Goal: Task Accomplishment & Management: Contribute content

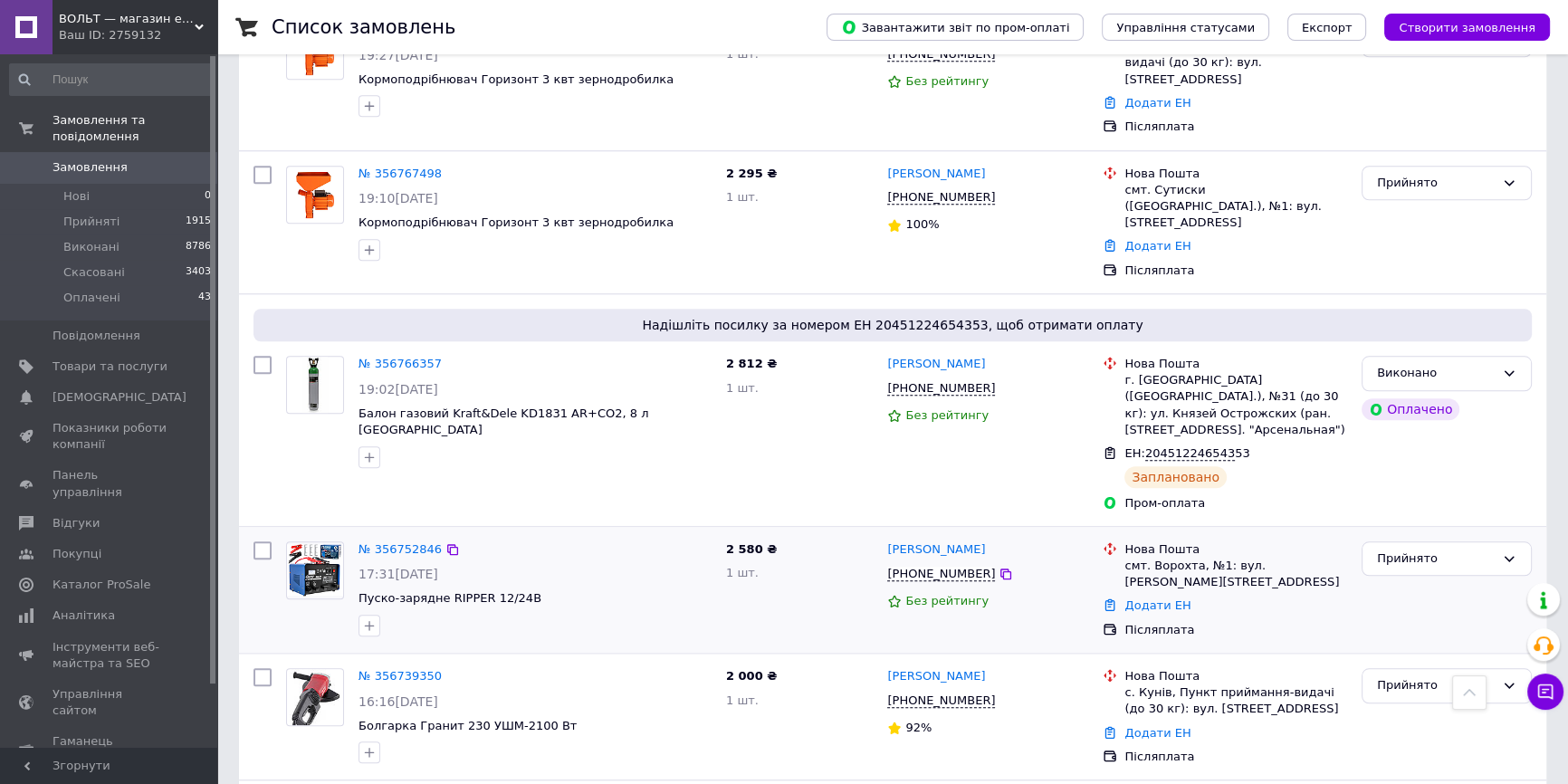
scroll to position [2120, 0]
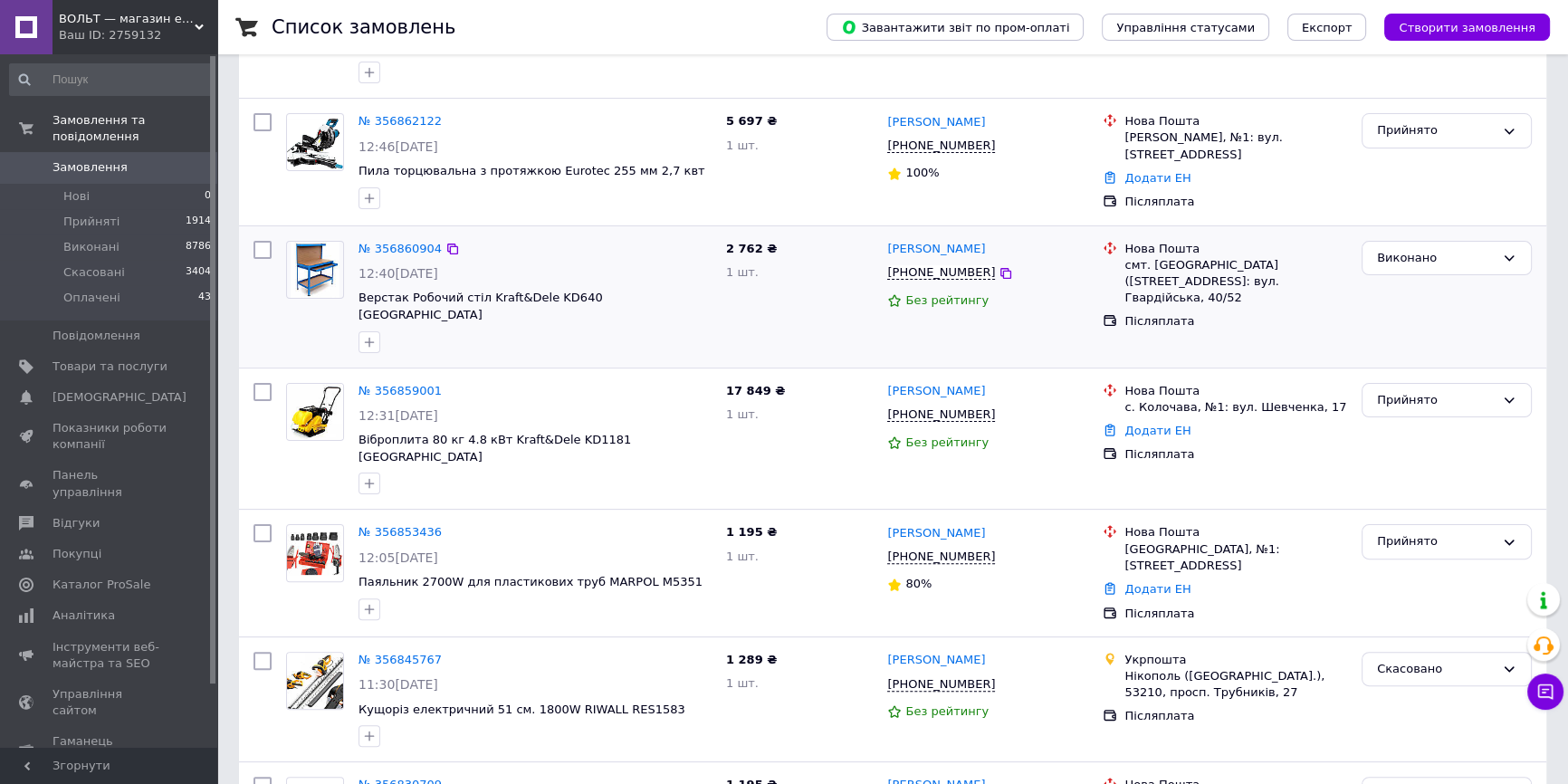
scroll to position [576, 0]
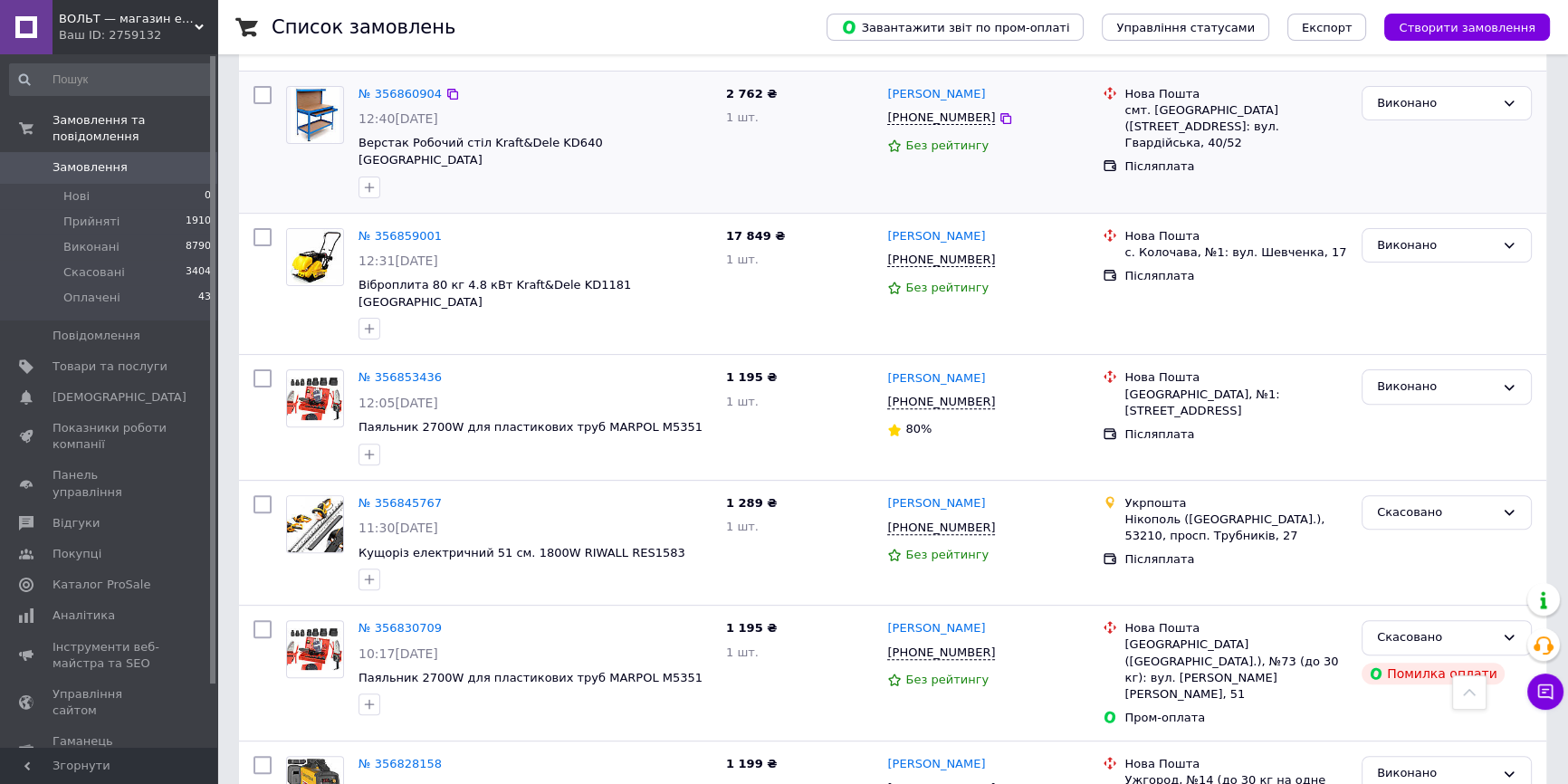
scroll to position [741, 0]
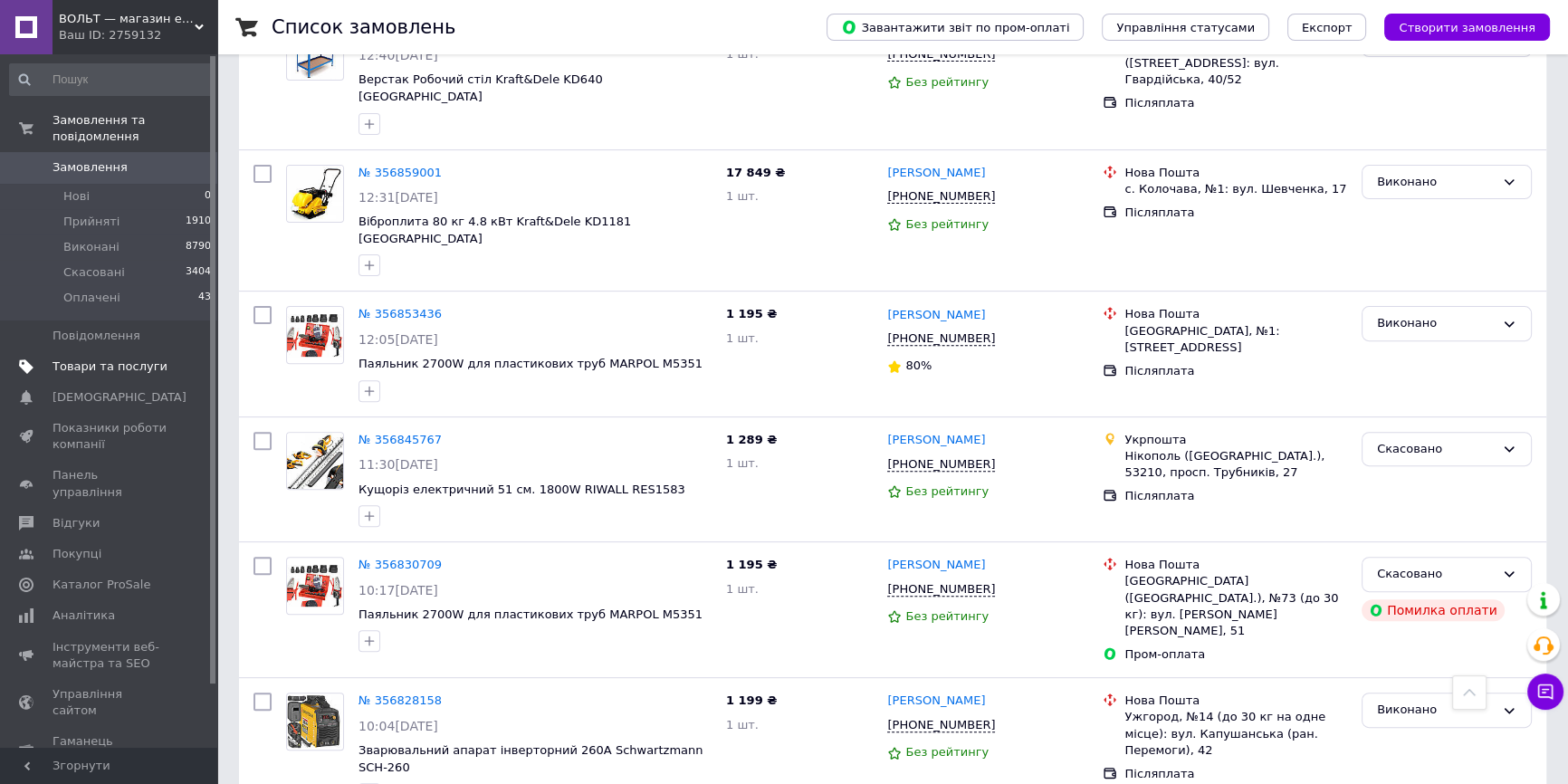
click at [148, 359] on span "Товари та послуги" at bounding box center [109, 366] width 115 height 16
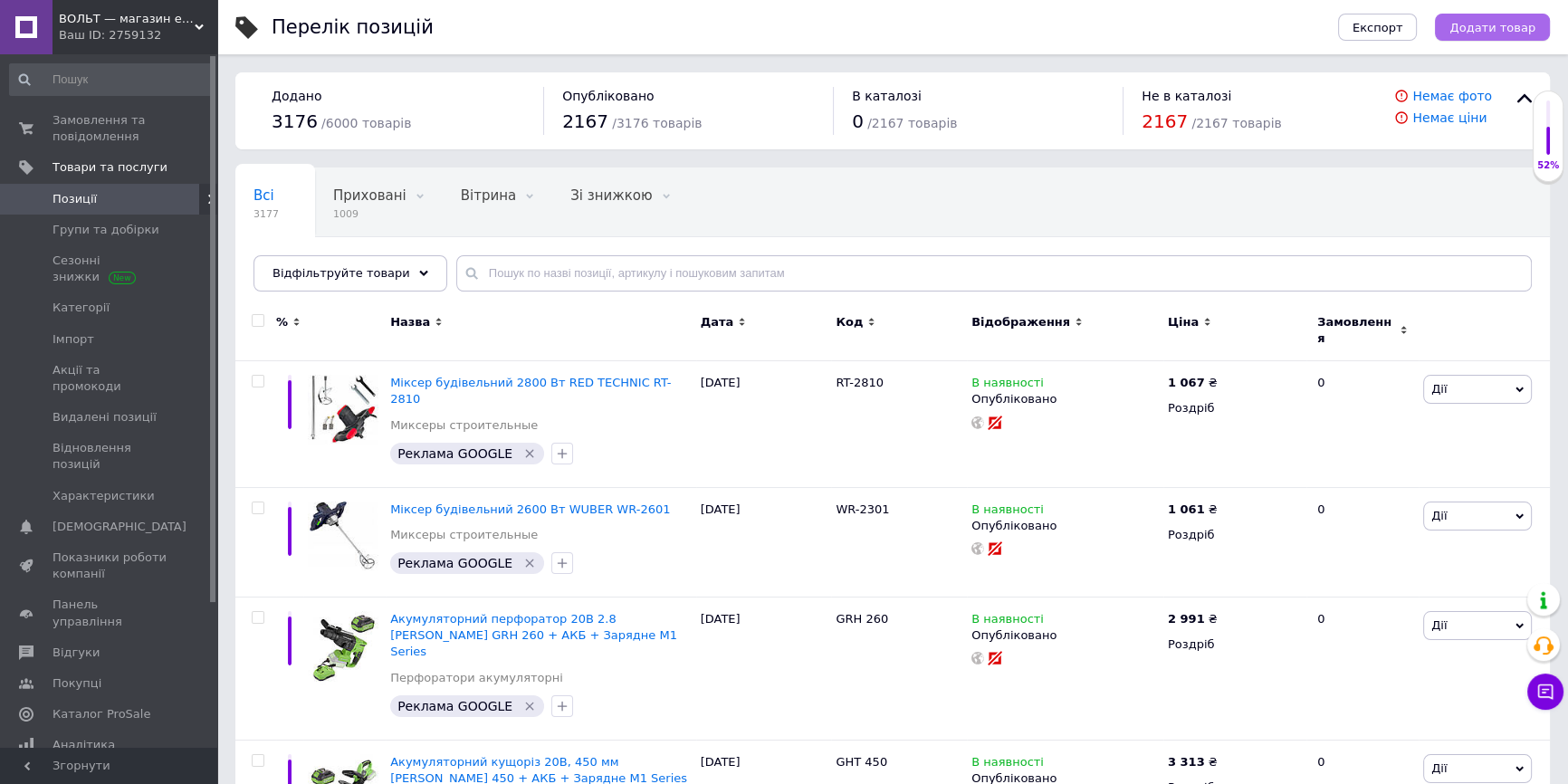
click at [1464, 36] on button "Додати товар" at bounding box center [1492, 27] width 115 height 27
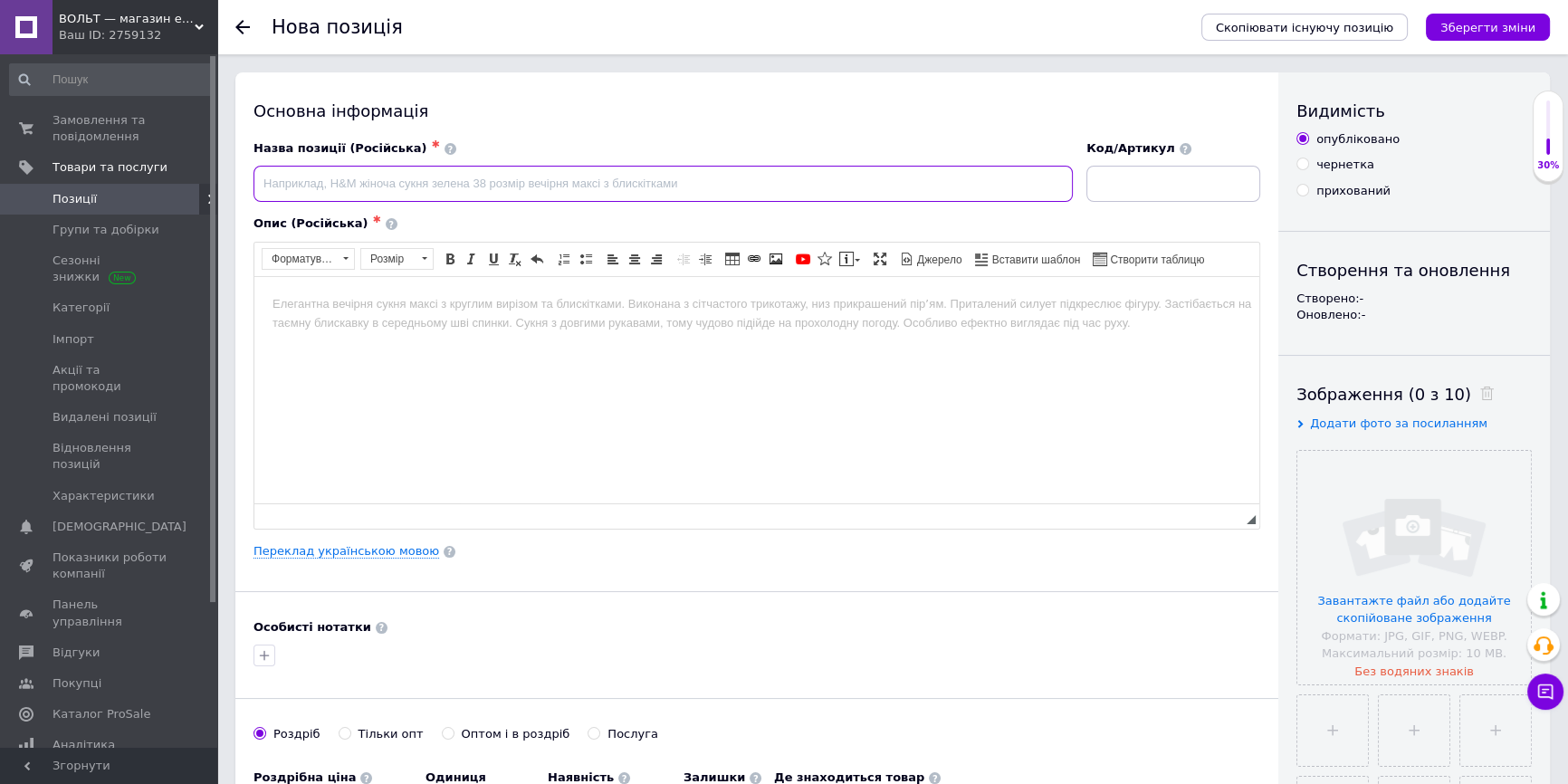
click at [564, 192] on input at bounding box center [663, 183] width 820 height 36
click at [479, 187] on input "Пила монтажна по металу" at bounding box center [663, 183] width 820 height 36
drag, startPoint x: 506, startPoint y: 181, endPoint x: 459, endPoint y: 188, distance: 47.5
click at [459, 188] on input "Пила монтажна по металу 2950W Wuber" at bounding box center [663, 183] width 820 height 36
drag, startPoint x: 563, startPoint y: 185, endPoint x: 501, endPoint y: 185, distance: 62.0
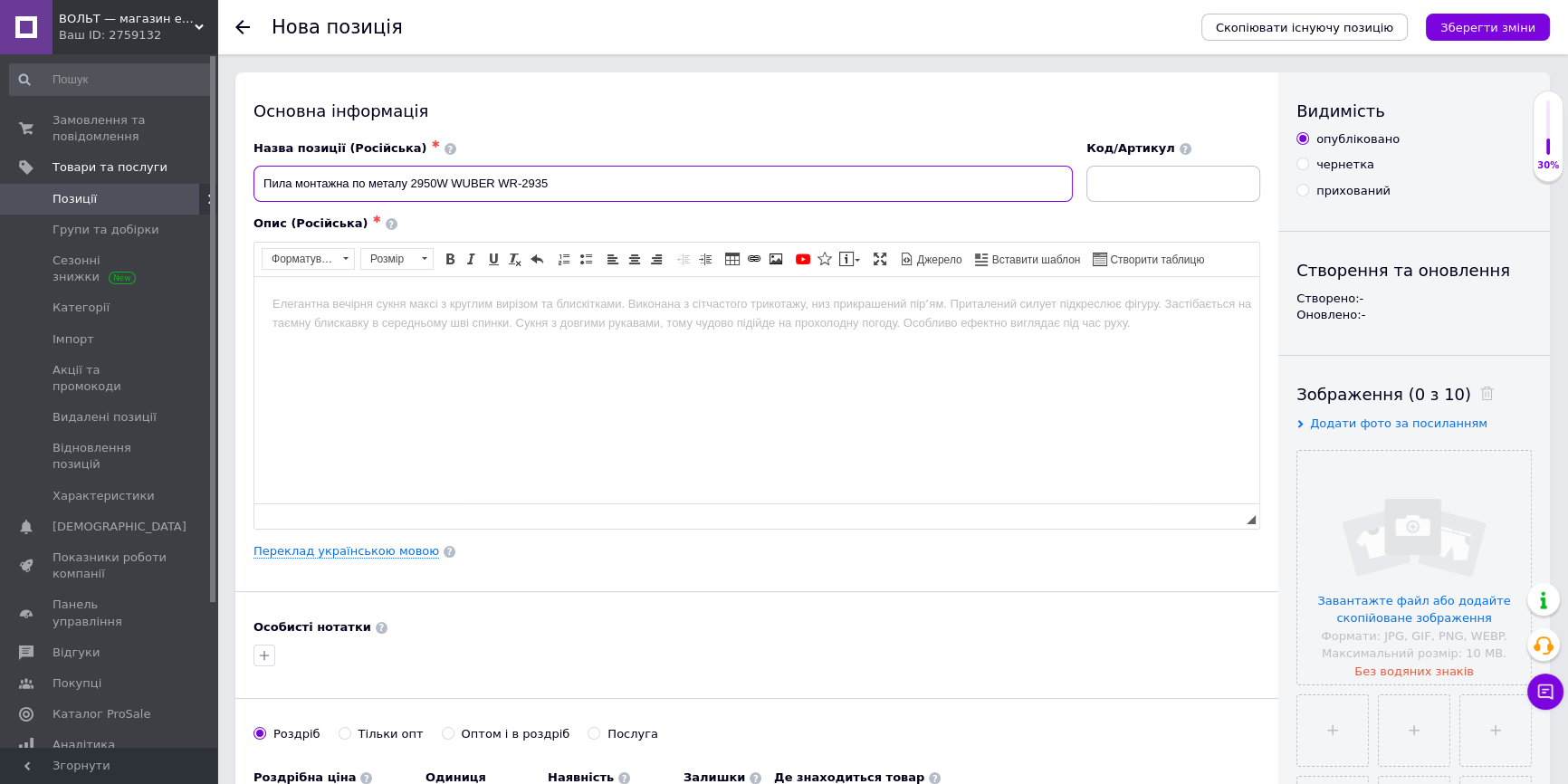
click at [501, 185] on input "Пила монтажна по металу 2950W WUBER WR-2935" at bounding box center [663, 183] width 820 height 36
type input "Пила монтажна по металу 2950W WUBER WR-2935"
click at [1129, 192] on input at bounding box center [1174, 183] width 174 height 36
paste input "WR-2935"
type input "WR-2935"
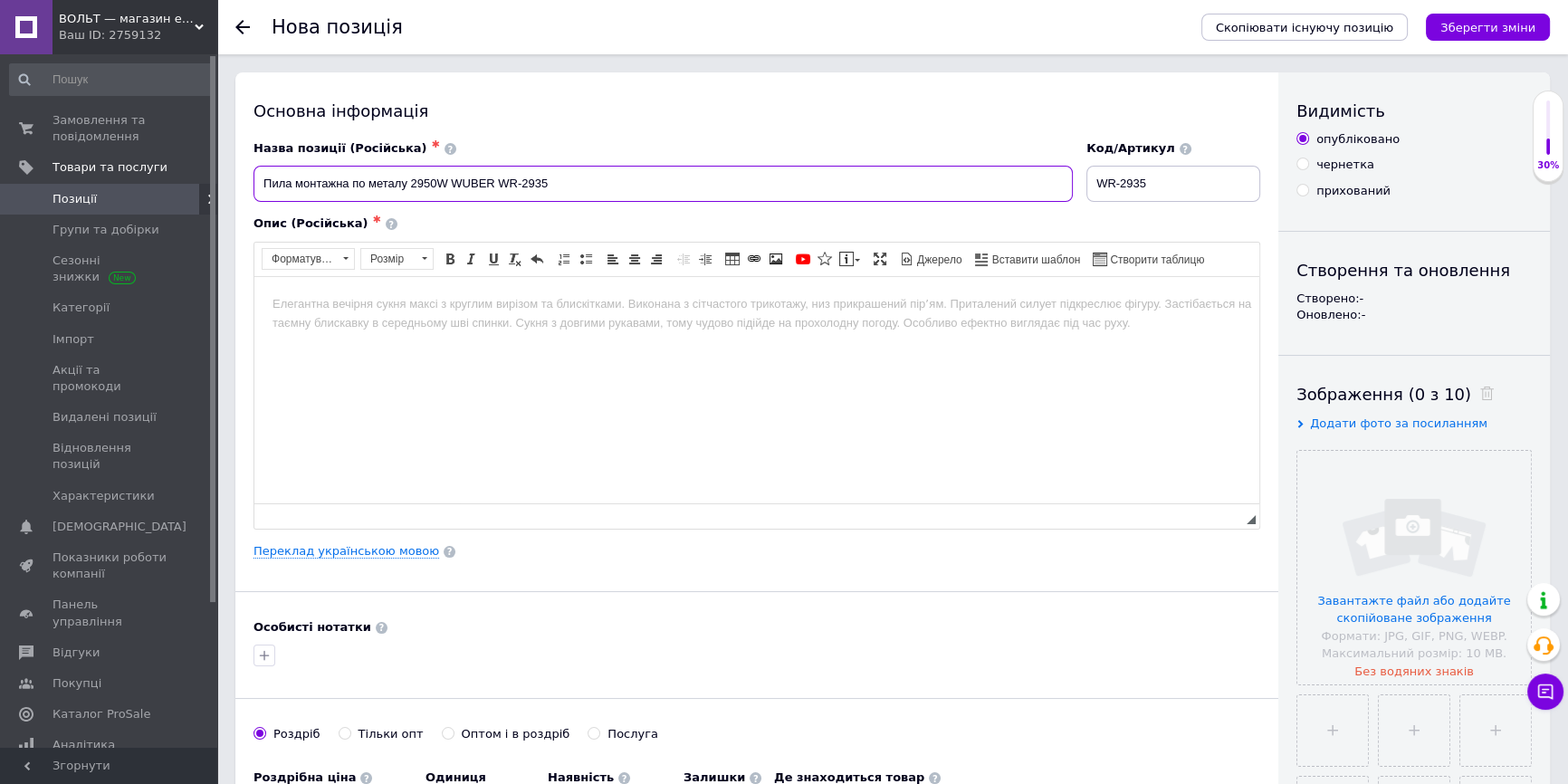
drag, startPoint x: 564, startPoint y: 180, endPoint x: 455, endPoint y: 185, distance: 109.1
click at [455, 185] on input "Пила монтажна по металу 2950W WUBER WR-2935" at bounding box center [663, 183] width 820 height 36
click at [515, 186] on input "Пила монтажна по металу 2950W WUBER WR-2935" at bounding box center [663, 183] width 820 height 36
drag, startPoint x: 571, startPoint y: 189, endPoint x: 455, endPoint y: 184, distance: 116.1
click at [455, 184] on input "Пила монтажна по металу 2950W WUBER WR-2935" at bounding box center [663, 183] width 820 height 36
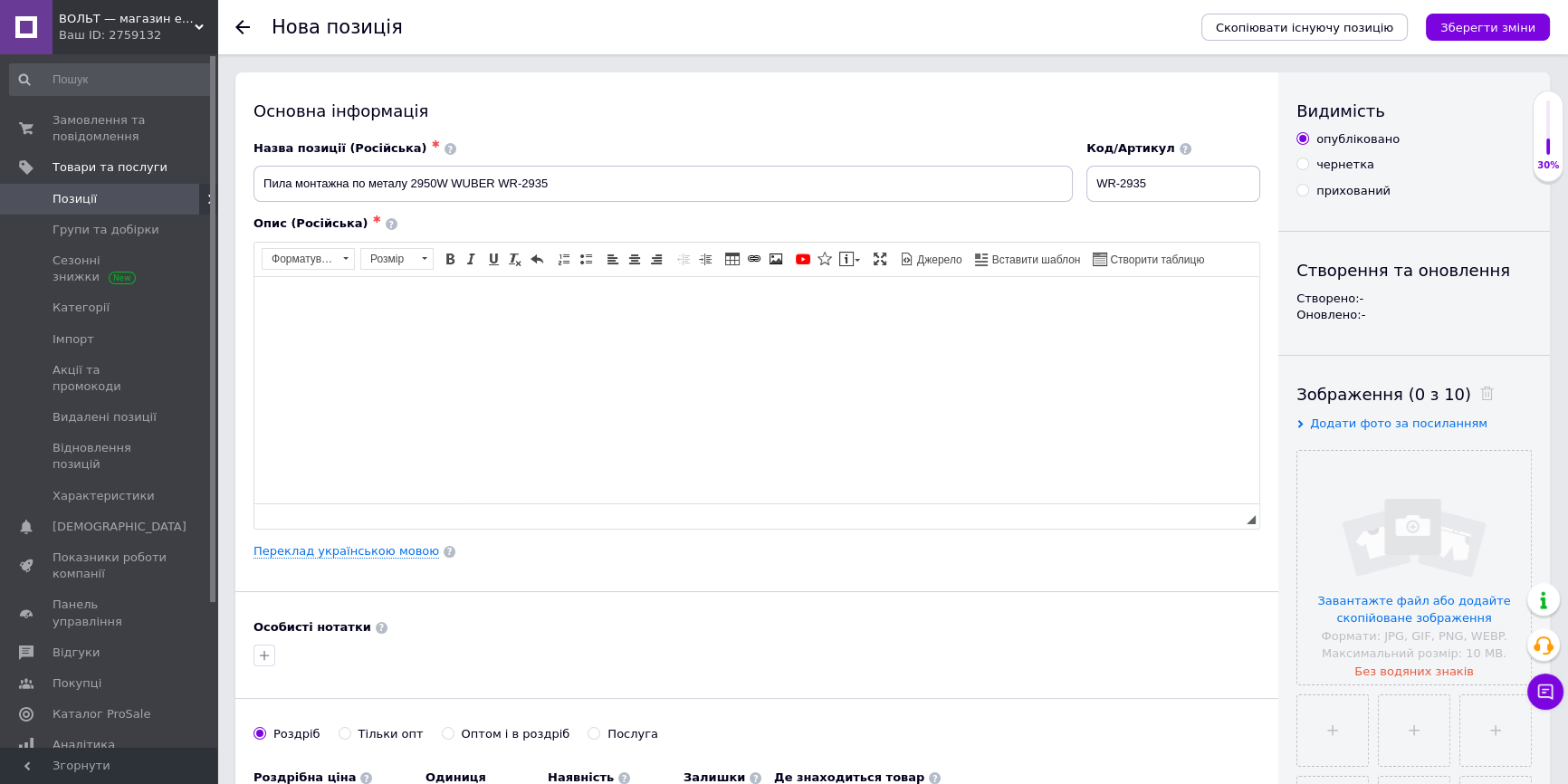
click at [860, 332] on html at bounding box center [757, 304] width 1005 height 55
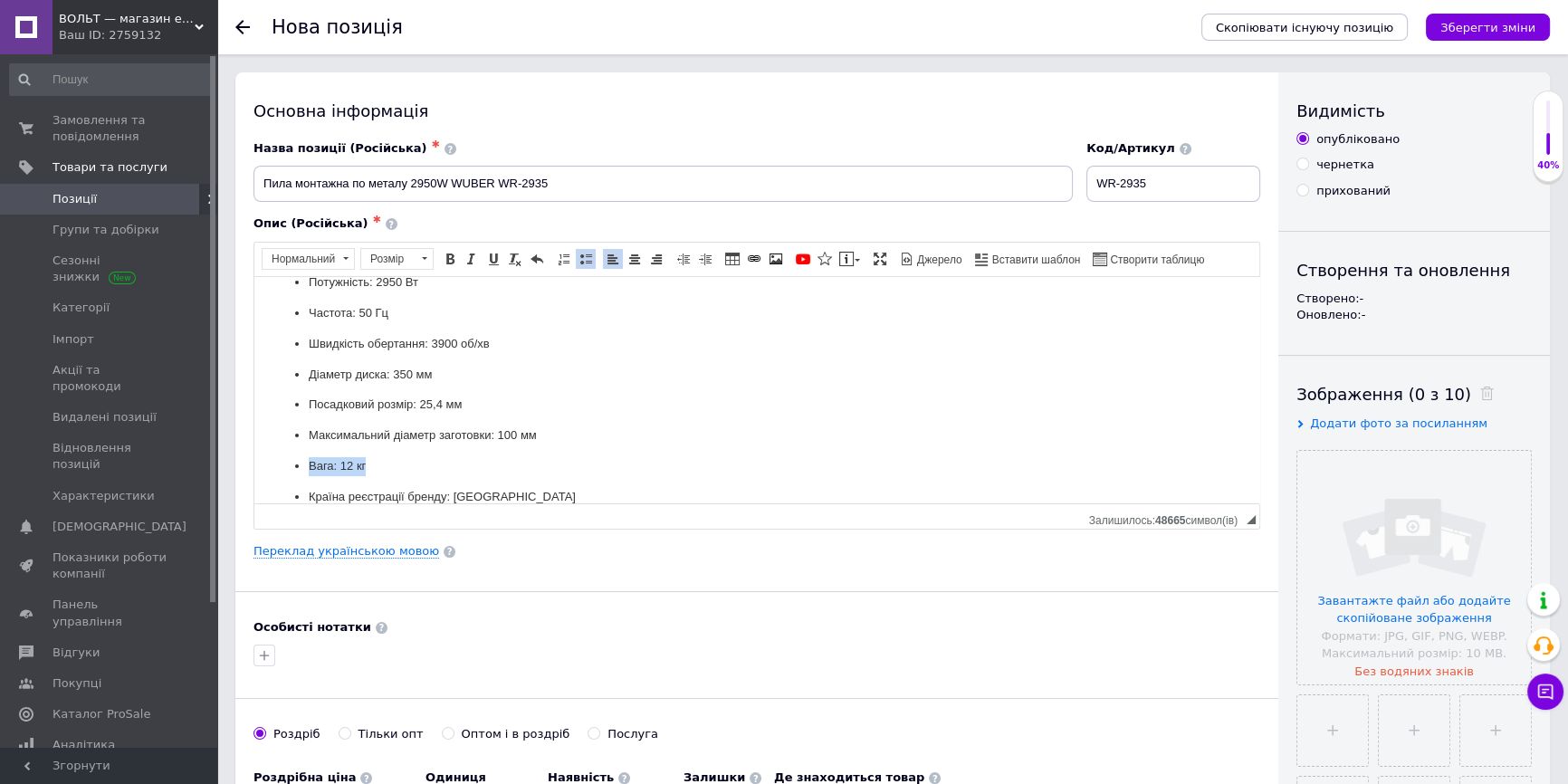
drag, startPoint x: 373, startPoint y: 464, endPoint x: 289, endPoint y: 452, distance: 84.9
click at [289, 452] on ul "Потужність: 2950 Вт Частота: 50 Гц Швидкість обертання: 3900 об/хв Діаметр диск…" at bounding box center [757, 389] width 969 height 233
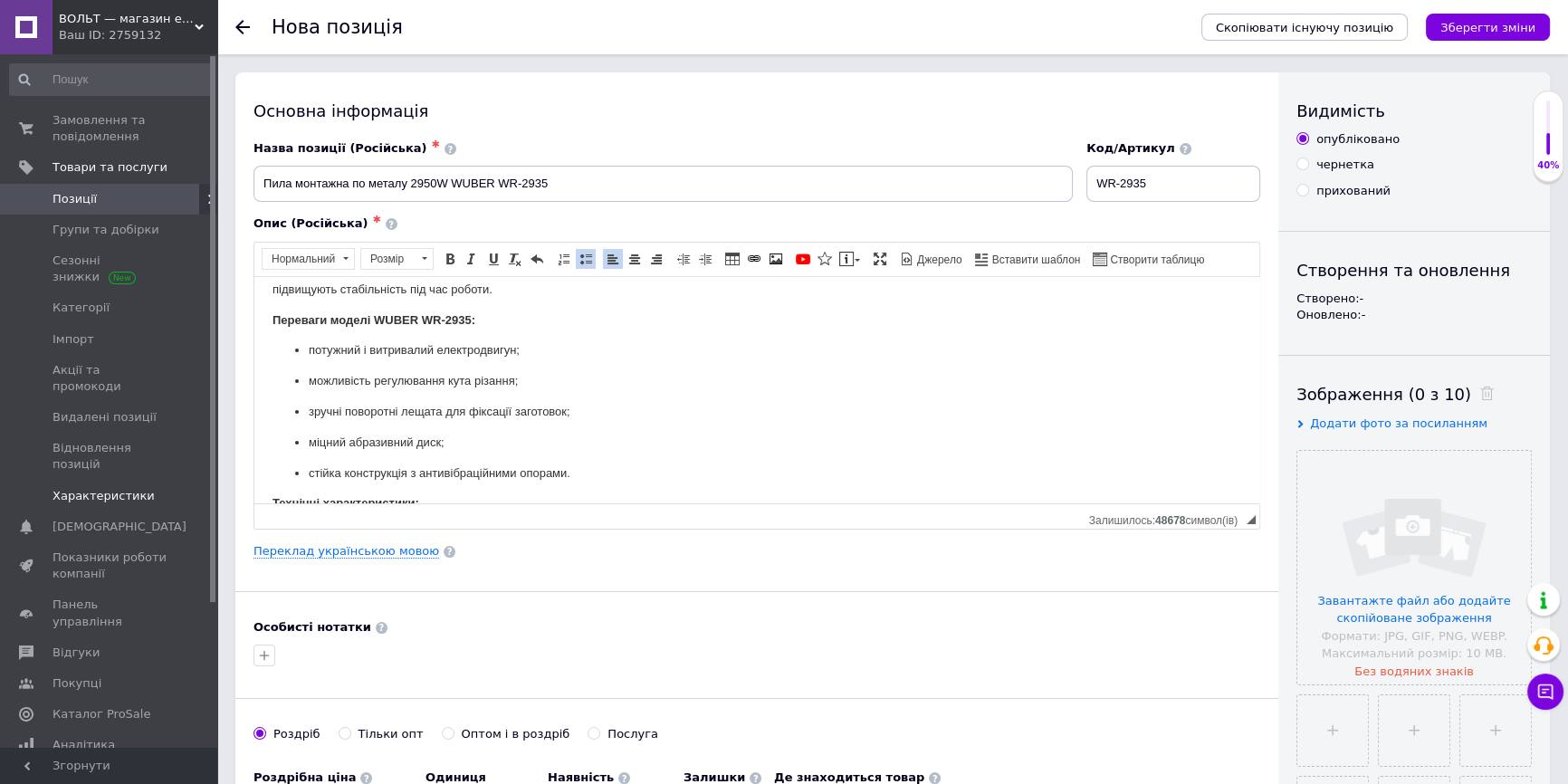
scroll to position [164, 0]
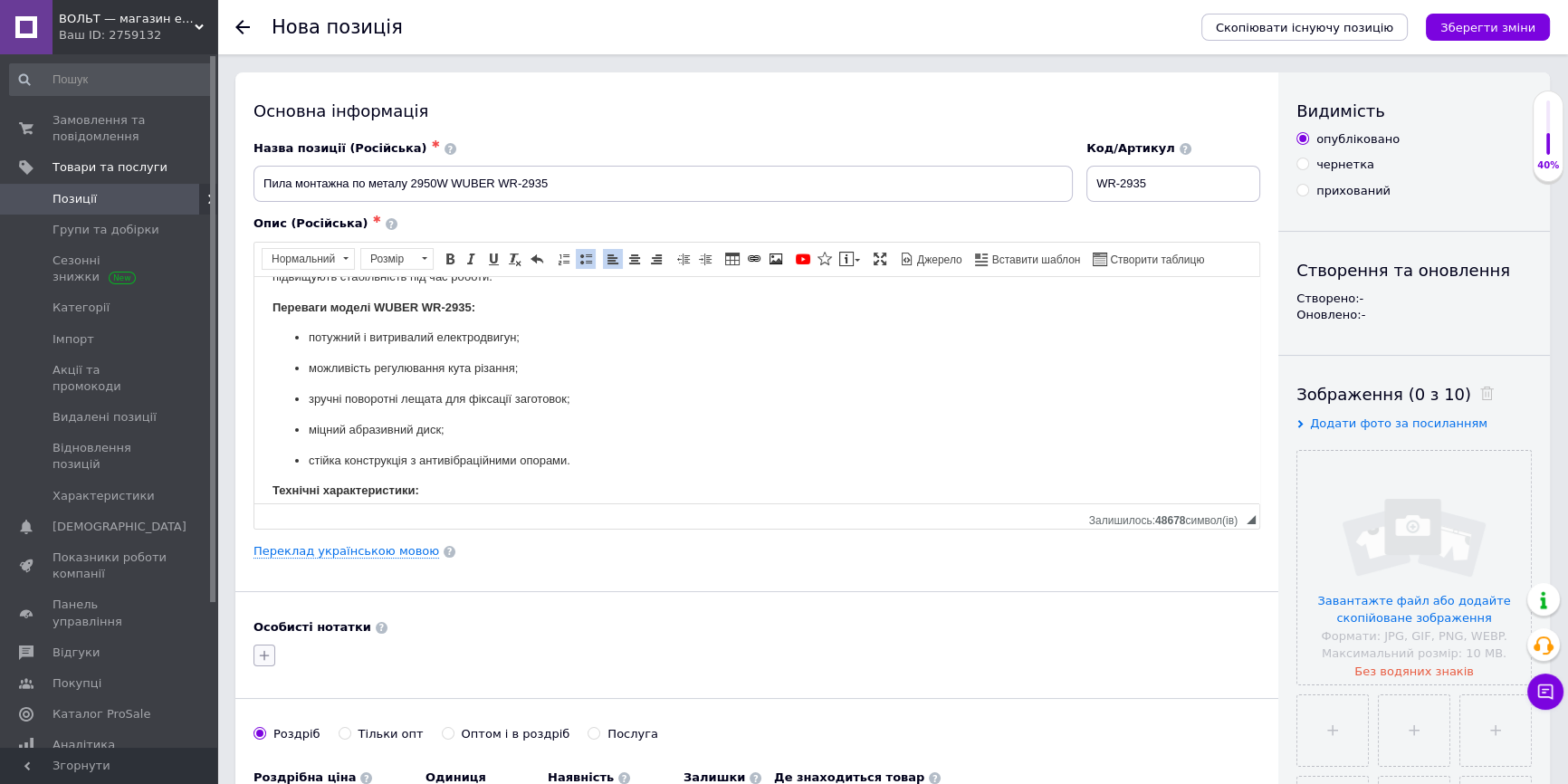
click at [265, 655] on icon "button" at bounding box center [264, 656] width 15 height 15
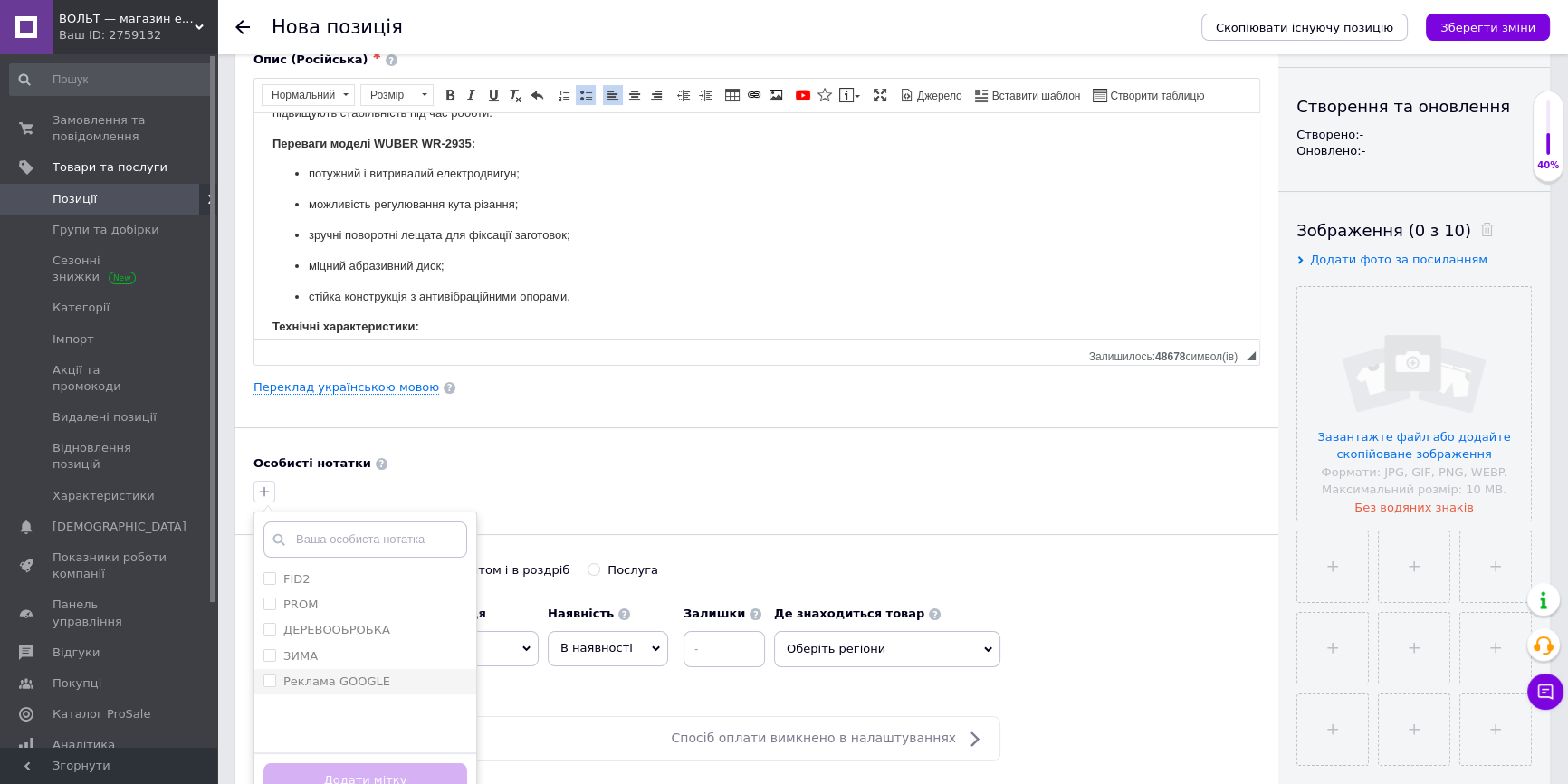
click at [264, 675] on input "Реклама GOOGLE" at bounding box center [269, 680] width 12 height 12
checkbox input "true"
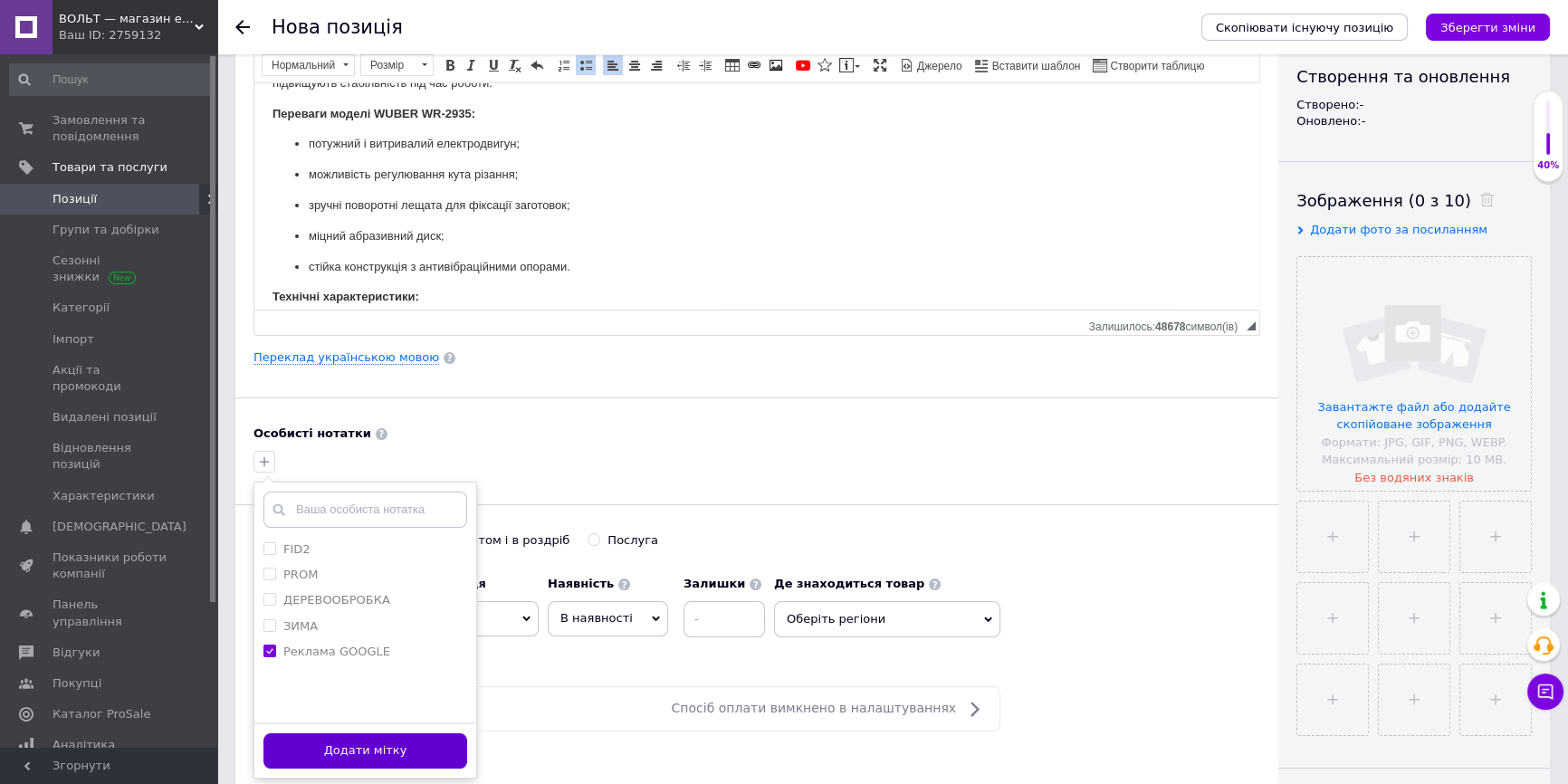
scroll to position [247, 0]
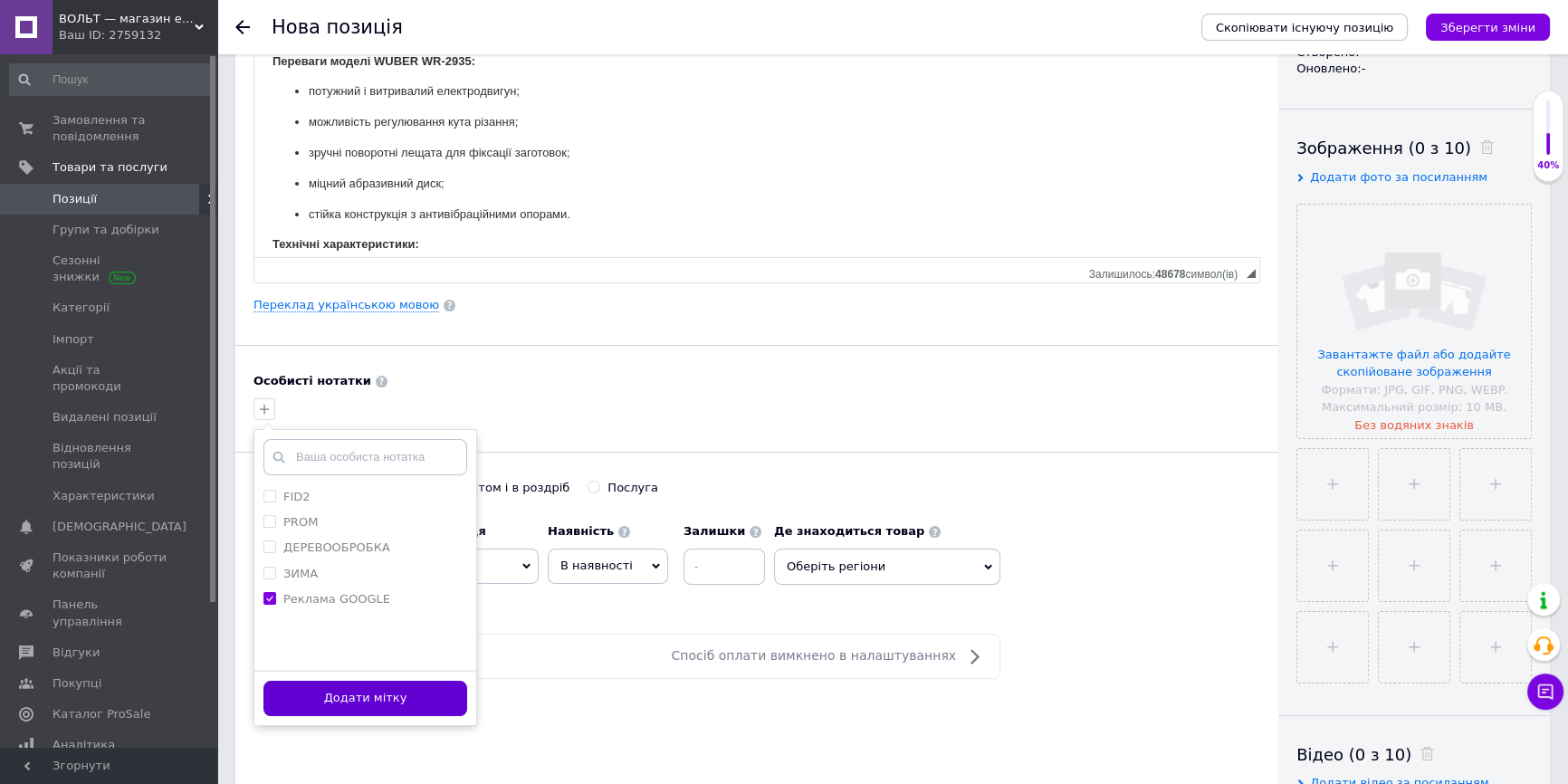
click at [352, 706] on button "Додати мітку" at bounding box center [365, 699] width 204 height 36
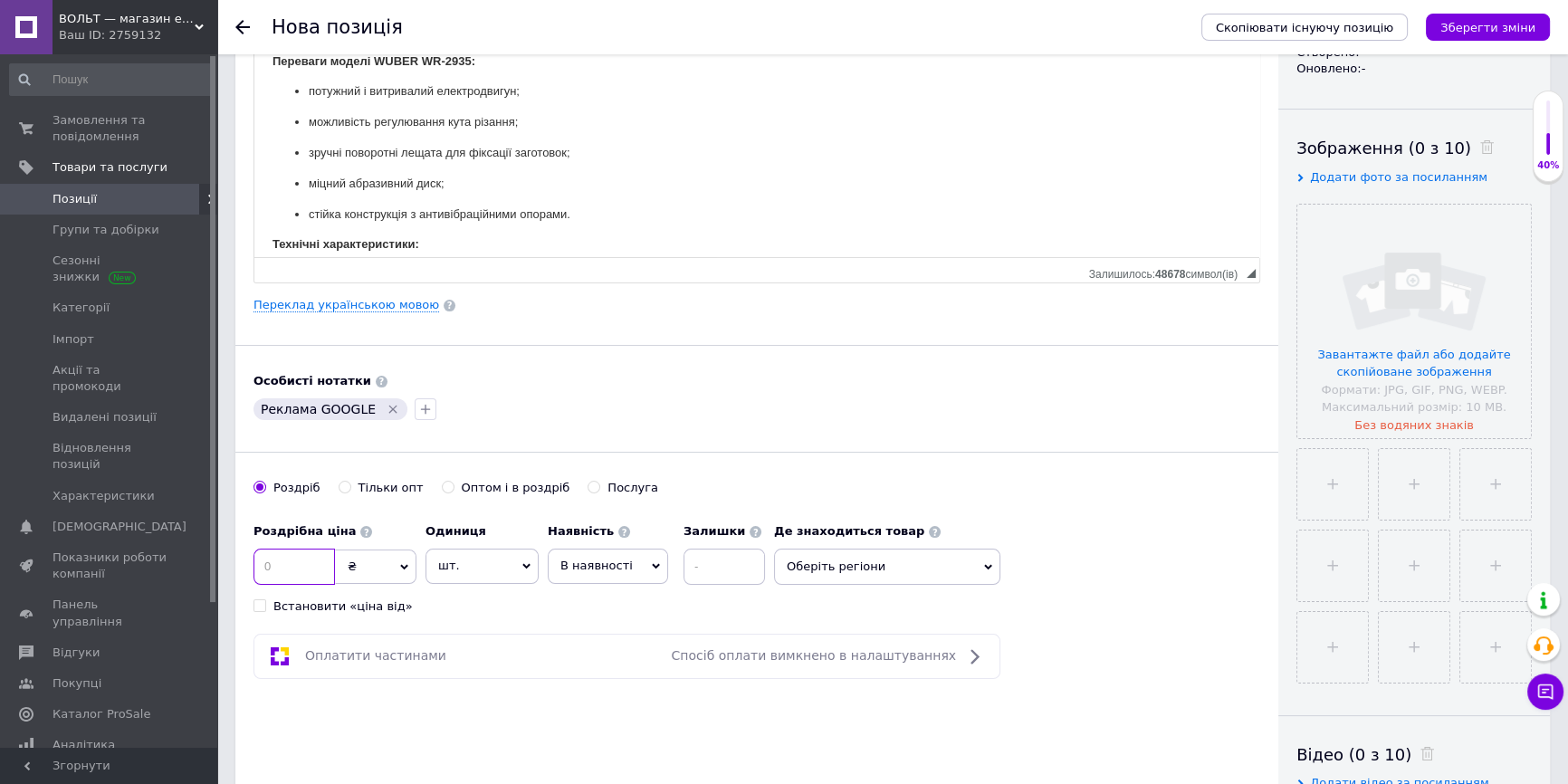
click at [330, 570] on input at bounding box center [293, 566] width 81 height 36
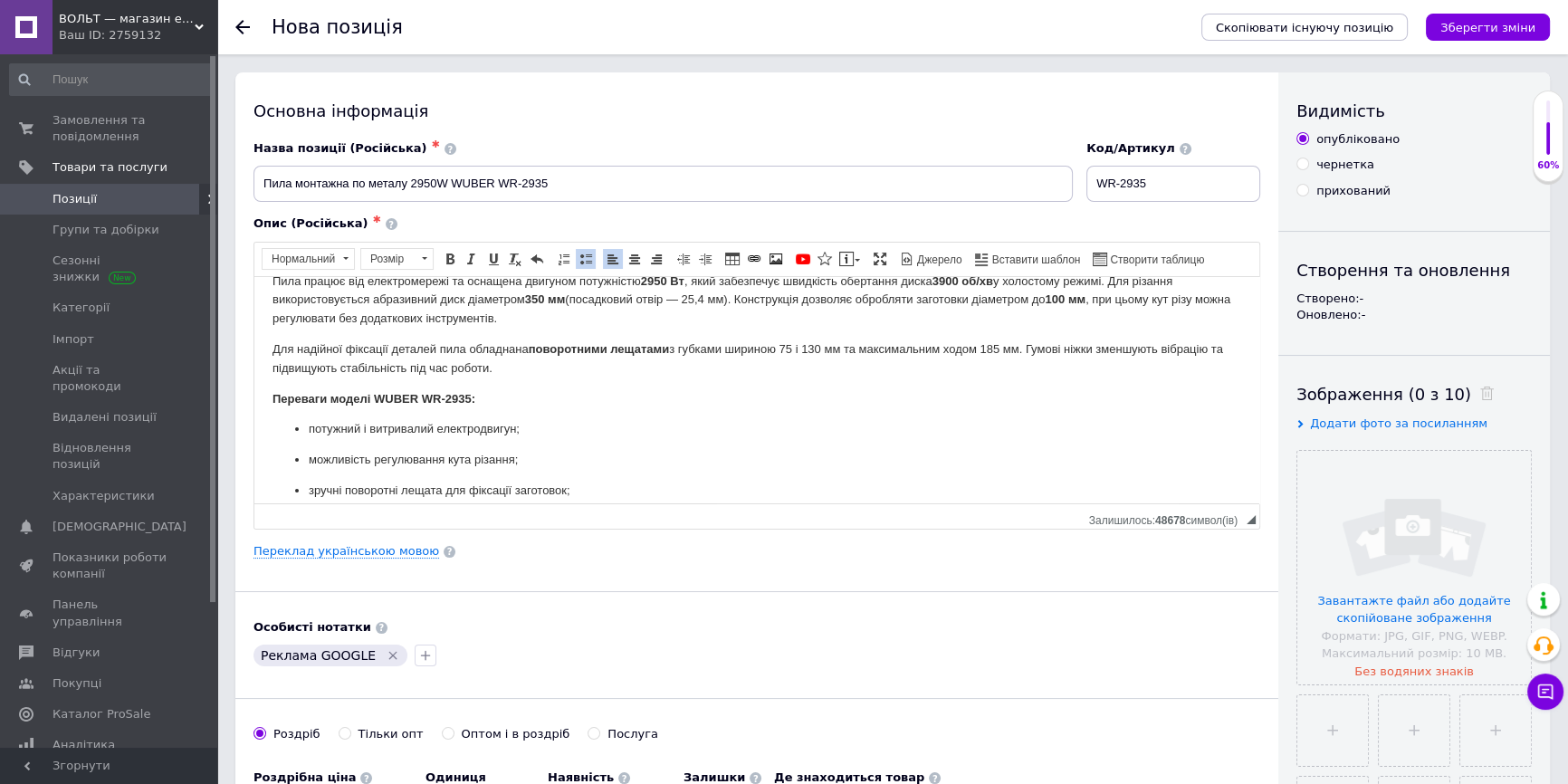
scroll to position [0, 0]
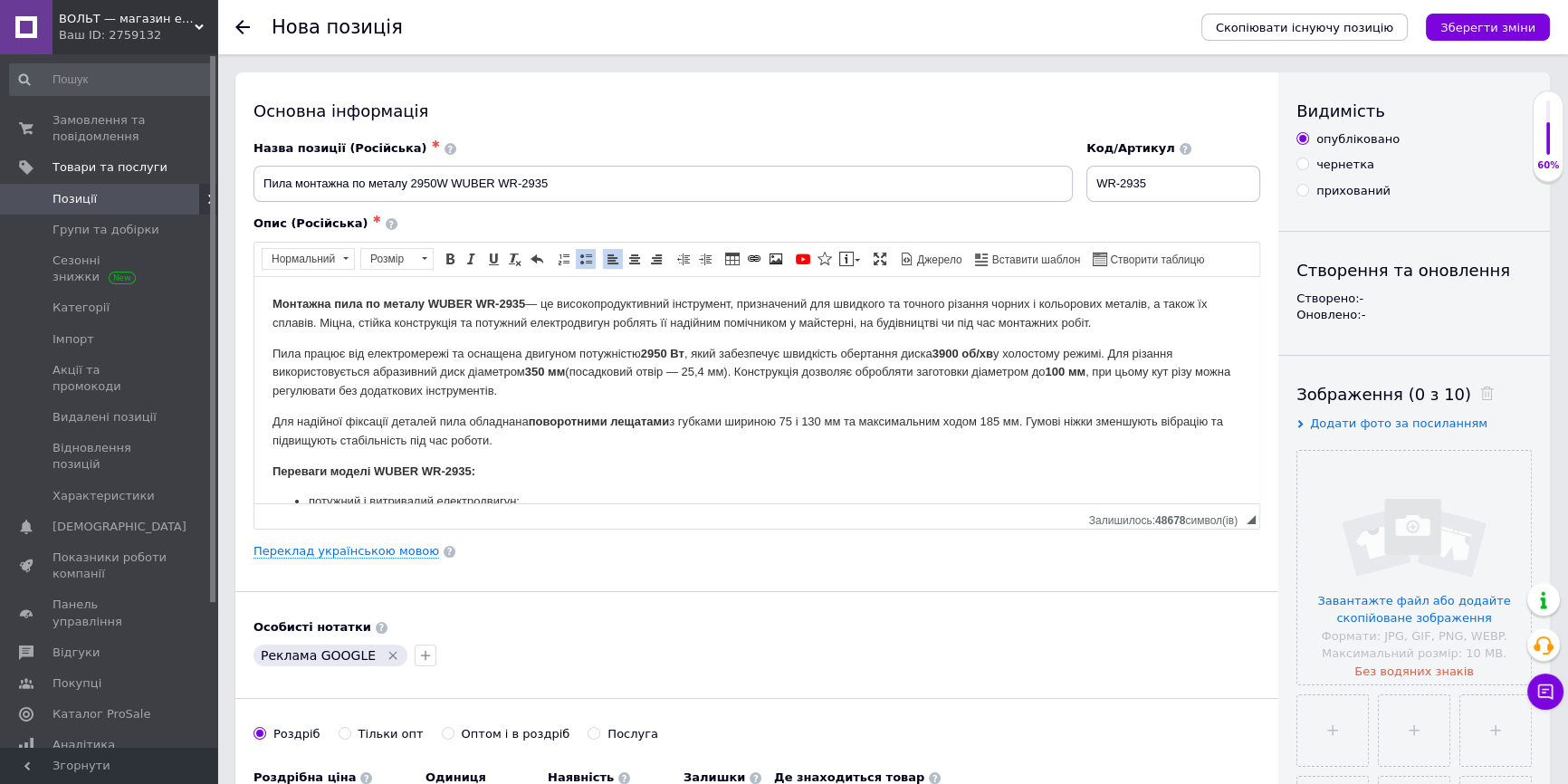
type input "2730"
click at [410, 186] on input "Пила монтажна по металу 2950W WUBER WR-2935" at bounding box center [663, 183] width 820 height 36
type input "Пила монтажна по металу 3950W WUBER WR-2935"
click at [501, 303] on strong "Монтажна пила по металу WUBER WR-2935" at bounding box center [399, 303] width 252 height 14
click at [1132, 187] on input "WR-2935" at bounding box center [1174, 183] width 174 height 36
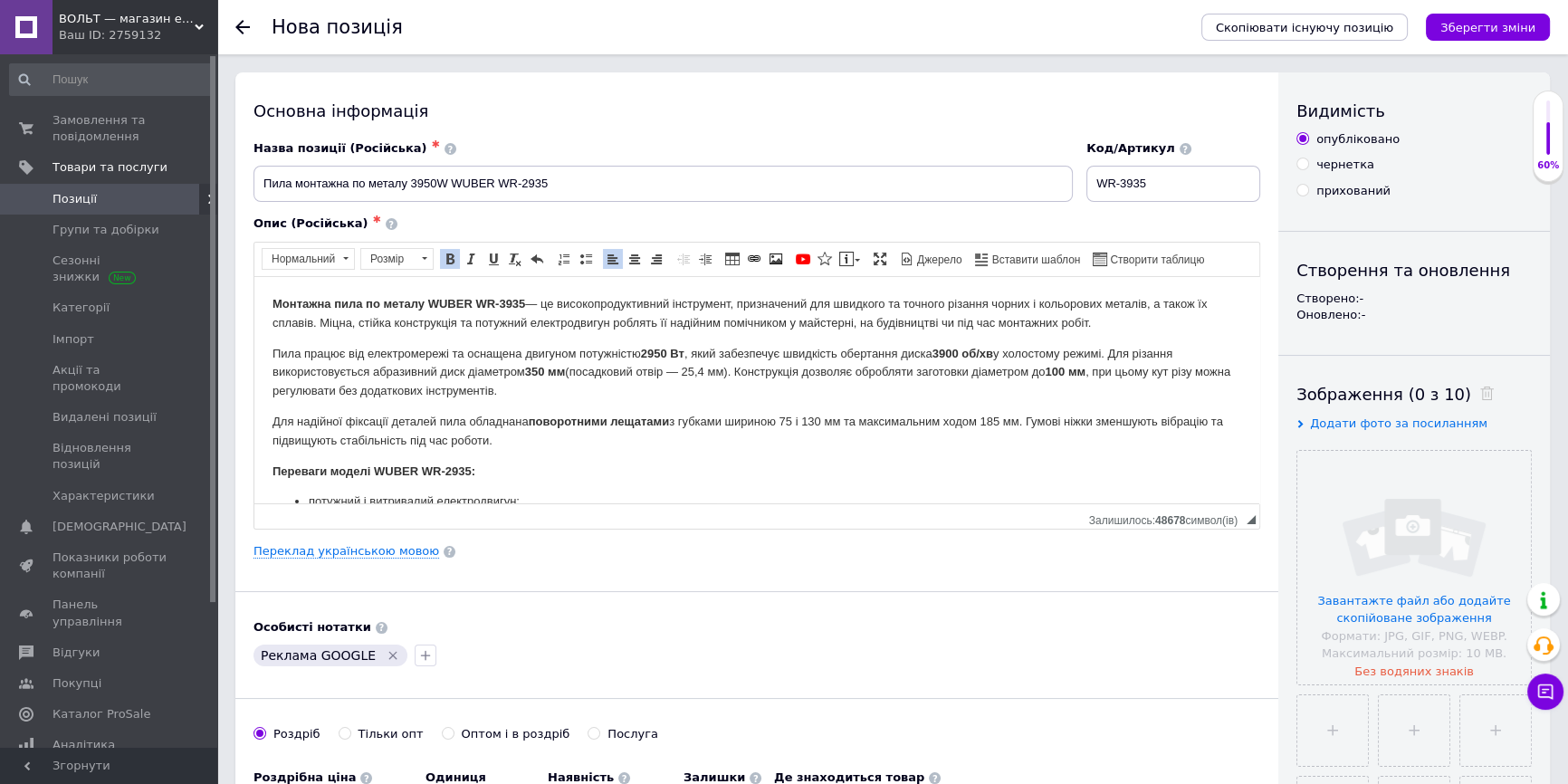
type input "WR-3935"
click at [646, 353] on strong "2950 Вт" at bounding box center [663, 352] width 44 height 14
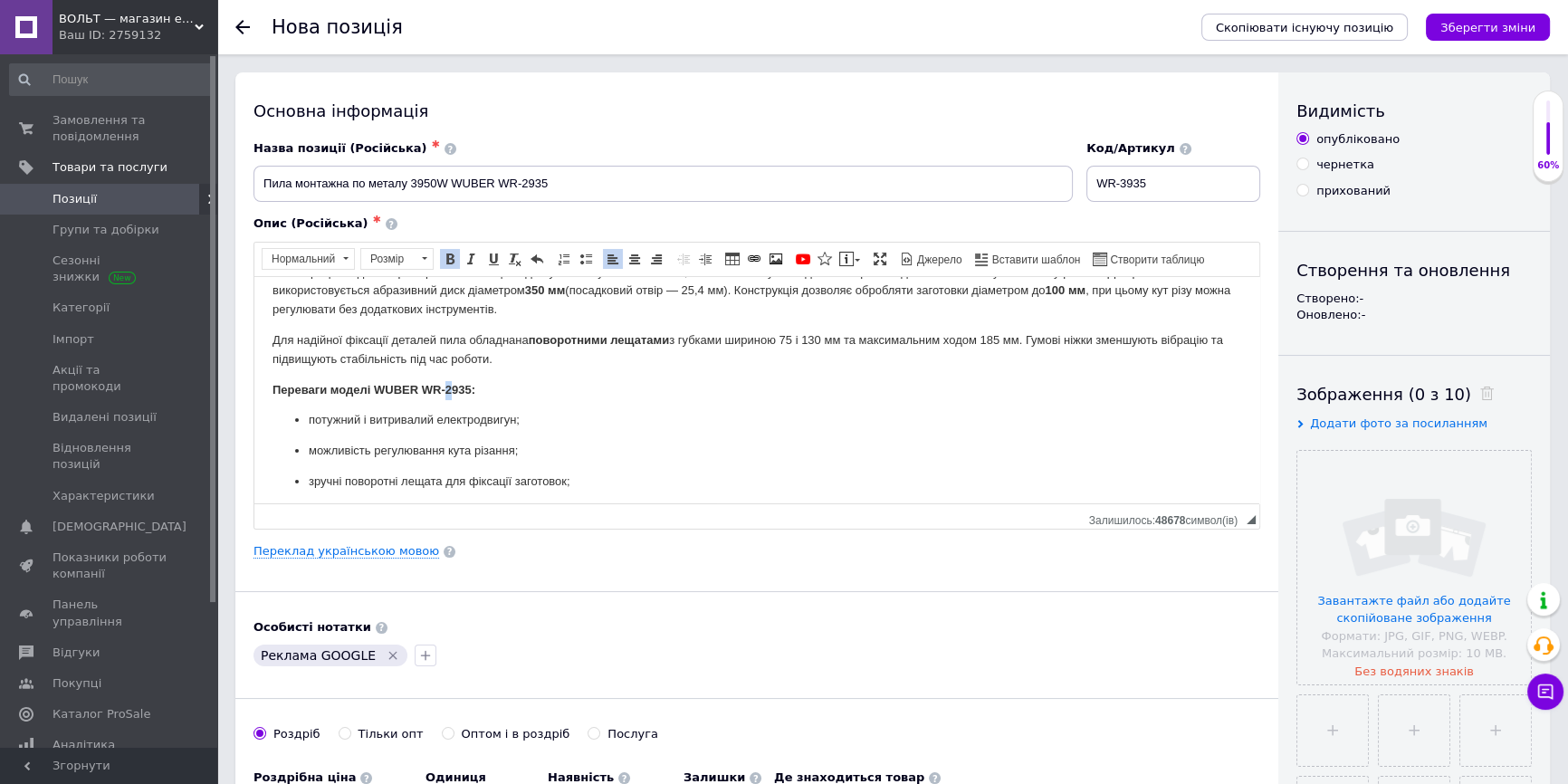
click at [446, 387] on strong "Переваги моделі WUBER WR-2935:" at bounding box center [374, 389] width 203 height 14
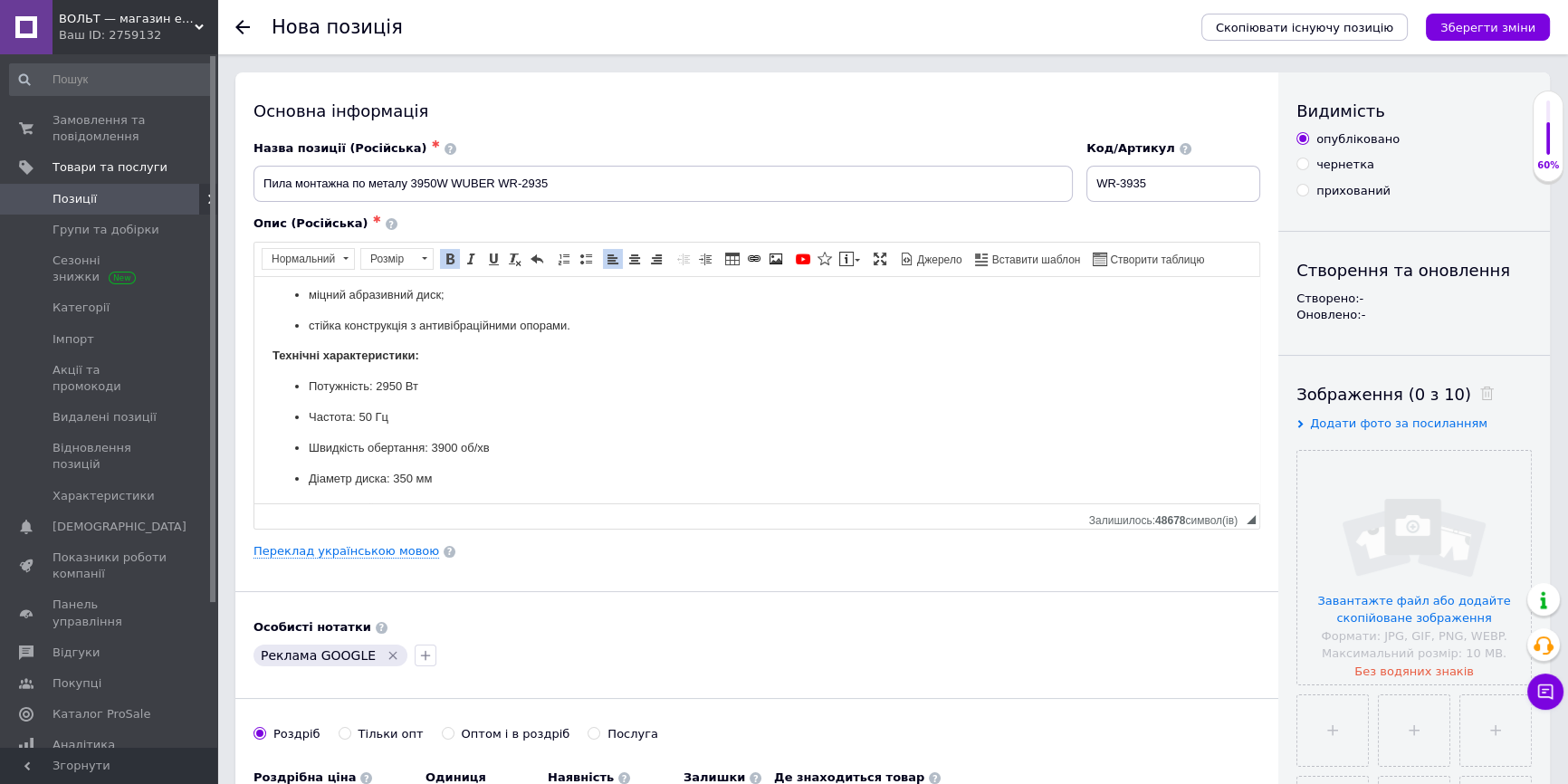
scroll to position [329, 0]
click at [378, 359] on p "Потужність: 2950 Вт" at bounding box center [756, 356] width 896 height 19
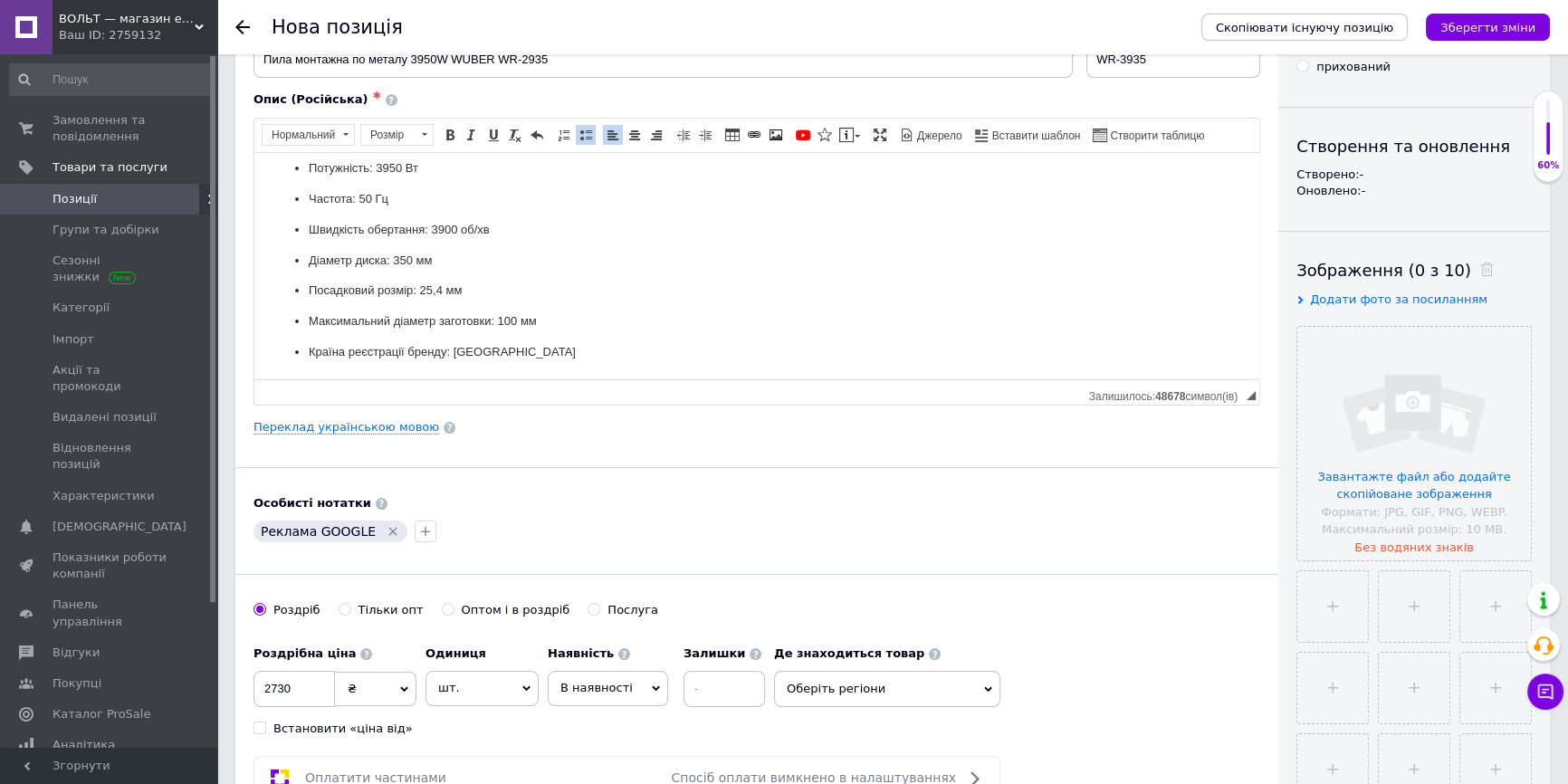
scroll to position [0, 0]
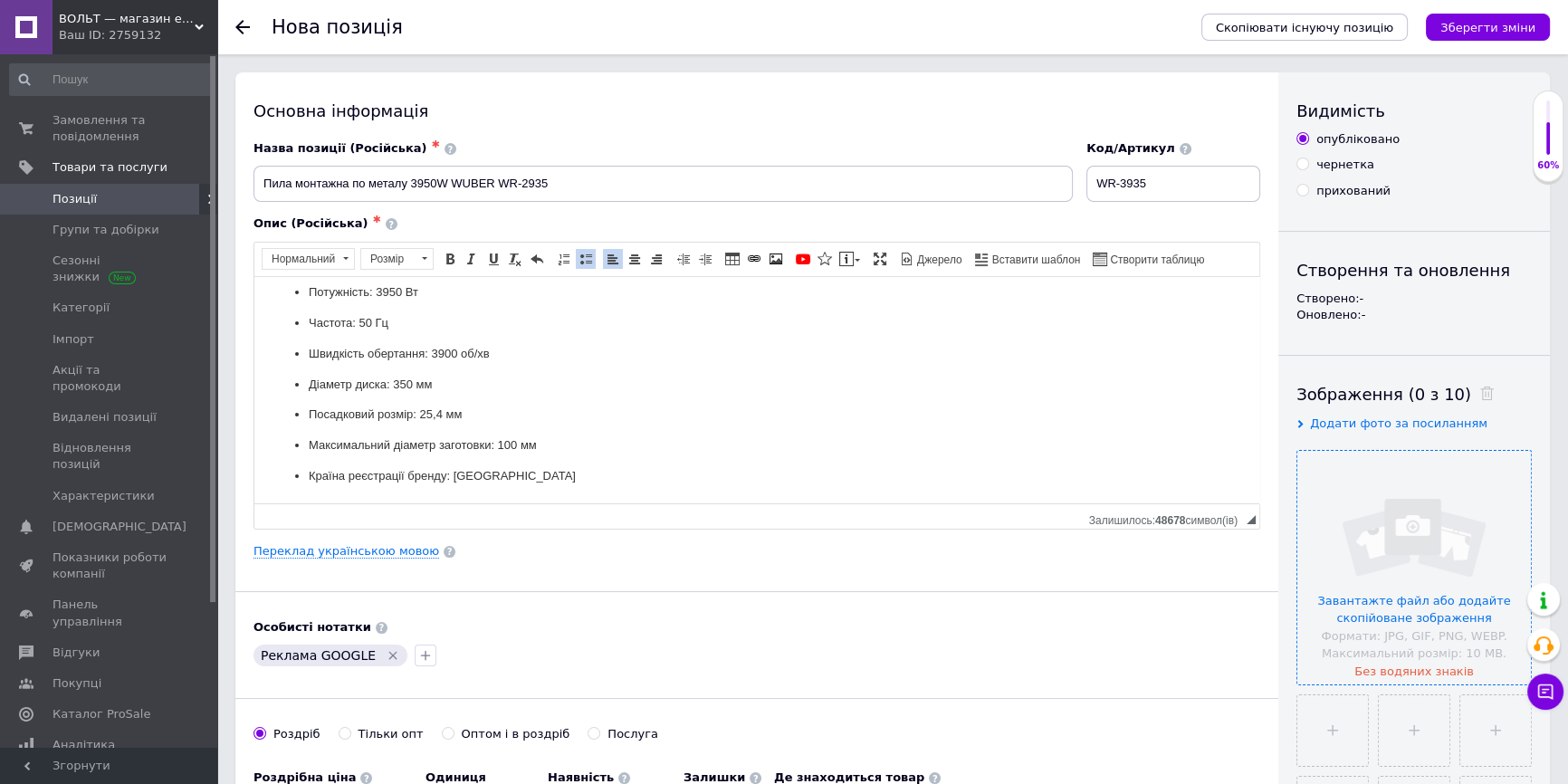
click at [1435, 535] on input "file" at bounding box center [1415, 568] width 234 height 234
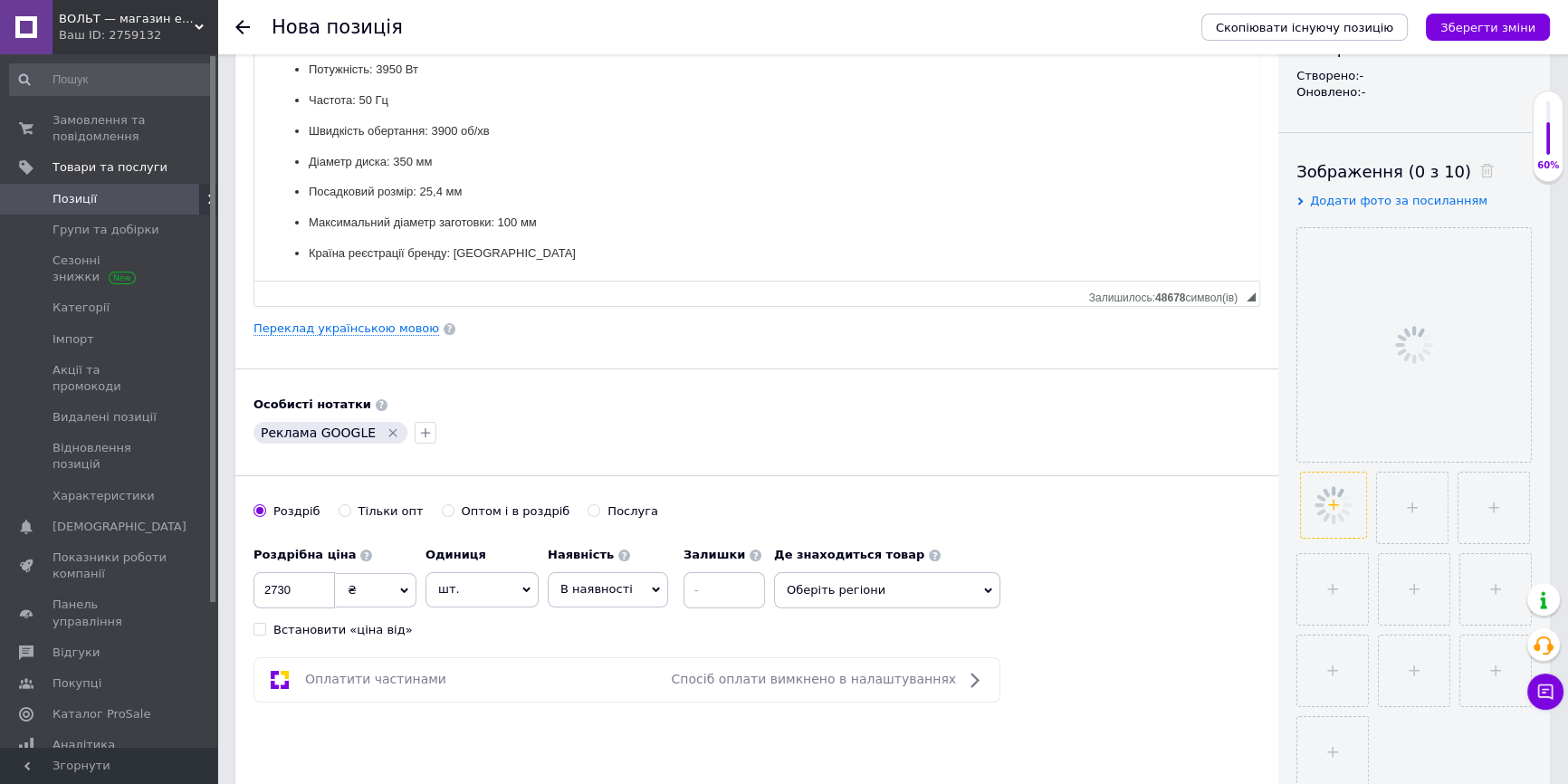
scroll to position [247, 0]
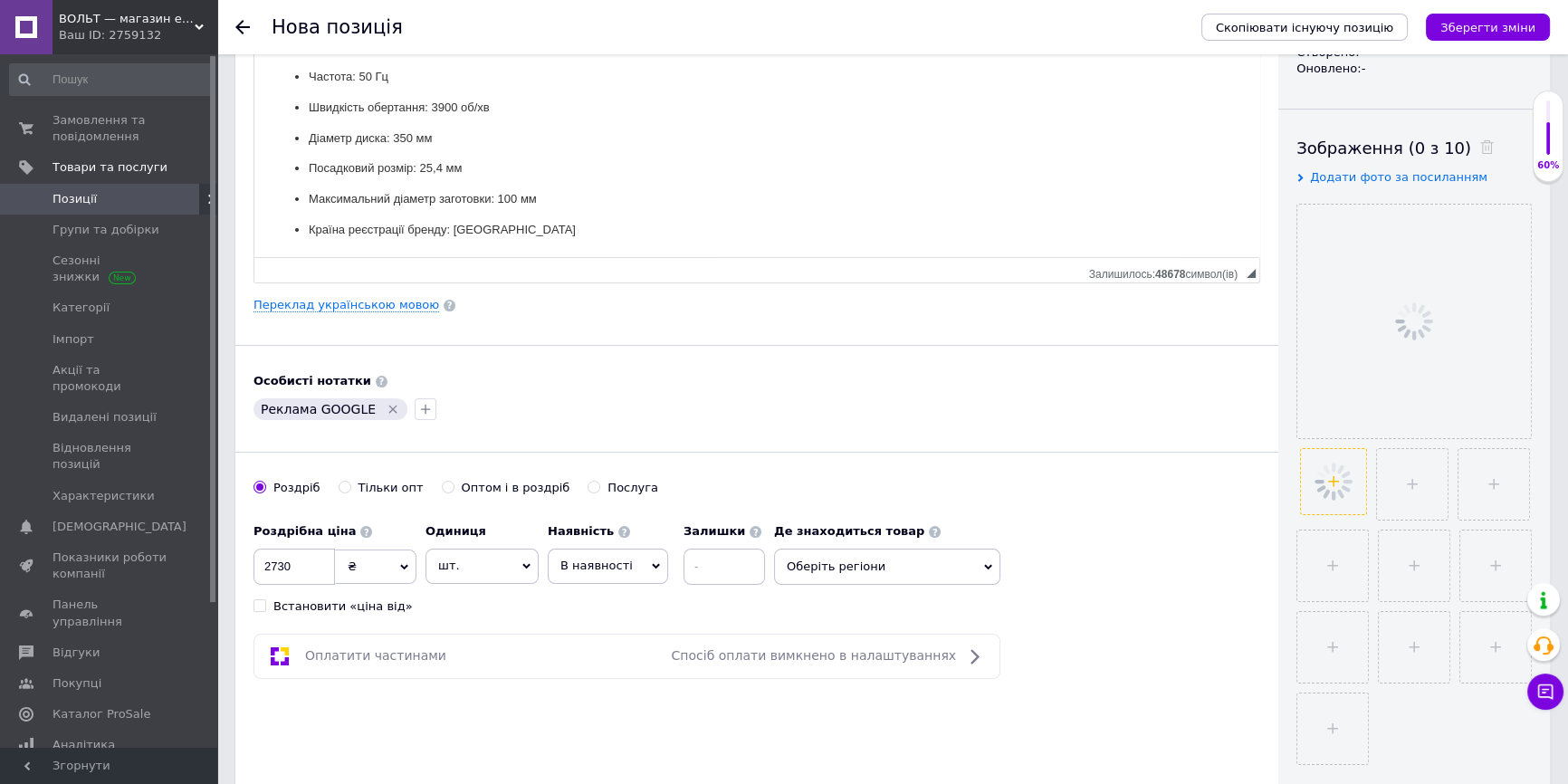
click at [1377, 485] on input "file" at bounding box center [1413, 485] width 71 height 71
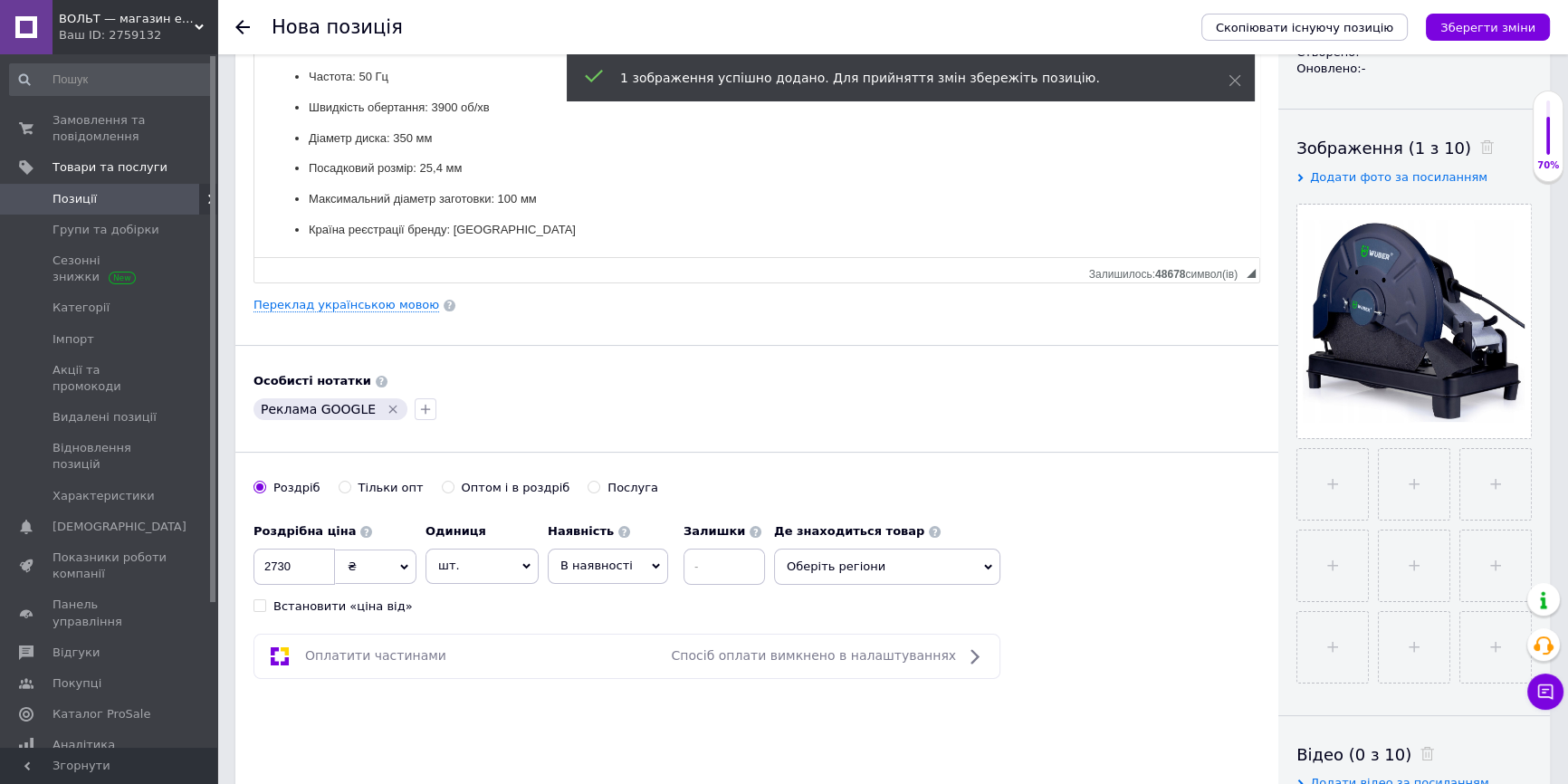
type input "C:\fakepath\Screenshot_1.jpg"
click at [1394, 489] on input "file" at bounding box center [1413, 485] width 71 height 71
type input "C:\fakepath\Screenshot_2.jpg"
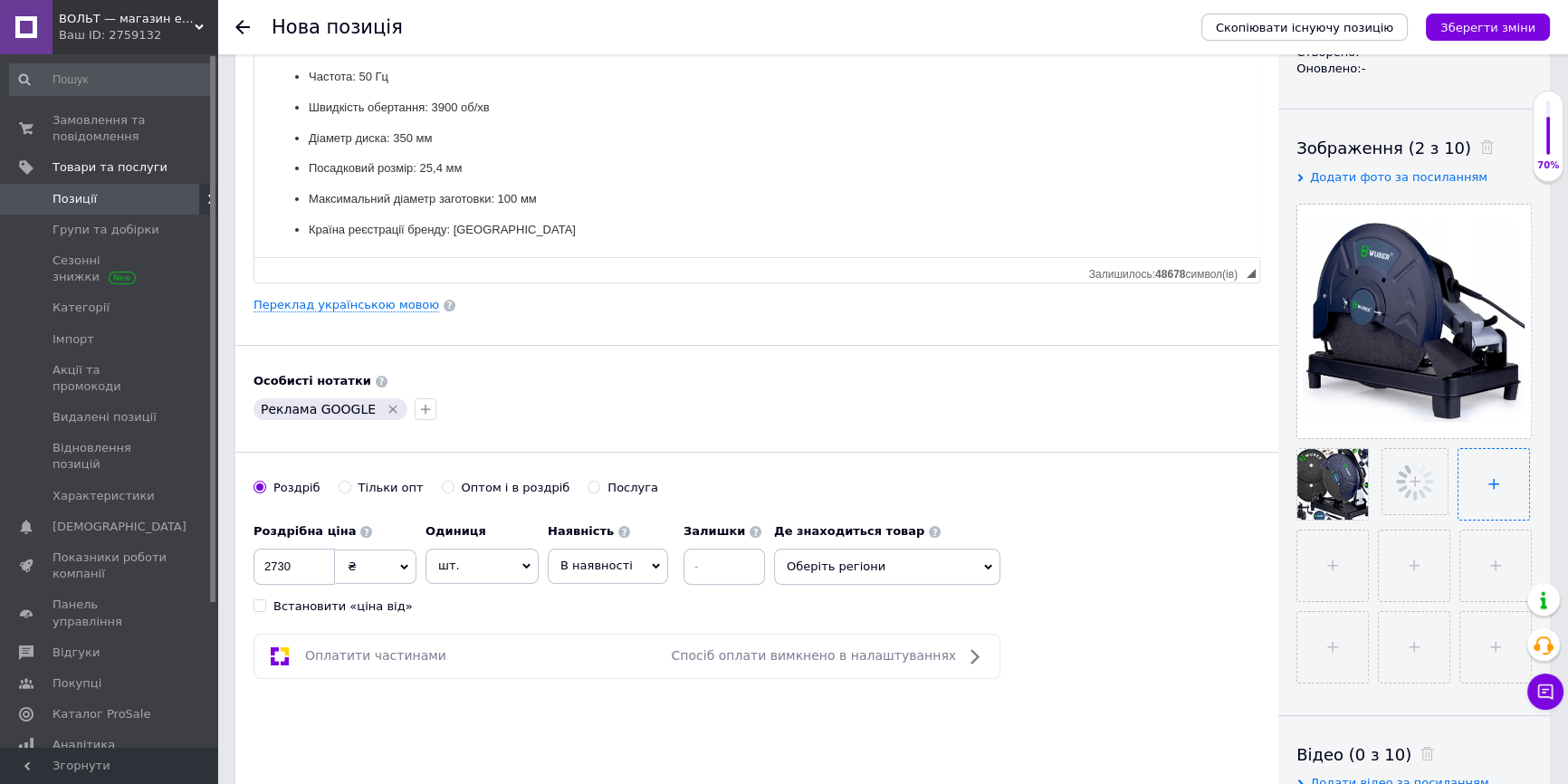
click at [1487, 475] on input "file" at bounding box center [1494, 485] width 71 height 71
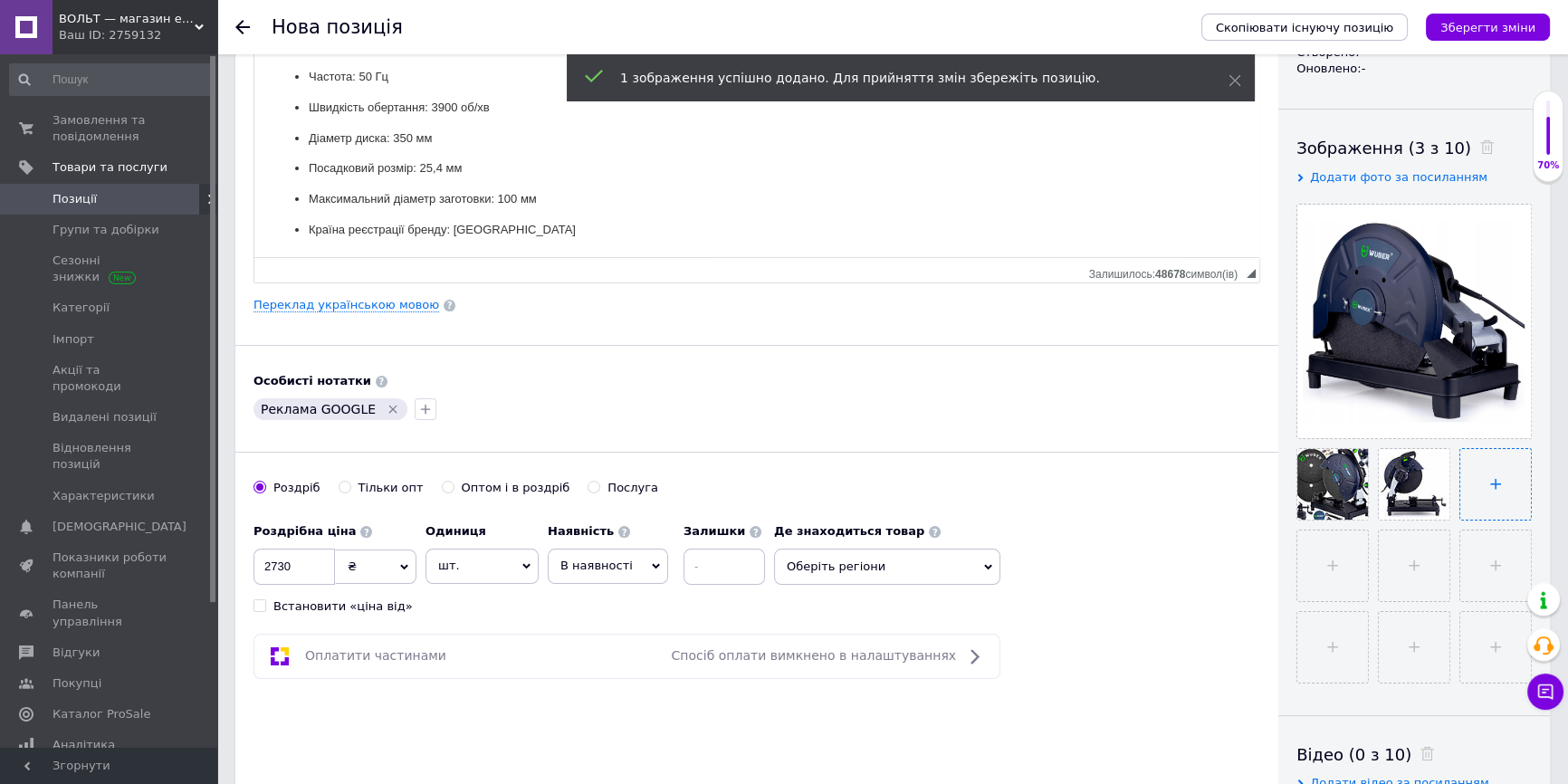
type input "C:\fakepath\Screenshot_3.jpg"
click at [1338, 545] on input "file" at bounding box center [1333, 566] width 71 height 71
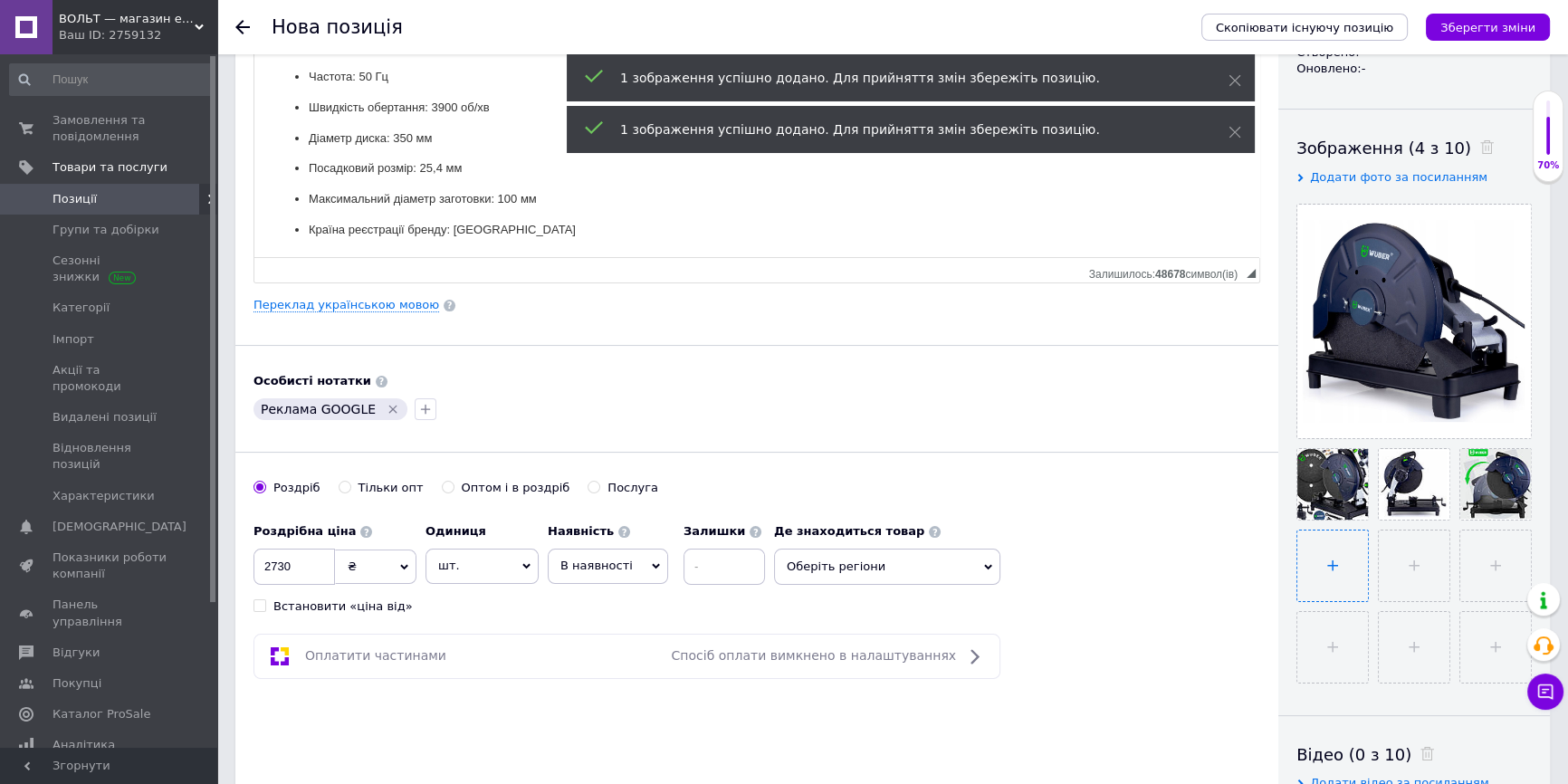
type input "C:\fakepath\Screenshot_5.jpg"
click at [1384, 563] on input "file" at bounding box center [1413, 566] width 71 height 71
type input "C:\fakepath\Screenshot_6.jpg"
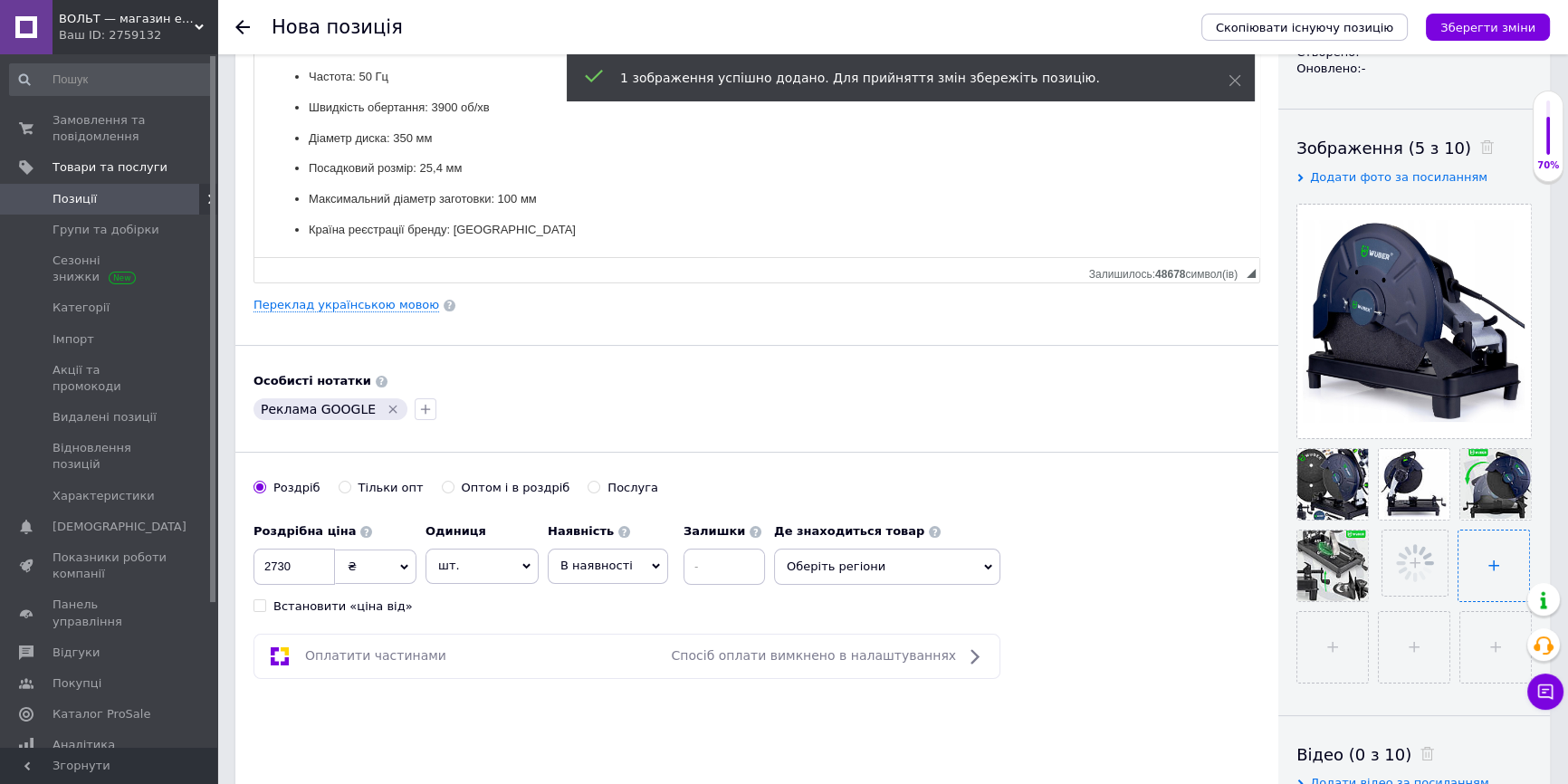
click at [1486, 554] on input "file" at bounding box center [1494, 566] width 71 height 71
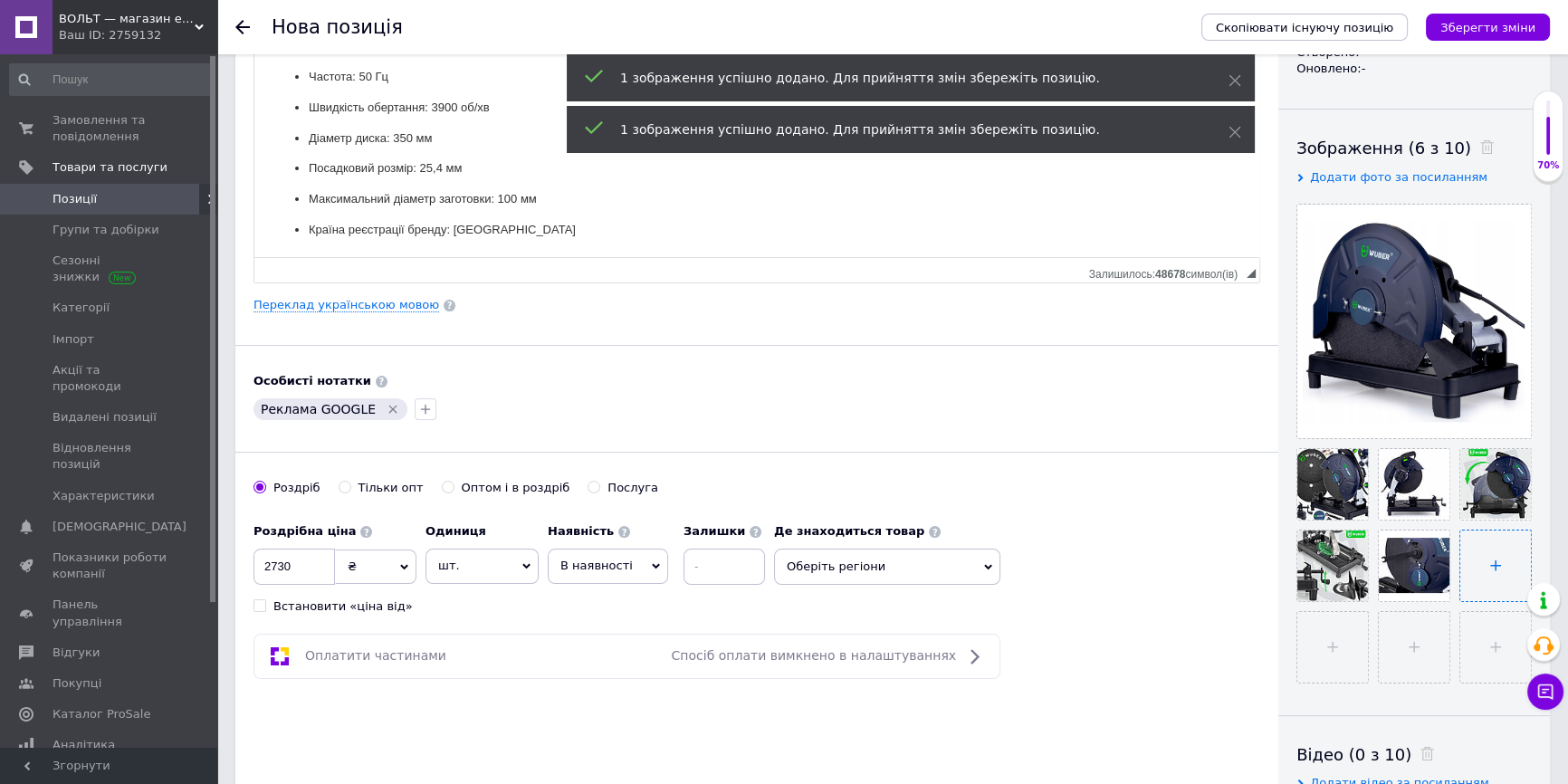
type input "C:\fakepath\Screenshot_7.jpg"
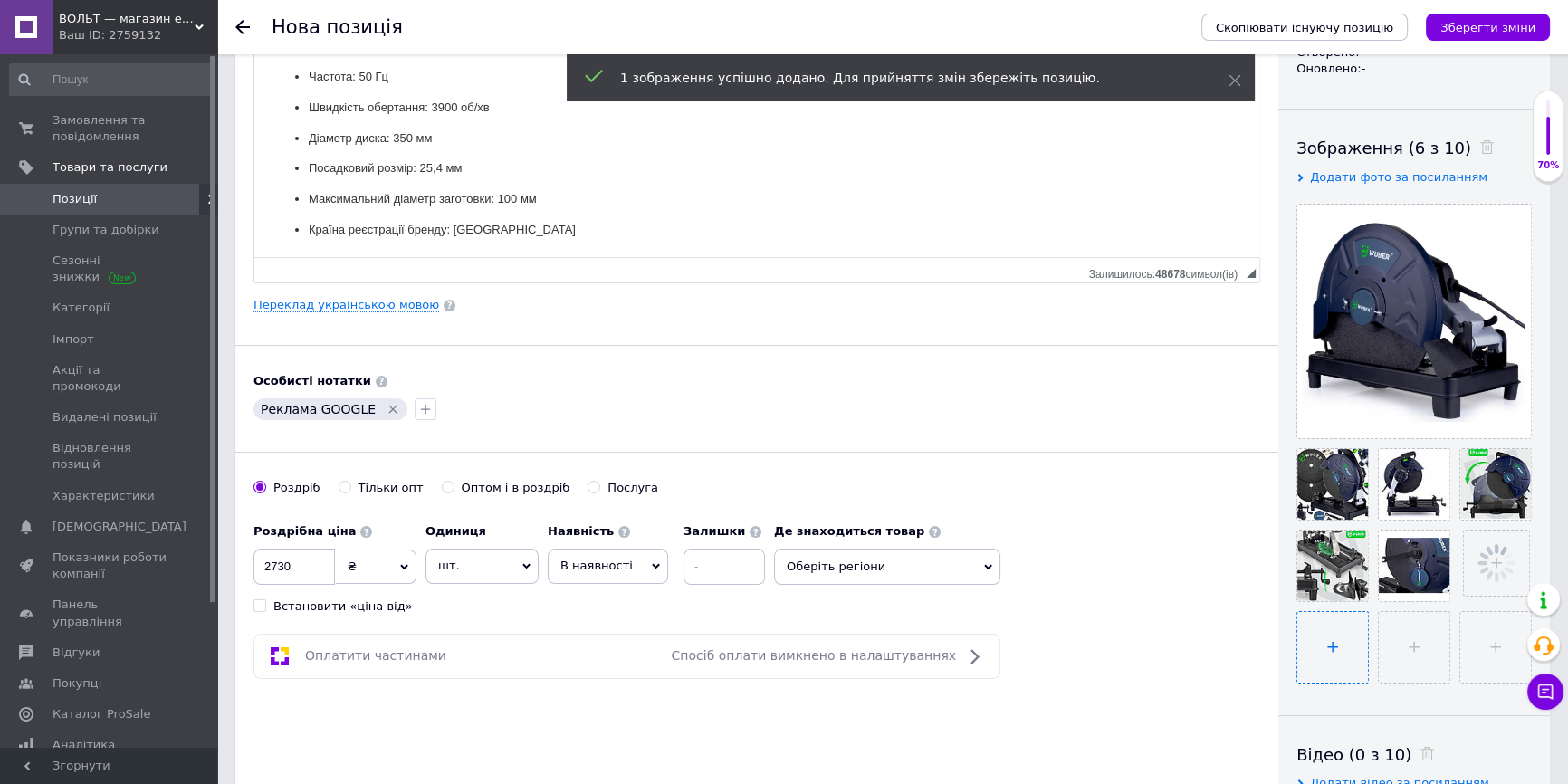
click at [1366, 652] on li at bounding box center [1333, 648] width 73 height 73
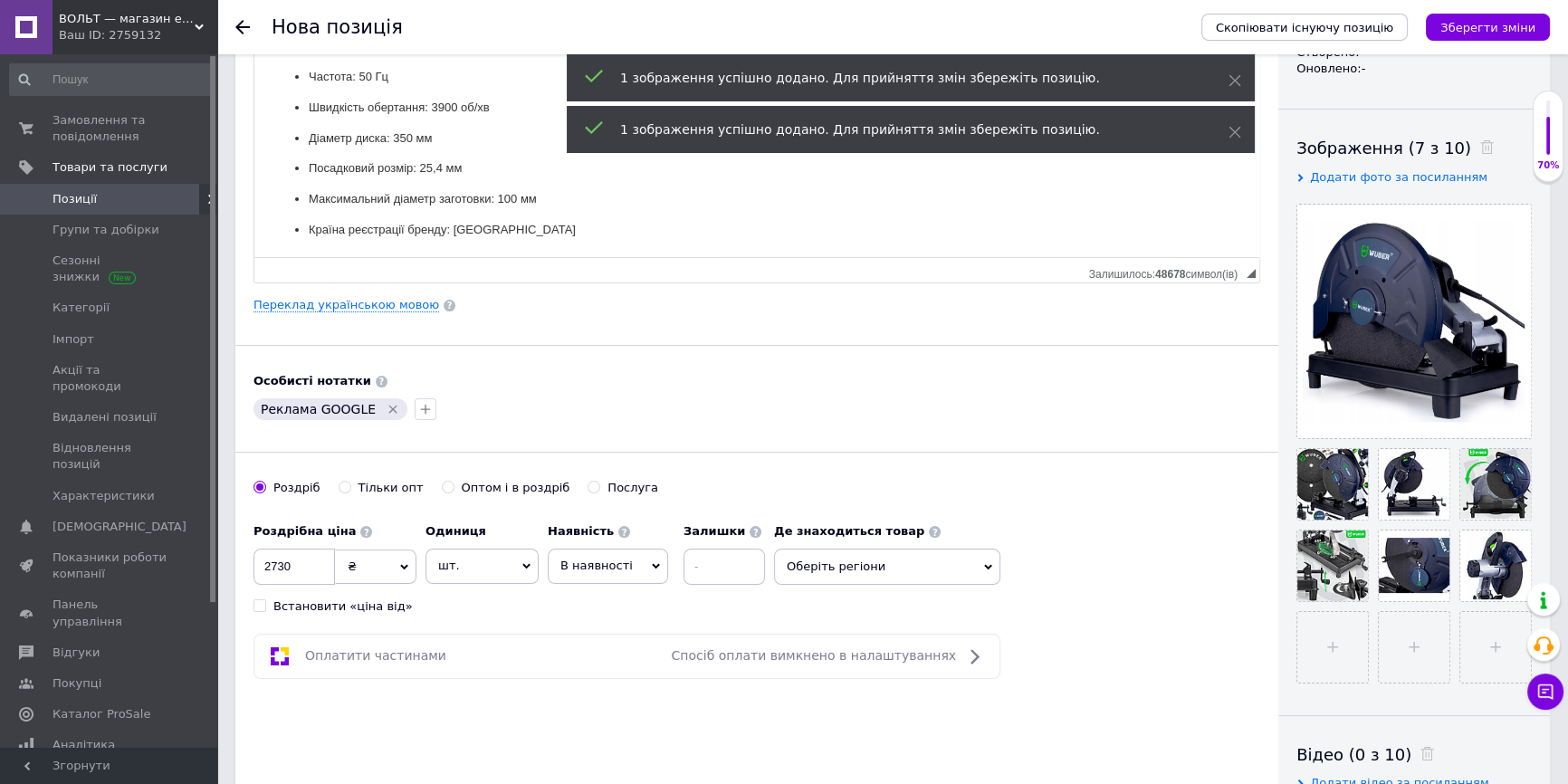
scroll to position [329, 0]
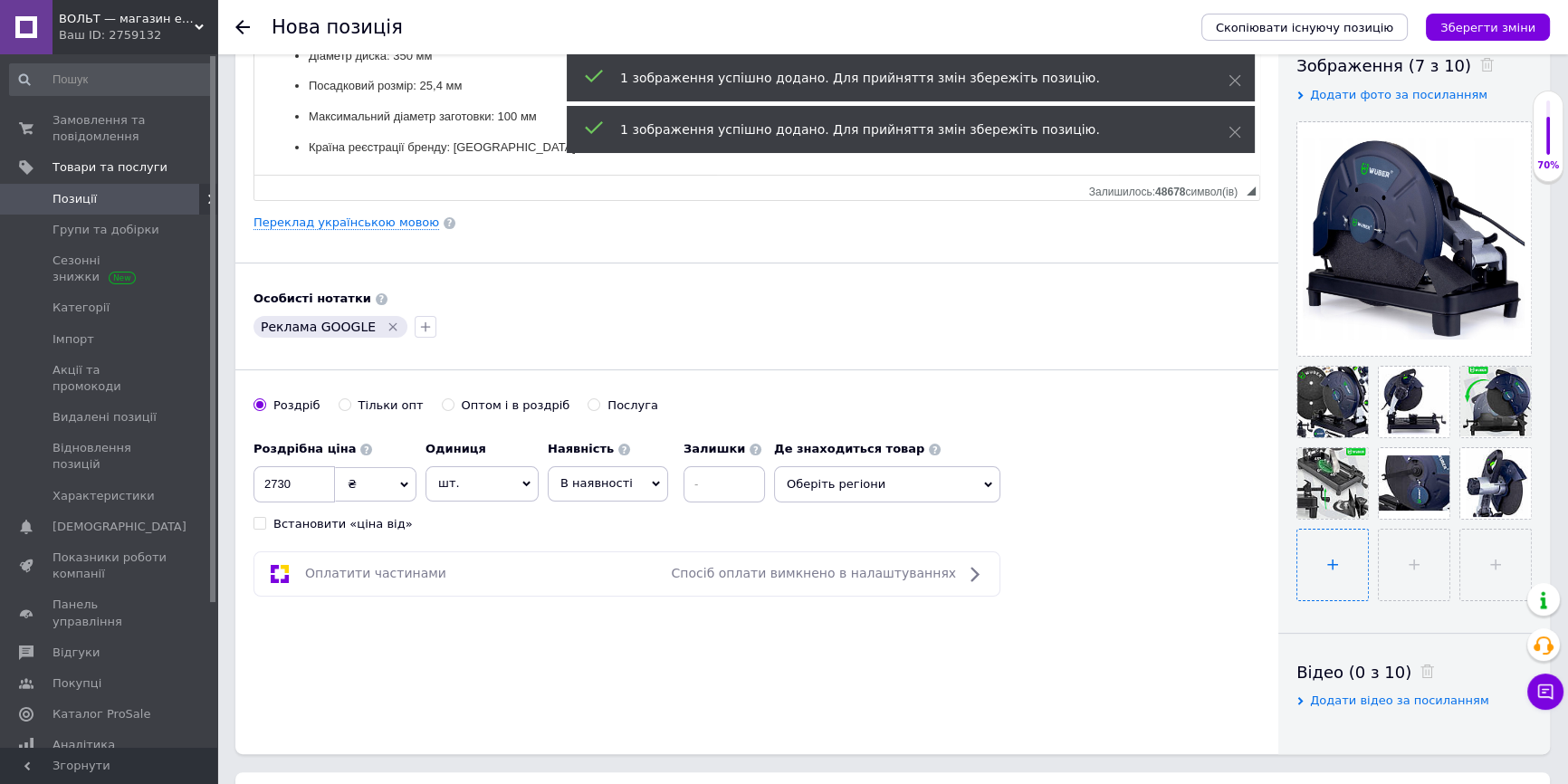
click at [1326, 552] on input "file" at bounding box center [1333, 565] width 71 height 71
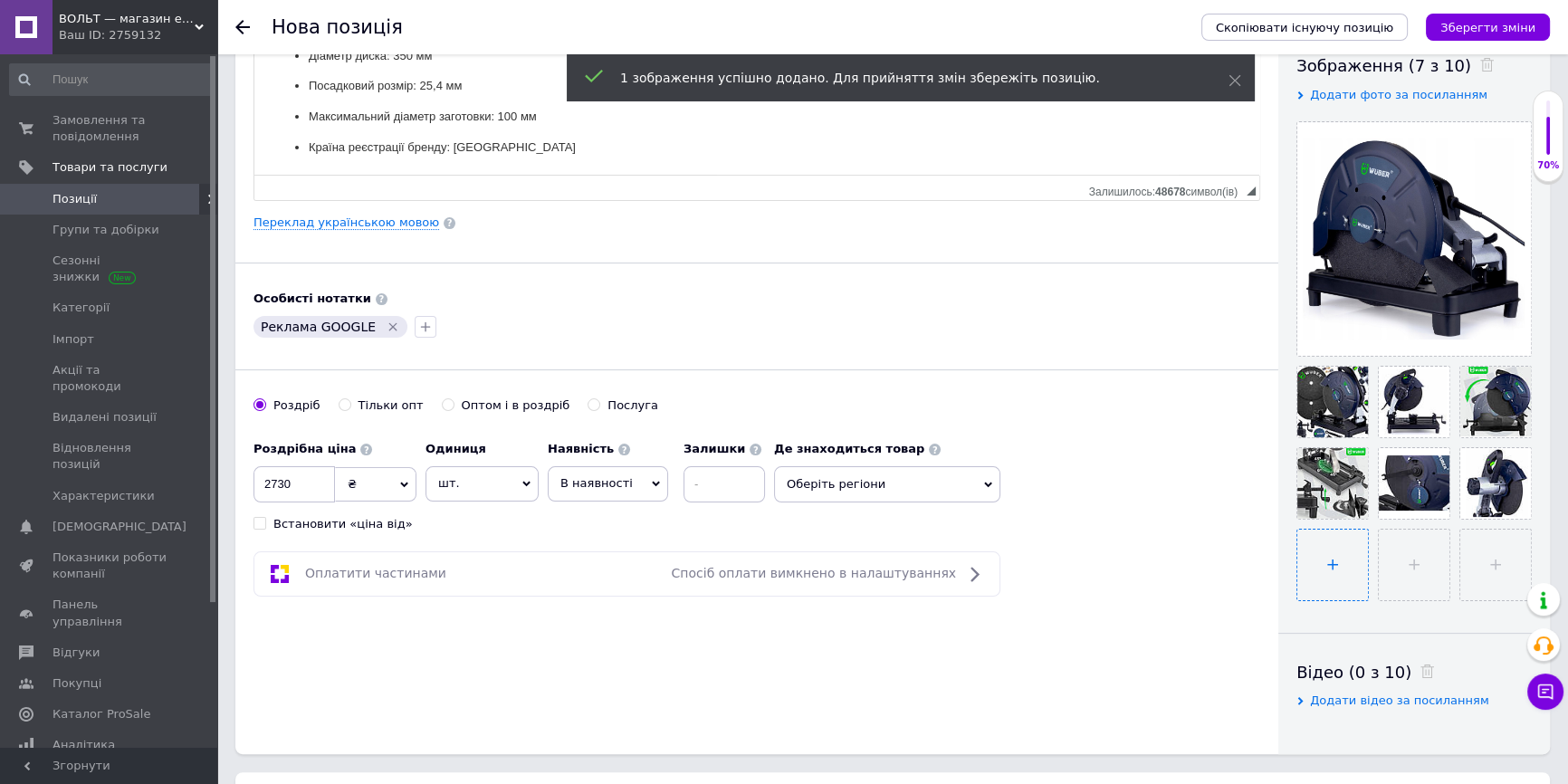
type input "C:\fakepath\Screenshot_8.jpg"
click at [1404, 563] on input "file" at bounding box center [1413, 565] width 71 height 71
type input "C:\fakepath\Screenshot_9.jpg"
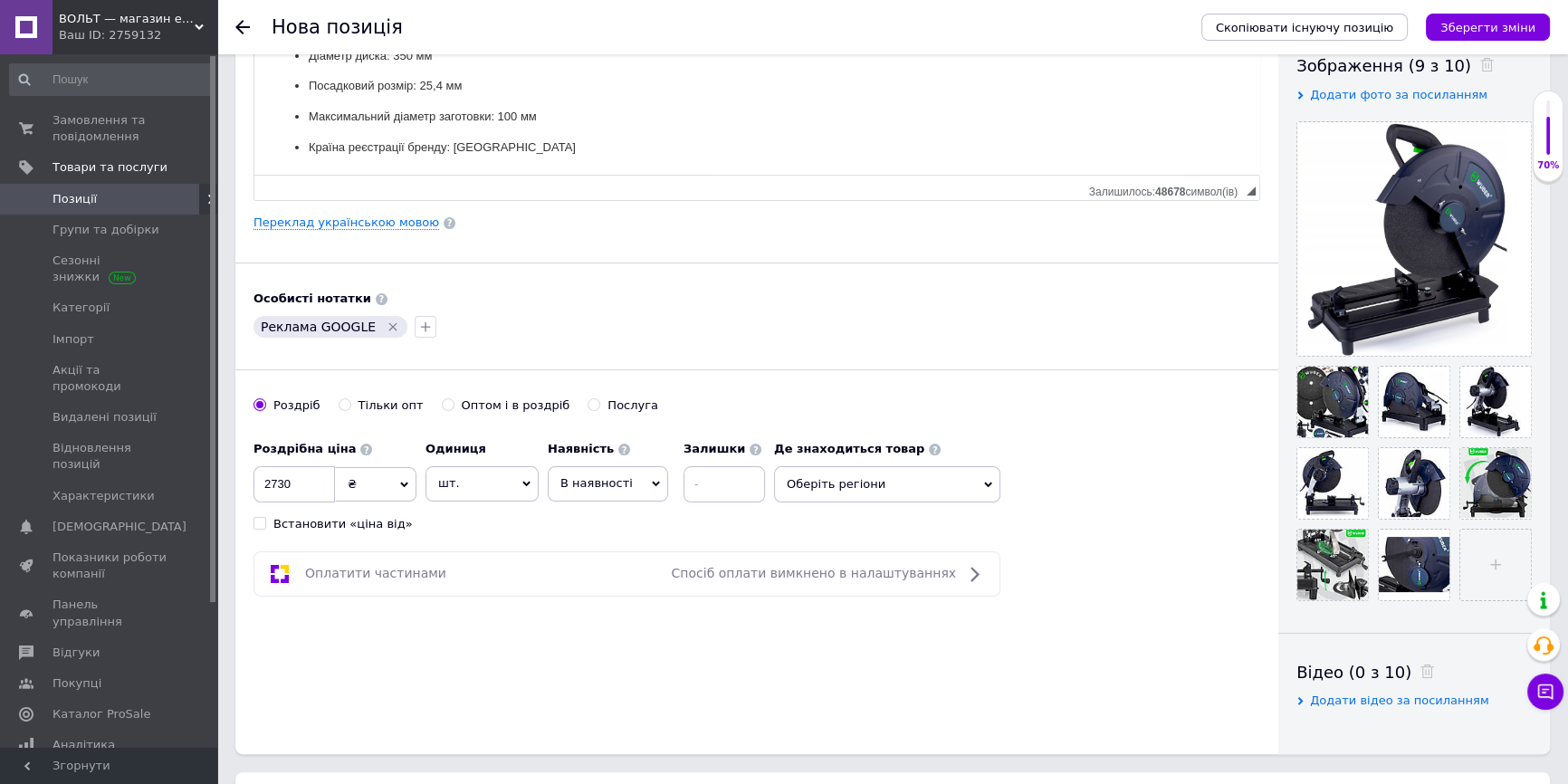
scroll to position [741, 0]
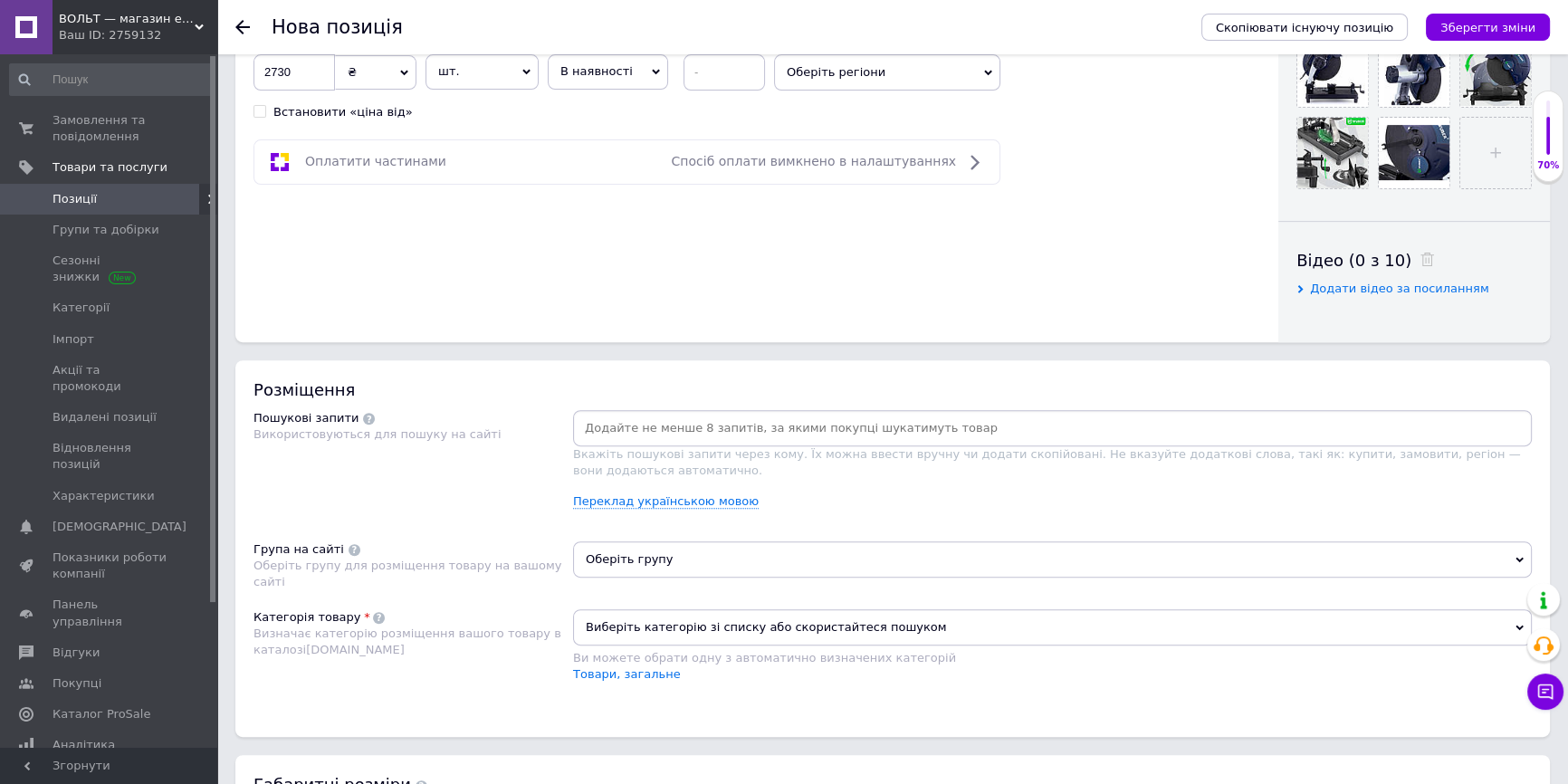
click at [678, 425] on input at bounding box center [1052, 428] width 952 height 27
type input "монтажна пила"
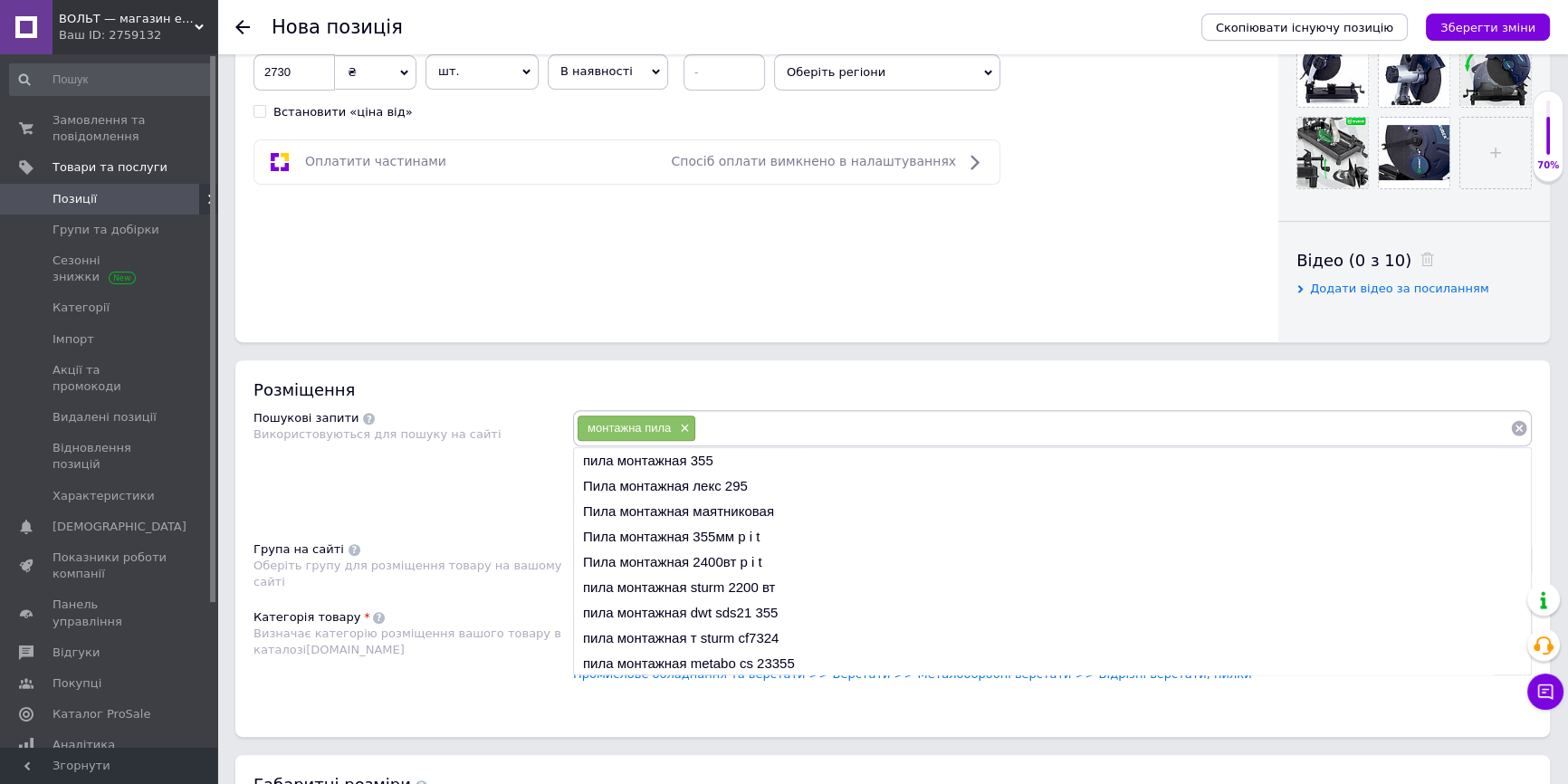
click at [652, 344] on div "Основна інформація Назва позиції (Російська) ✱ Пила монтажна по металу 3950W WU…" at bounding box center [893, 287] width 1351 height 1911
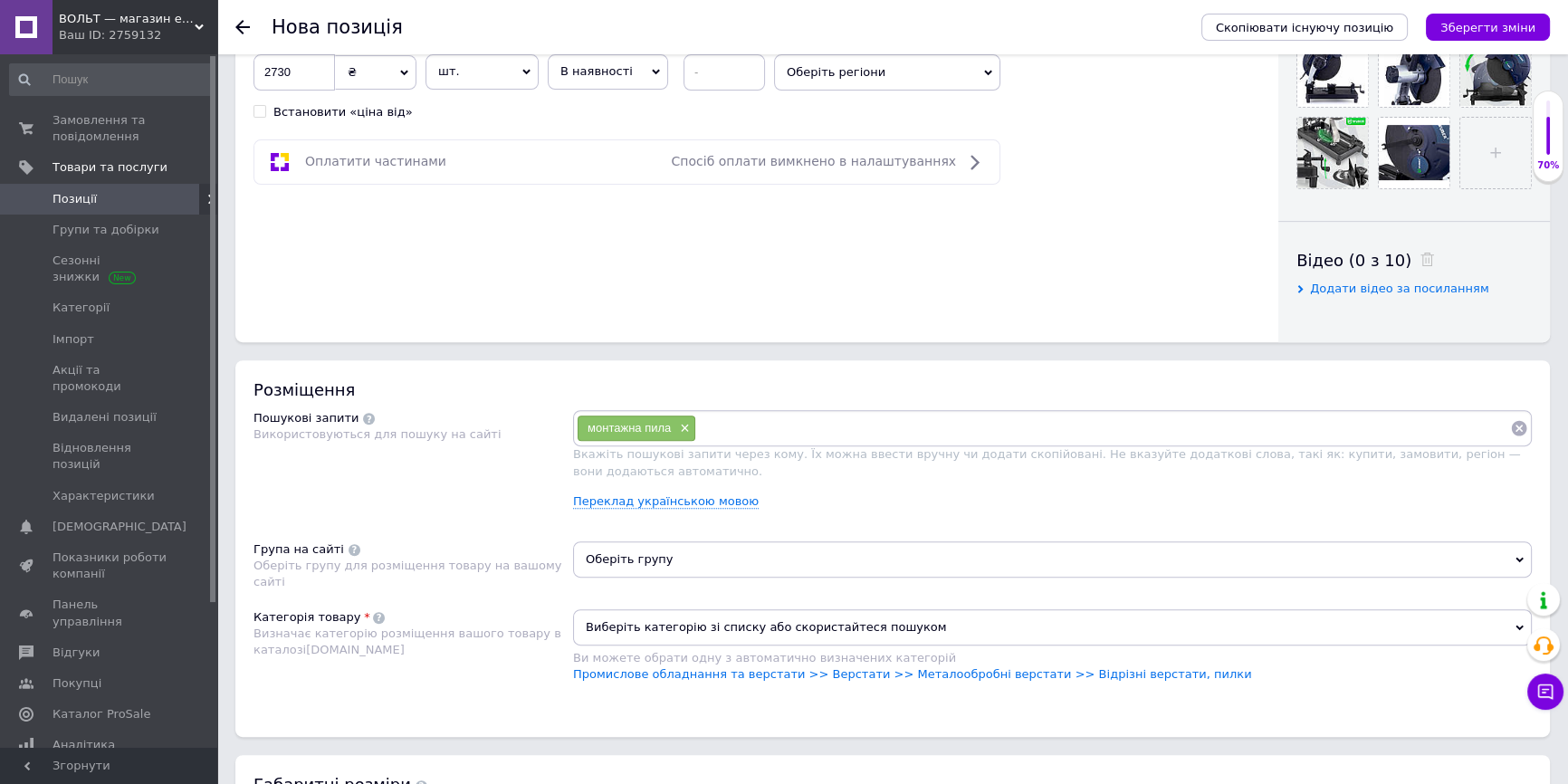
click at [743, 425] on input at bounding box center [1103, 428] width 814 height 27
type input "пила монтажна"
type input "монтажна пила по металу"
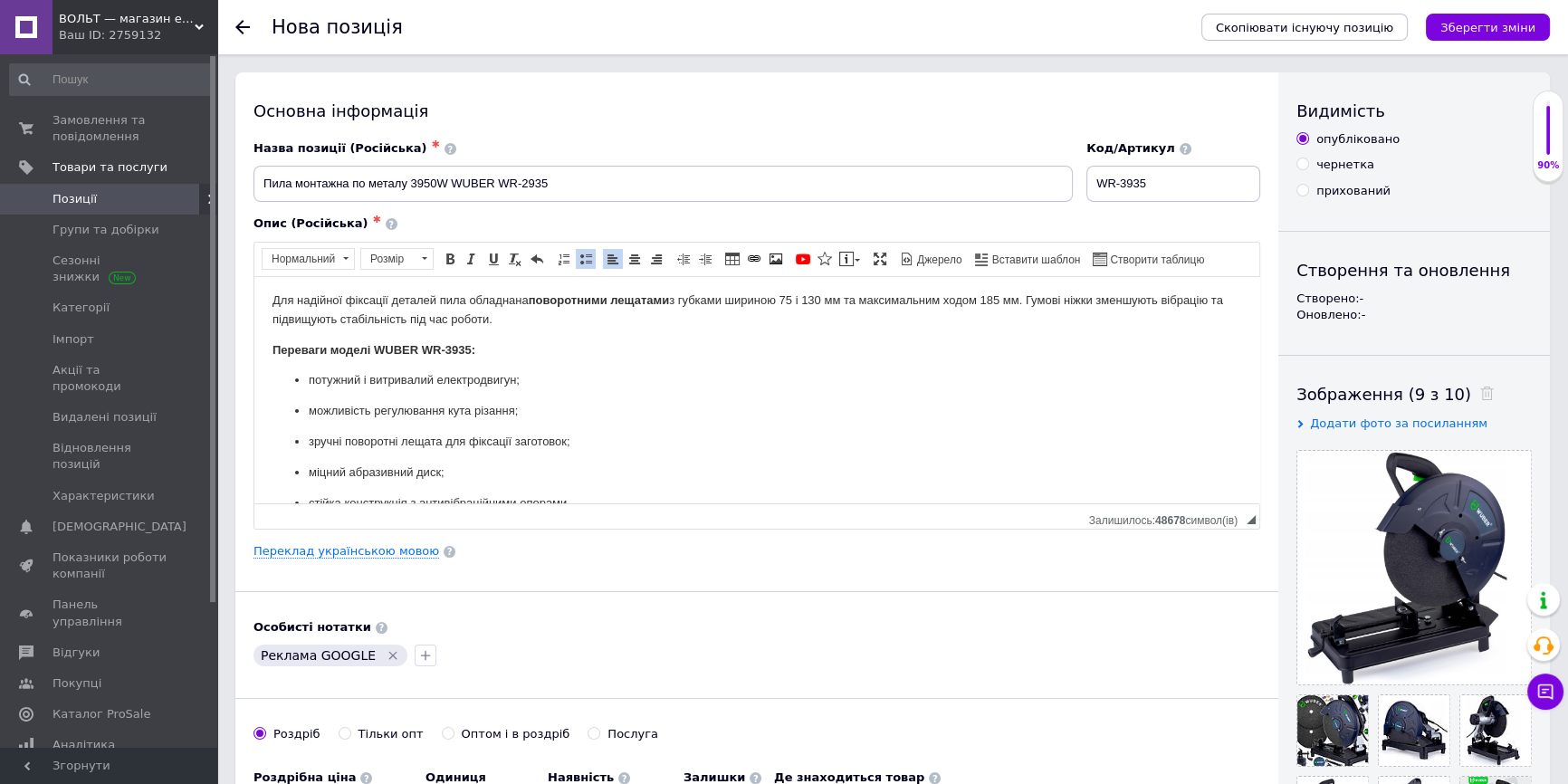
scroll to position [0, 0]
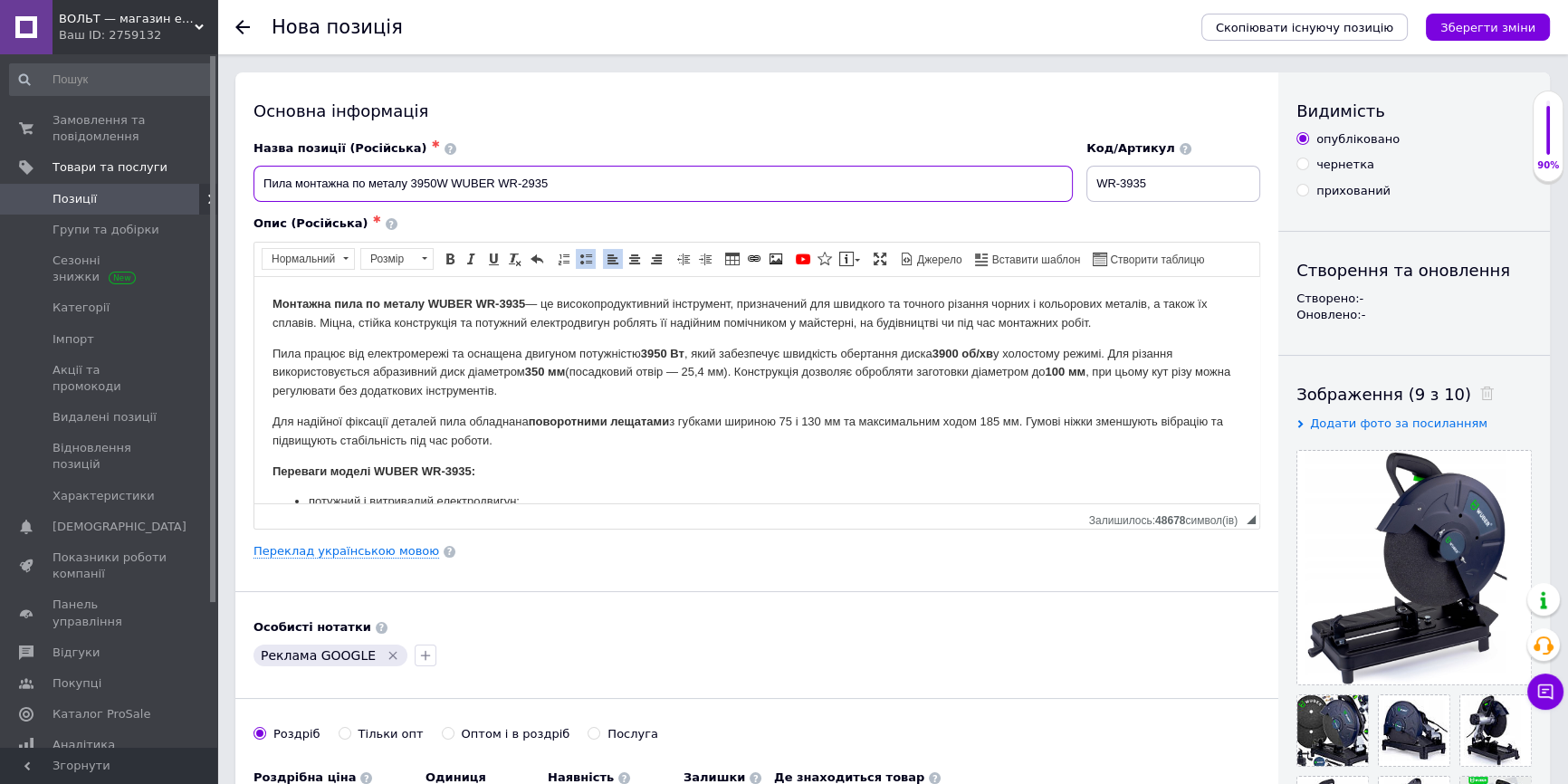
click at [523, 185] on input "Пила монтажна по металу 3950W WUBER WR-2935" at bounding box center [663, 183] width 820 height 36
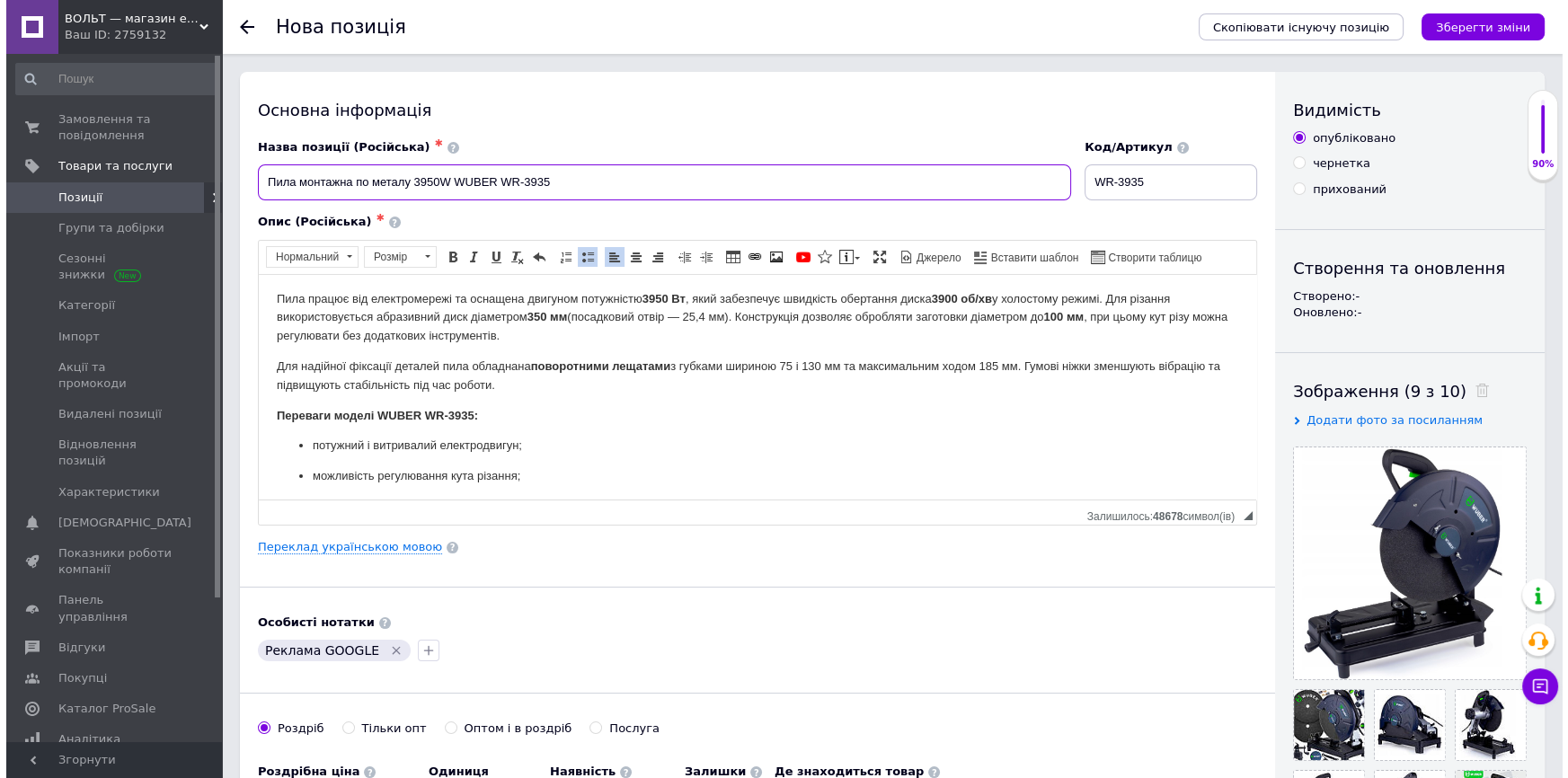
scroll to position [81, 0]
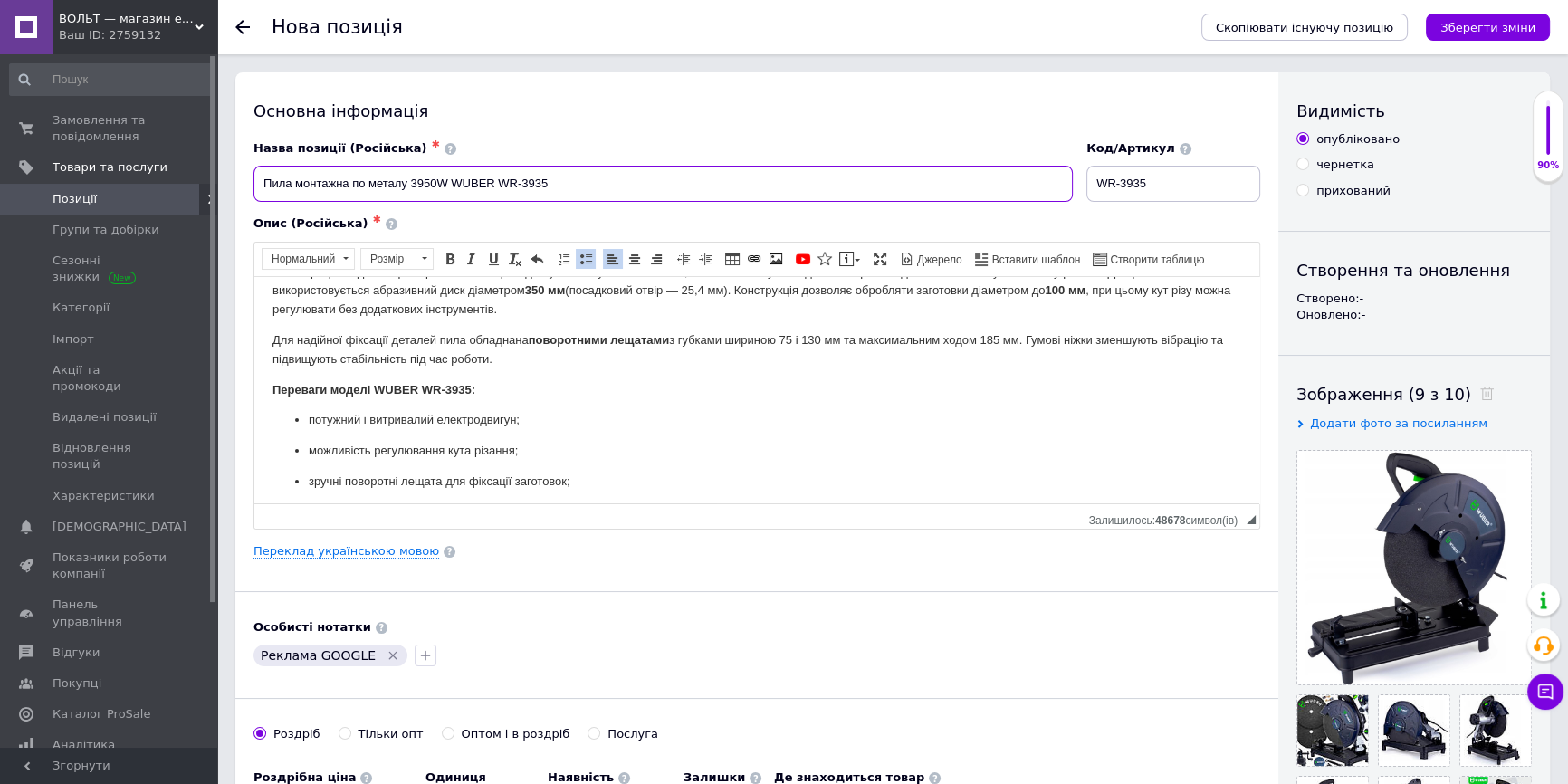
type input "Пила монтажна по металу 3950W WUBER WR-3935"
click at [515, 363] on p "Для надійної фіксації деталей пила обладнана поворотними лещатами з губками шир…" at bounding box center [757, 349] width 969 height 38
click at [769, 259] on span at bounding box center [777, 259] width 15 height 15
select select
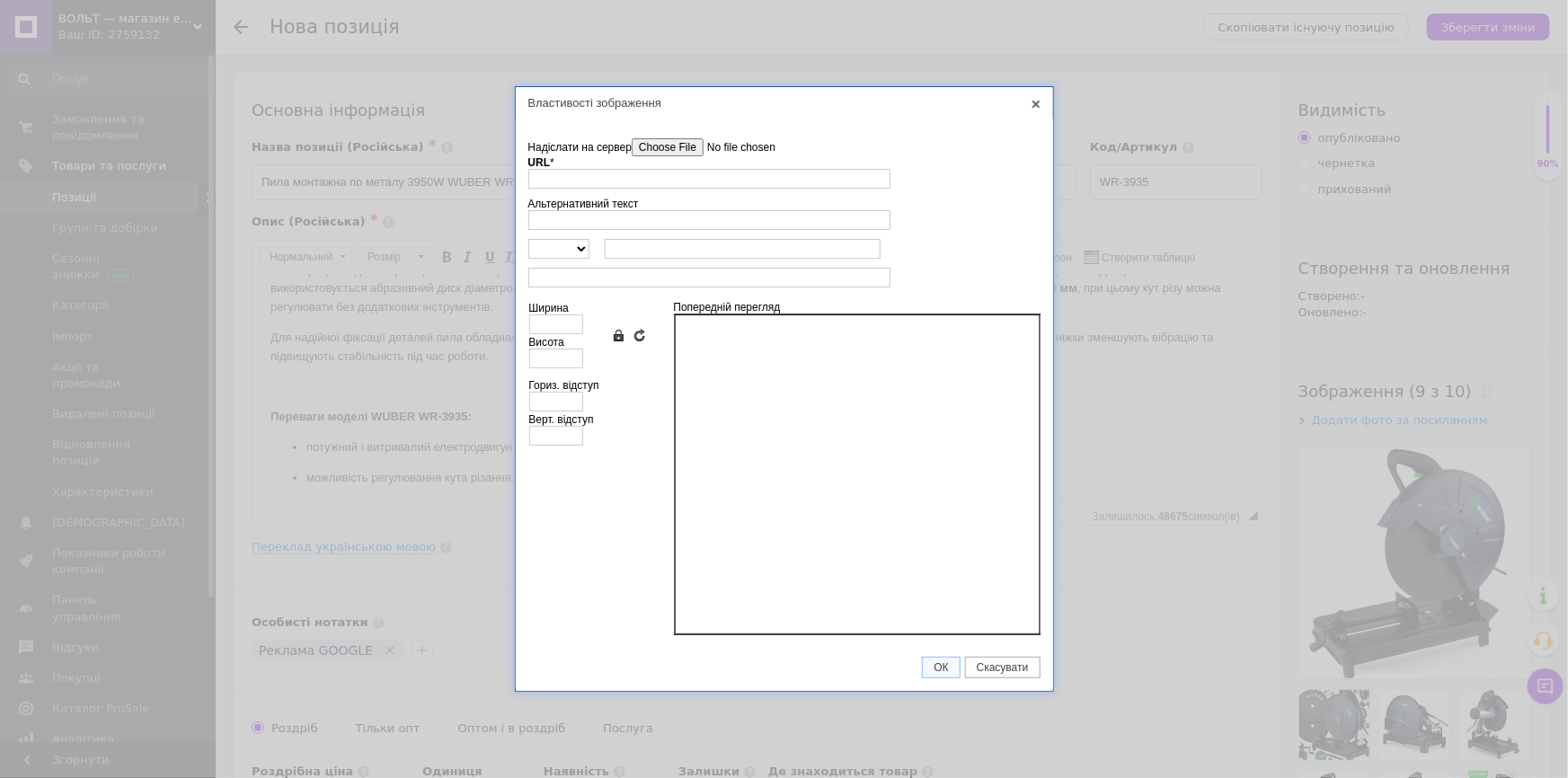
click at [703, 144] on input"] "Надіслати на сервер" at bounding box center [733, 147] width 204 height 18
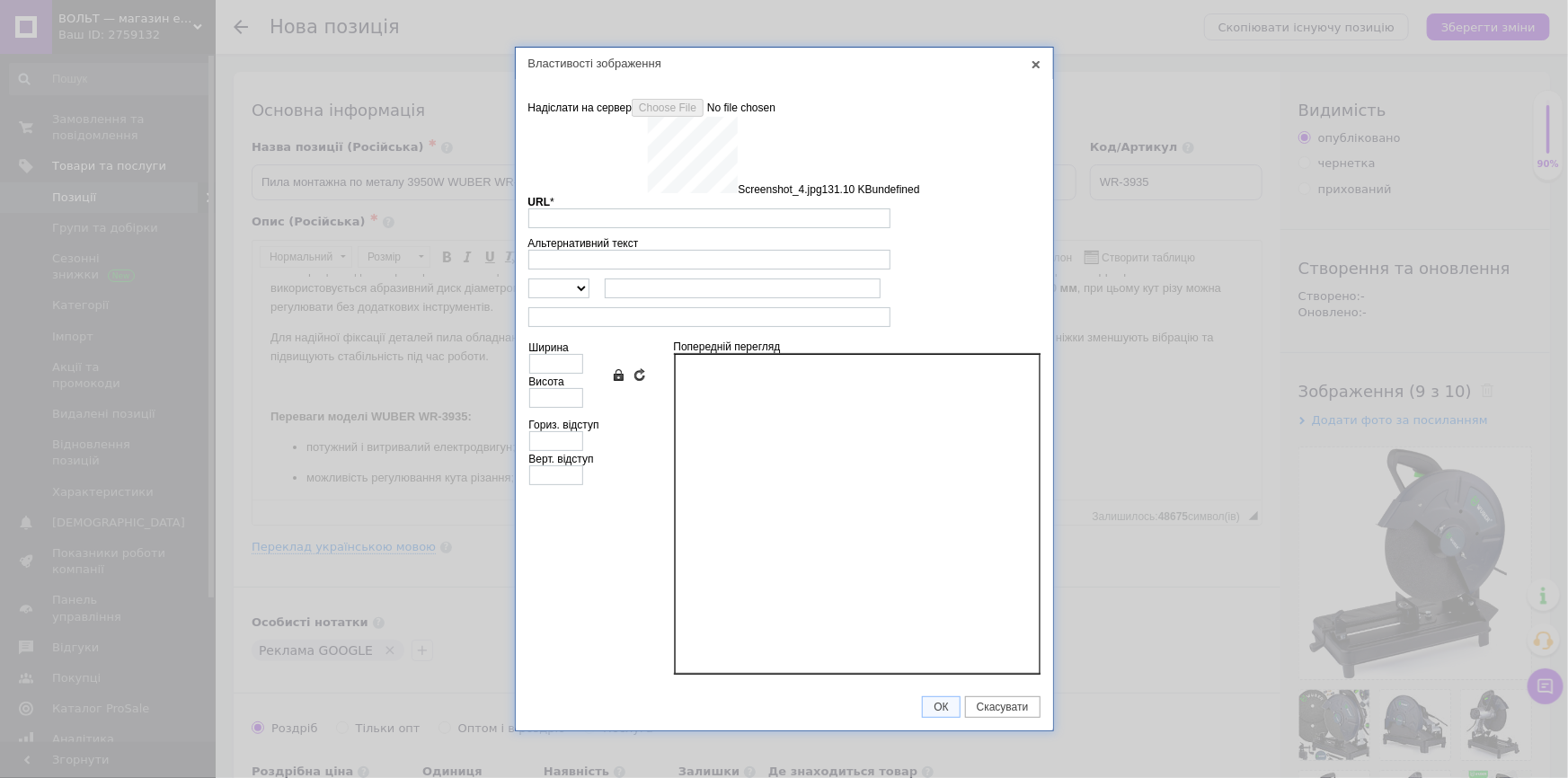
type input "https://images.prom.ua/6789524763_w640_h2048_screenshot_4.jpg?fresh=1&PIMAGE_ID…"
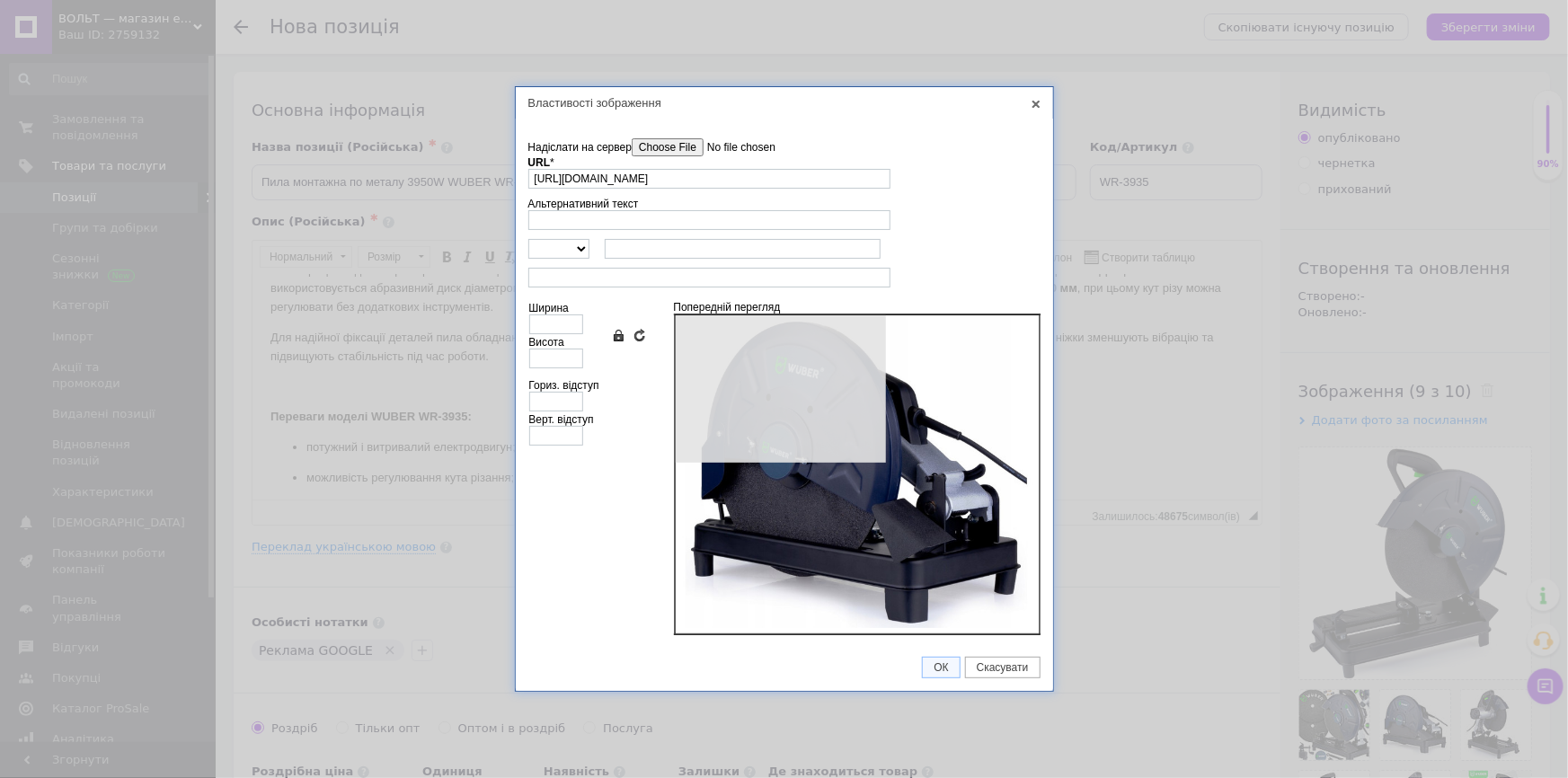
type input "640"
type input "554"
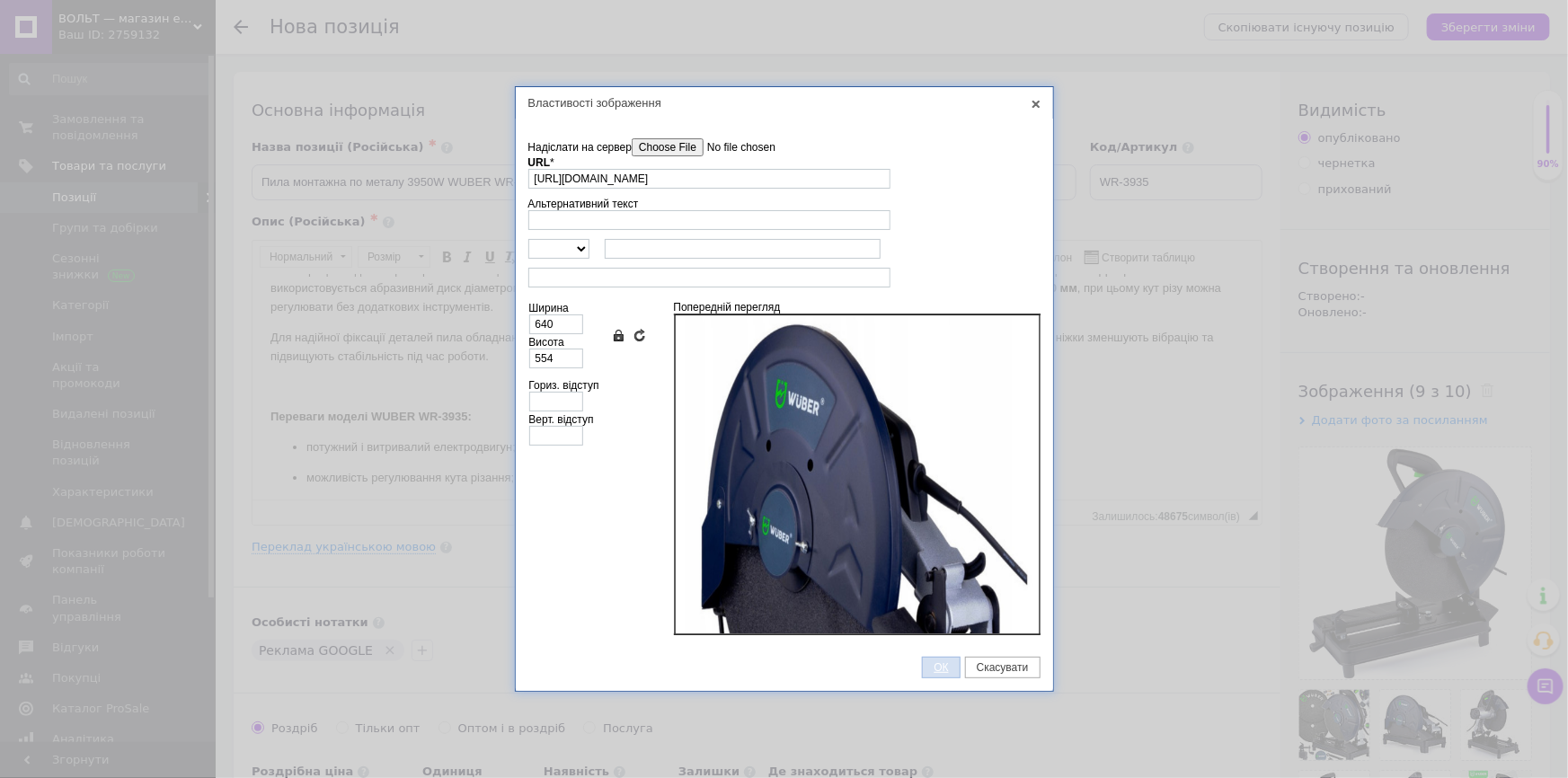
click at [946, 665] on span "ОК" at bounding box center [940, 668] width 36 height 13
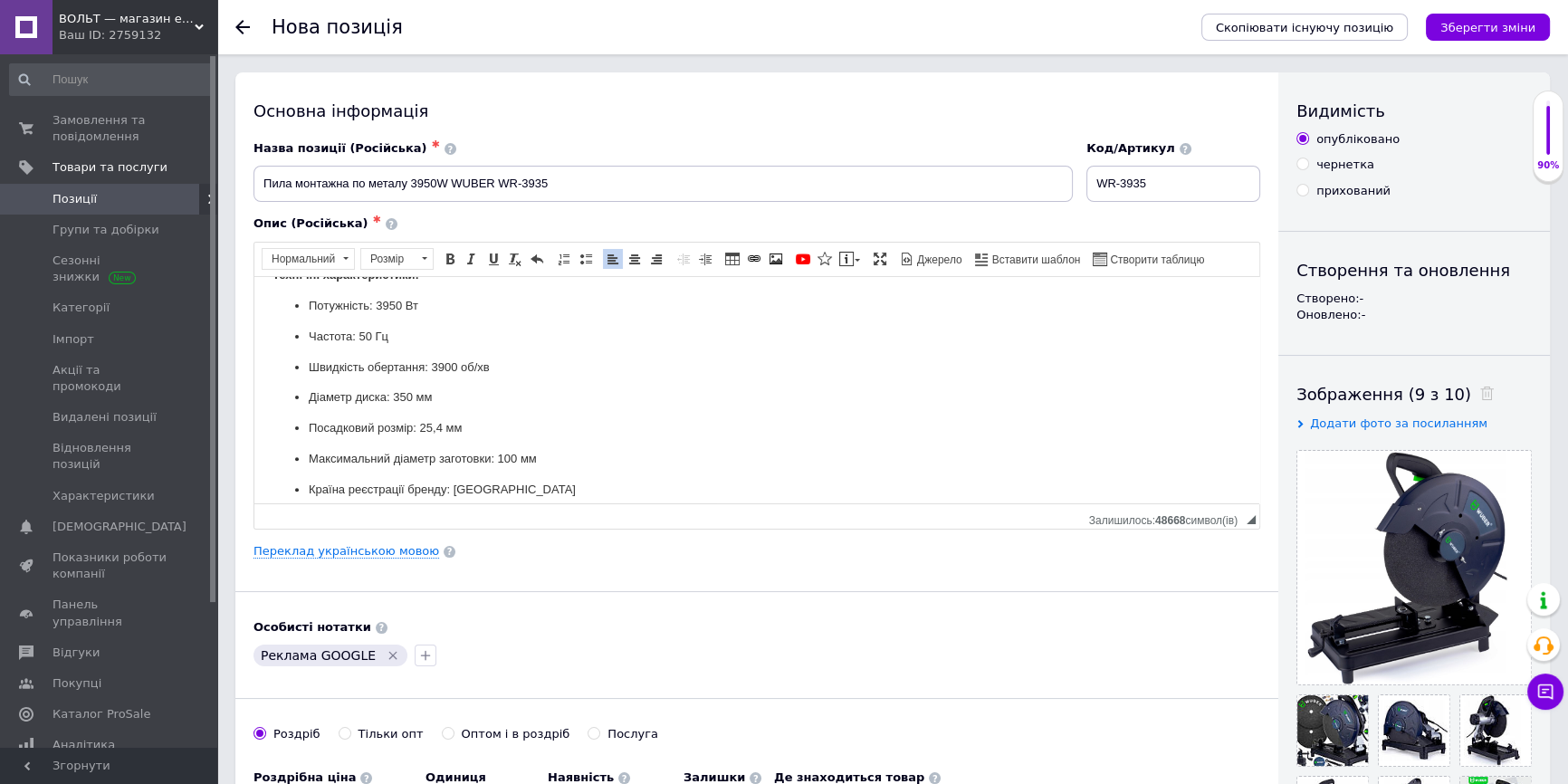
scroll to position [913, 0]
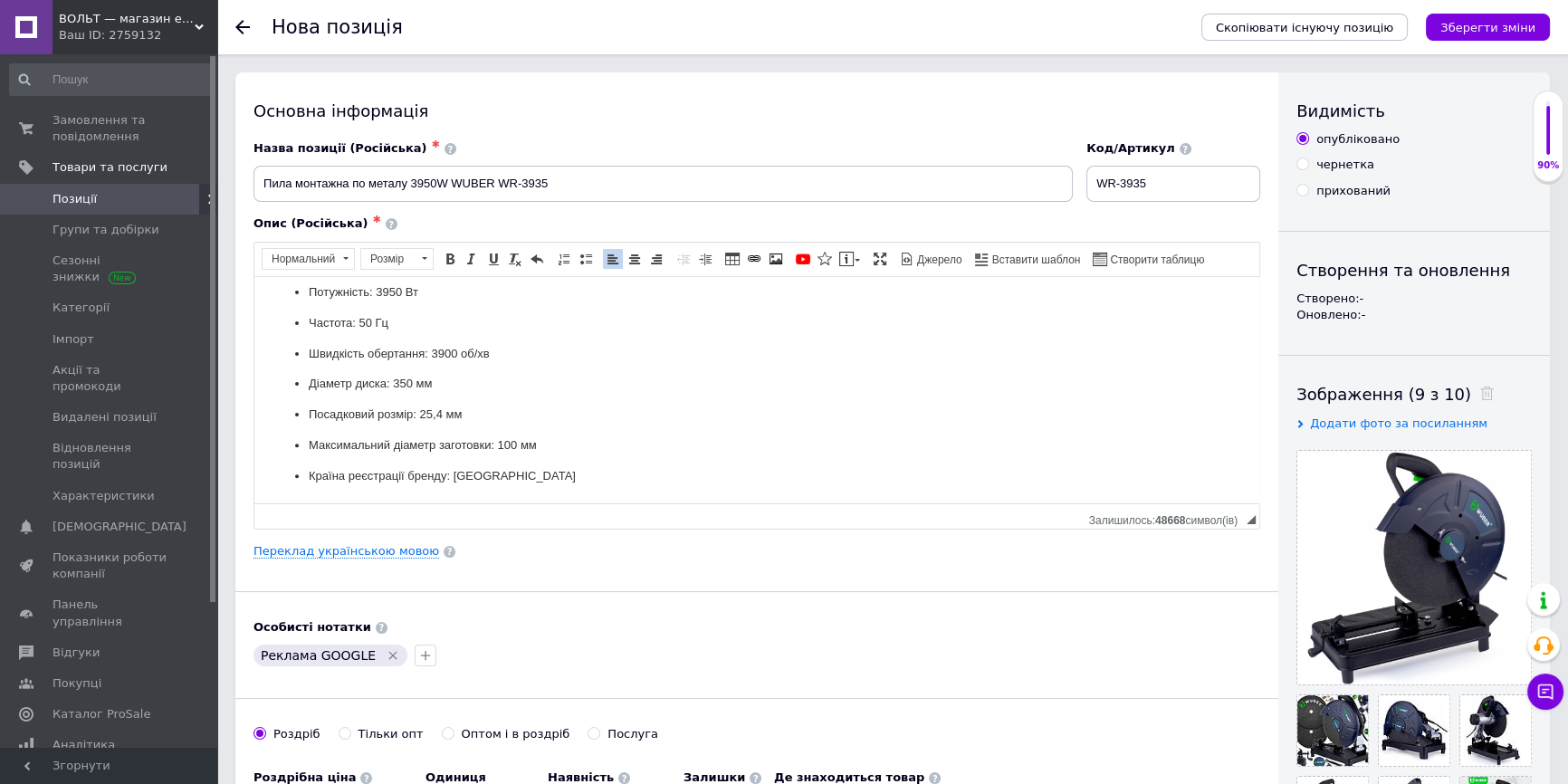
click at [533, 405] on p "Посадковий розмір: 25,4 мм" at bounding box center [756, 414] width 896 height 19
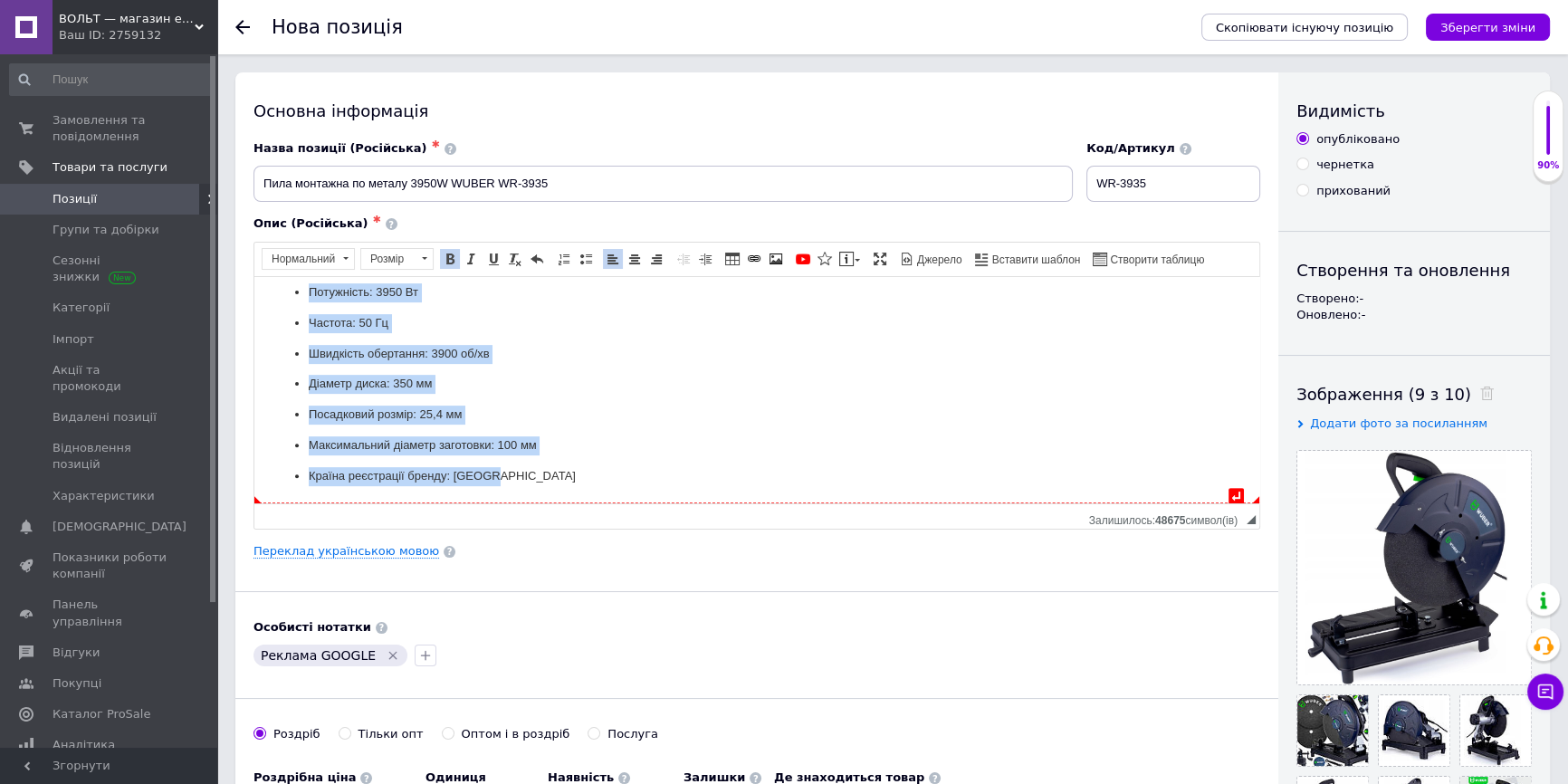
copy body "Монтажна пила по металу WUBER WR-3935 — це високопродуктивний інструмент, призн…"
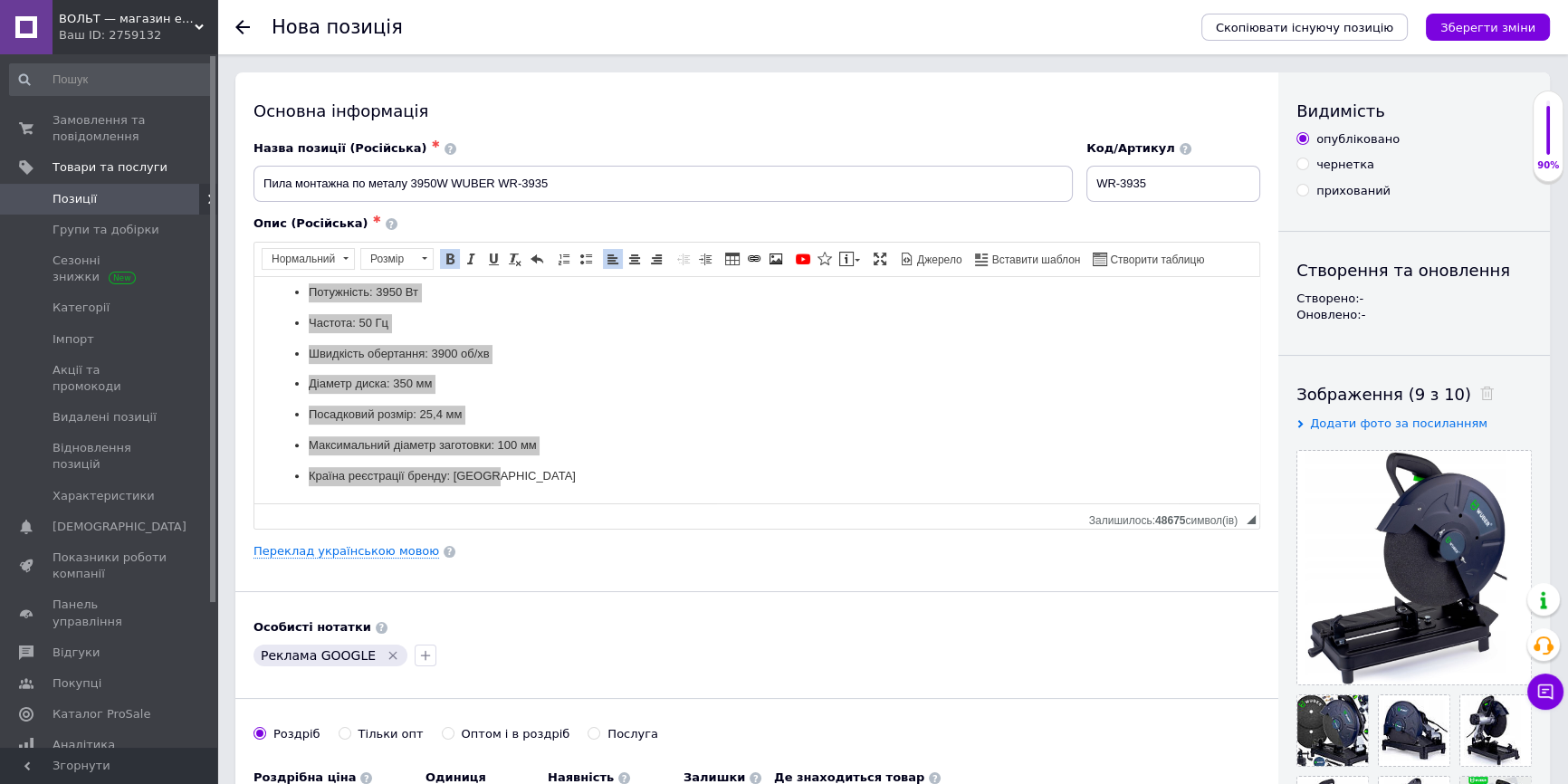
click at [407, 510] on span "◢ Залишилось: 48675 символ(iв)" at bounding box center [757, 516] width 1005 height 25
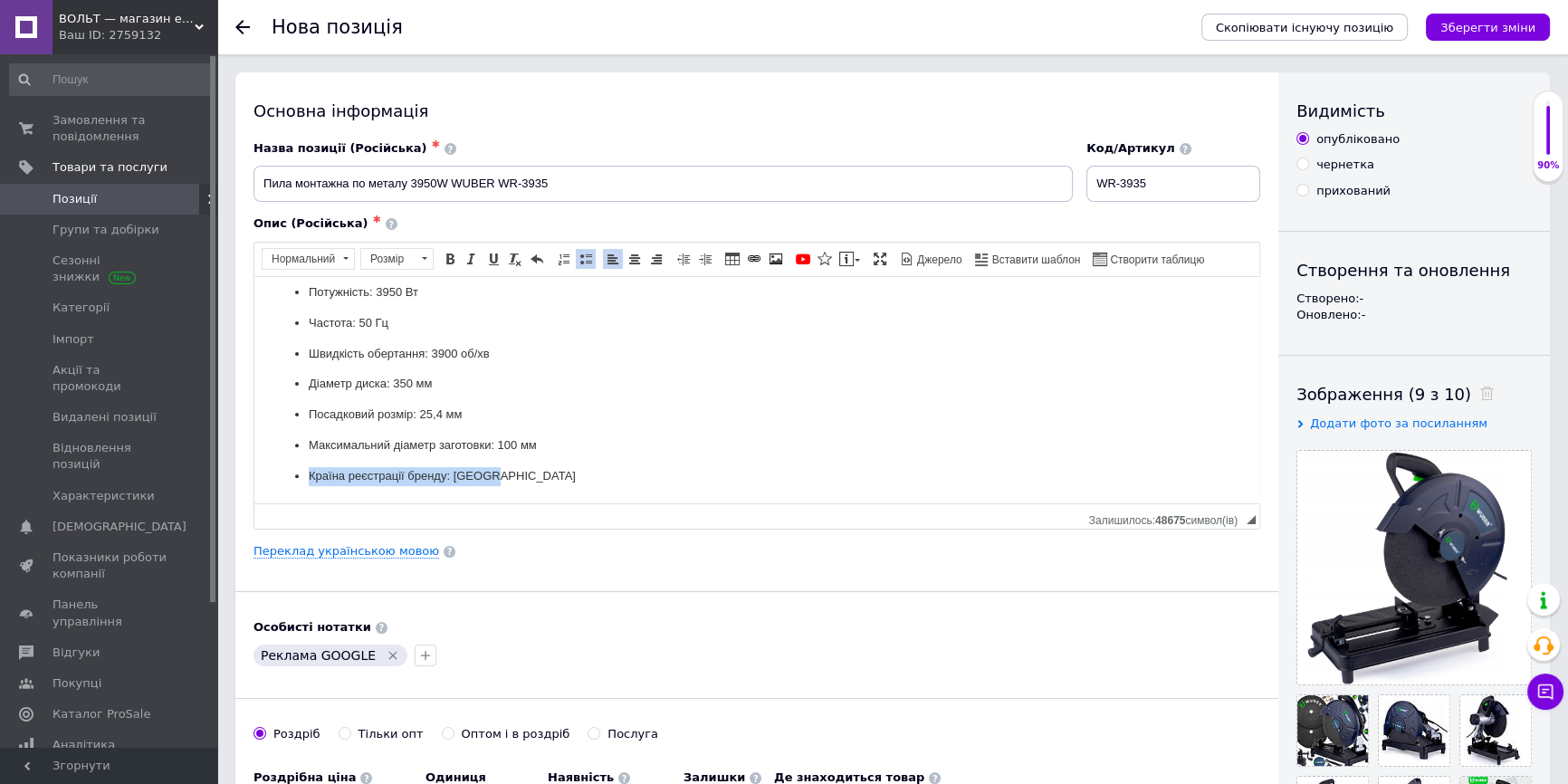
drag, startPoint x: 510, startPoint y: 492, endPoint x: 305, endPoint y: 478, distance: 205.5
click at [305, 478] on ul "Потужність: 3950 Вт Частота: 50 Гц Швидкість обертання: 3900 об/хв Діаметр диск…" at bounding box center [757, 383] width 969 height 203
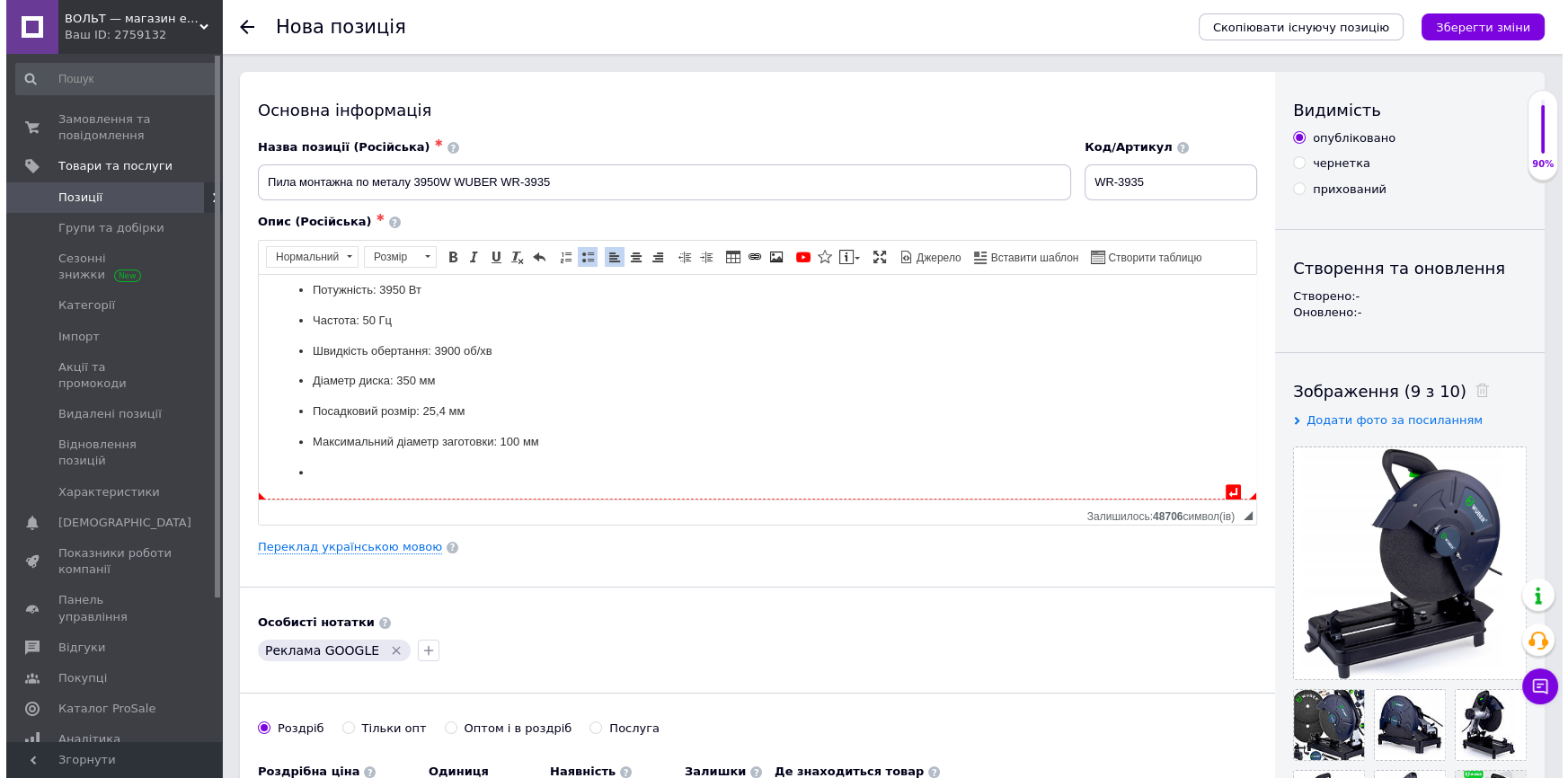
scroll to position [875, 0]
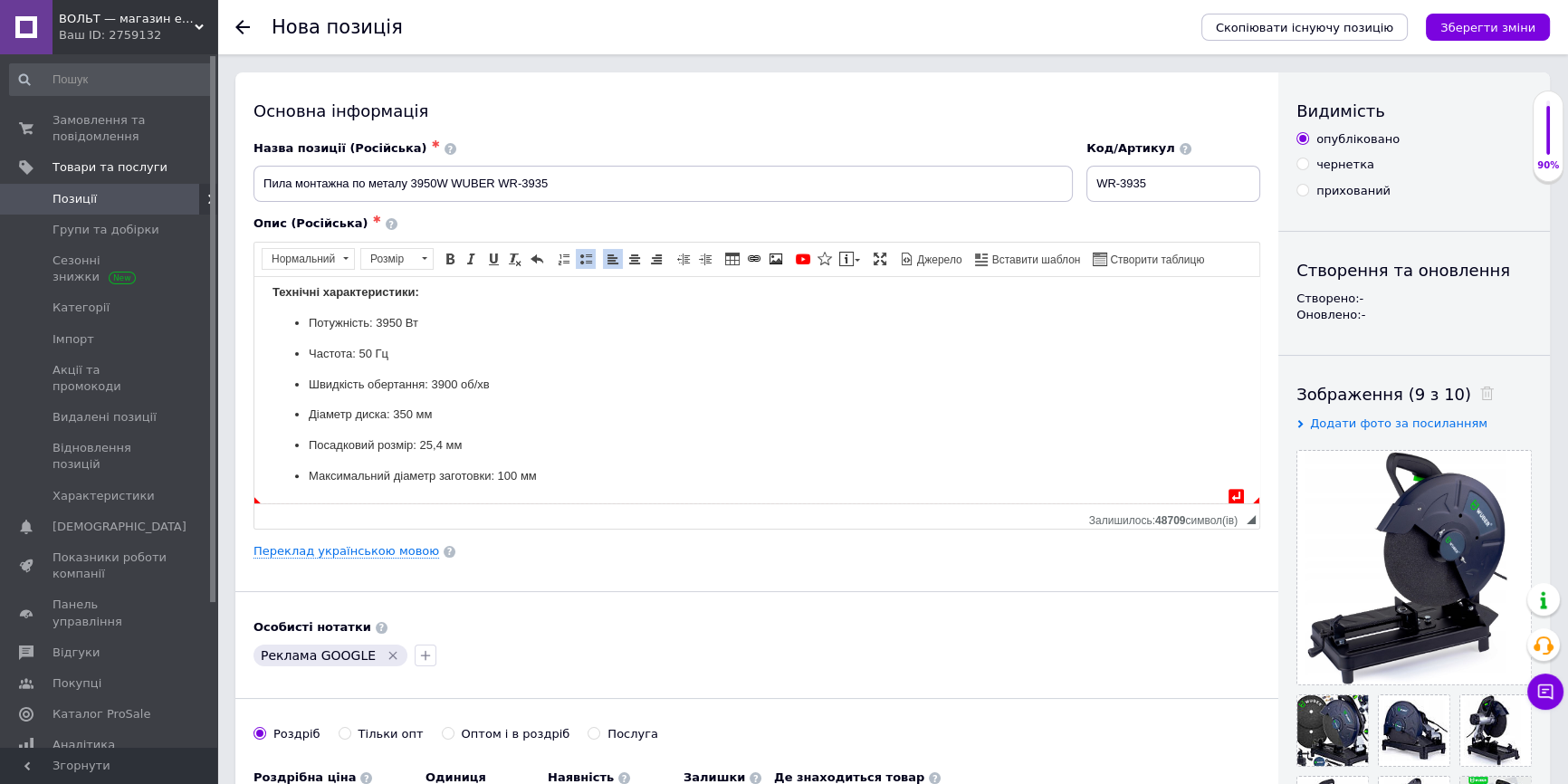
click at [503, 435] on p "Посадковий розмір: 25,4 мм" at bounding box center [756, 445] width 896 height 19
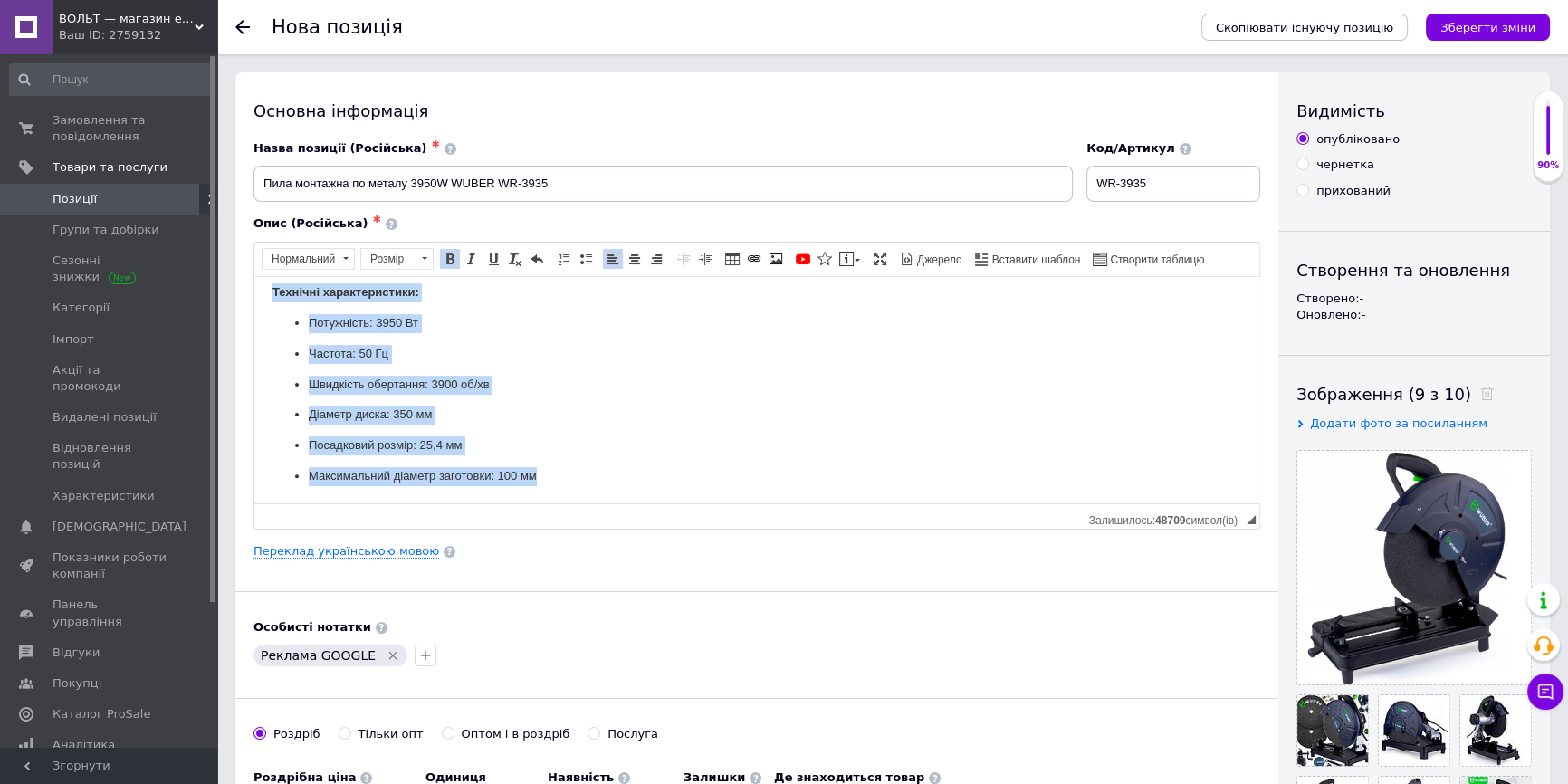
copy body "Монтажна пила по металу WUBER WR-3935 — це високопродуктивний інструмент, призн…"
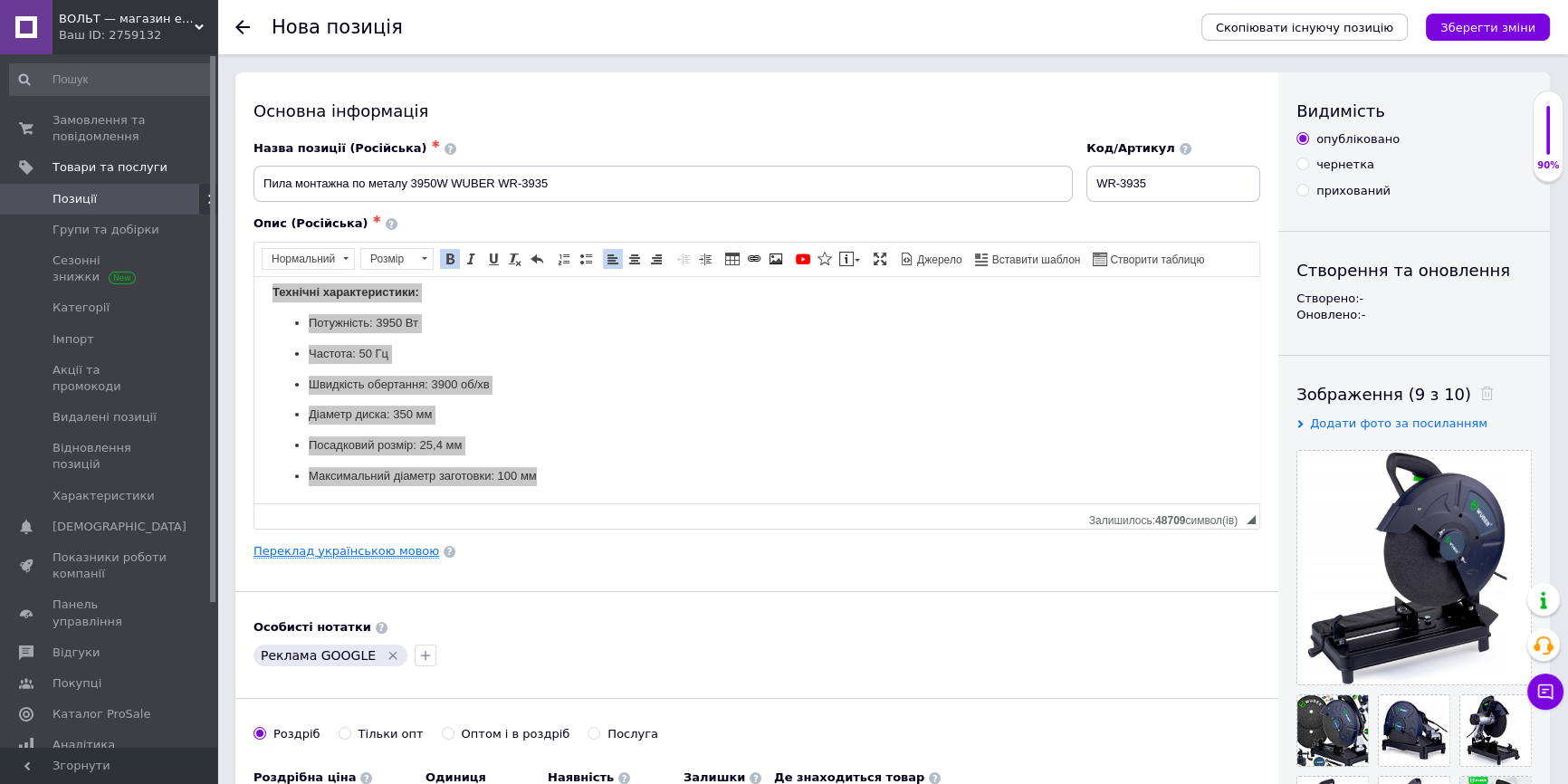
click at [375, 548] on link "Переклад українською мовою" at bounding box center [346, 551] width 186 height 15
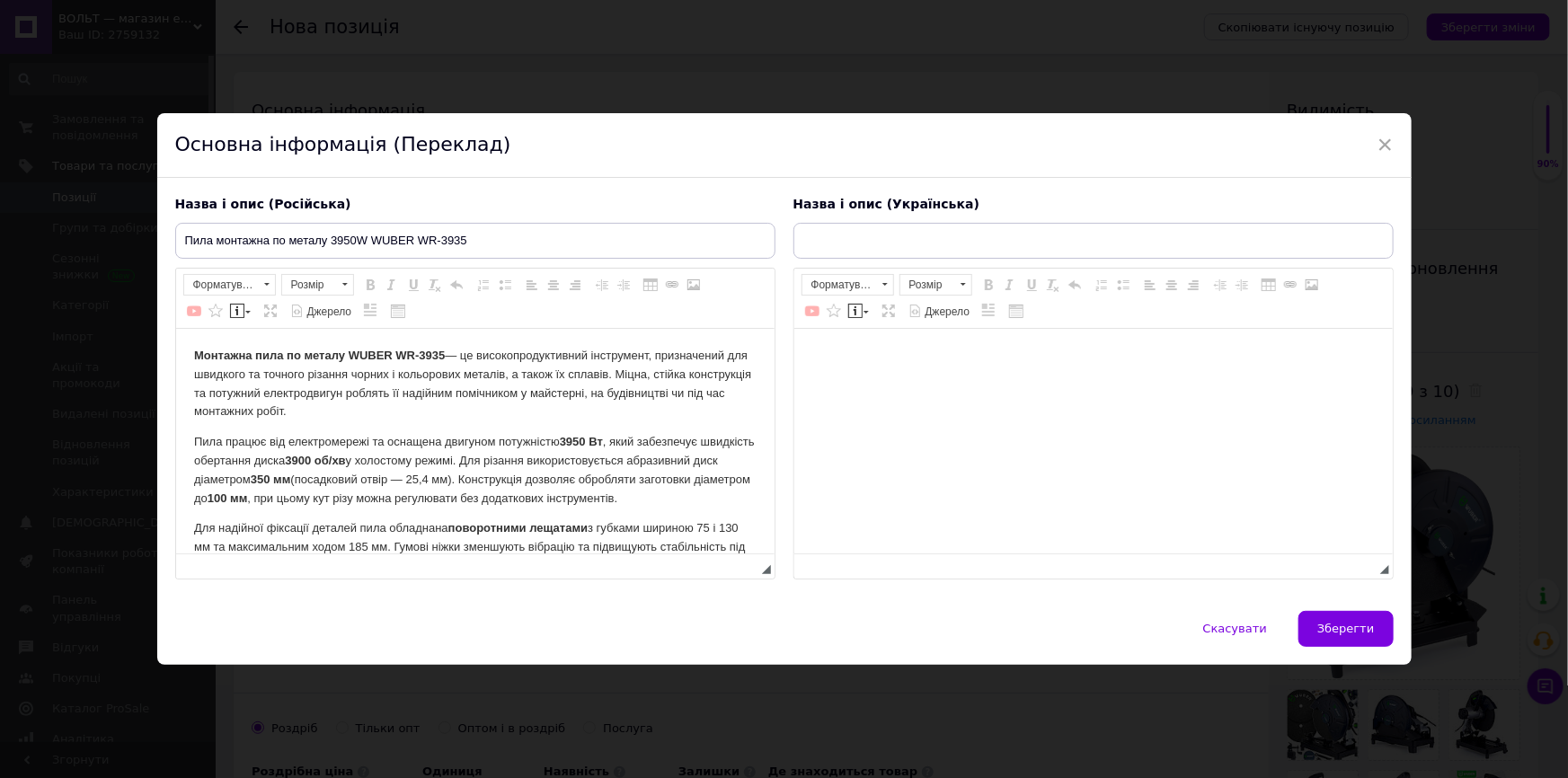
scroll to position [0, 0]
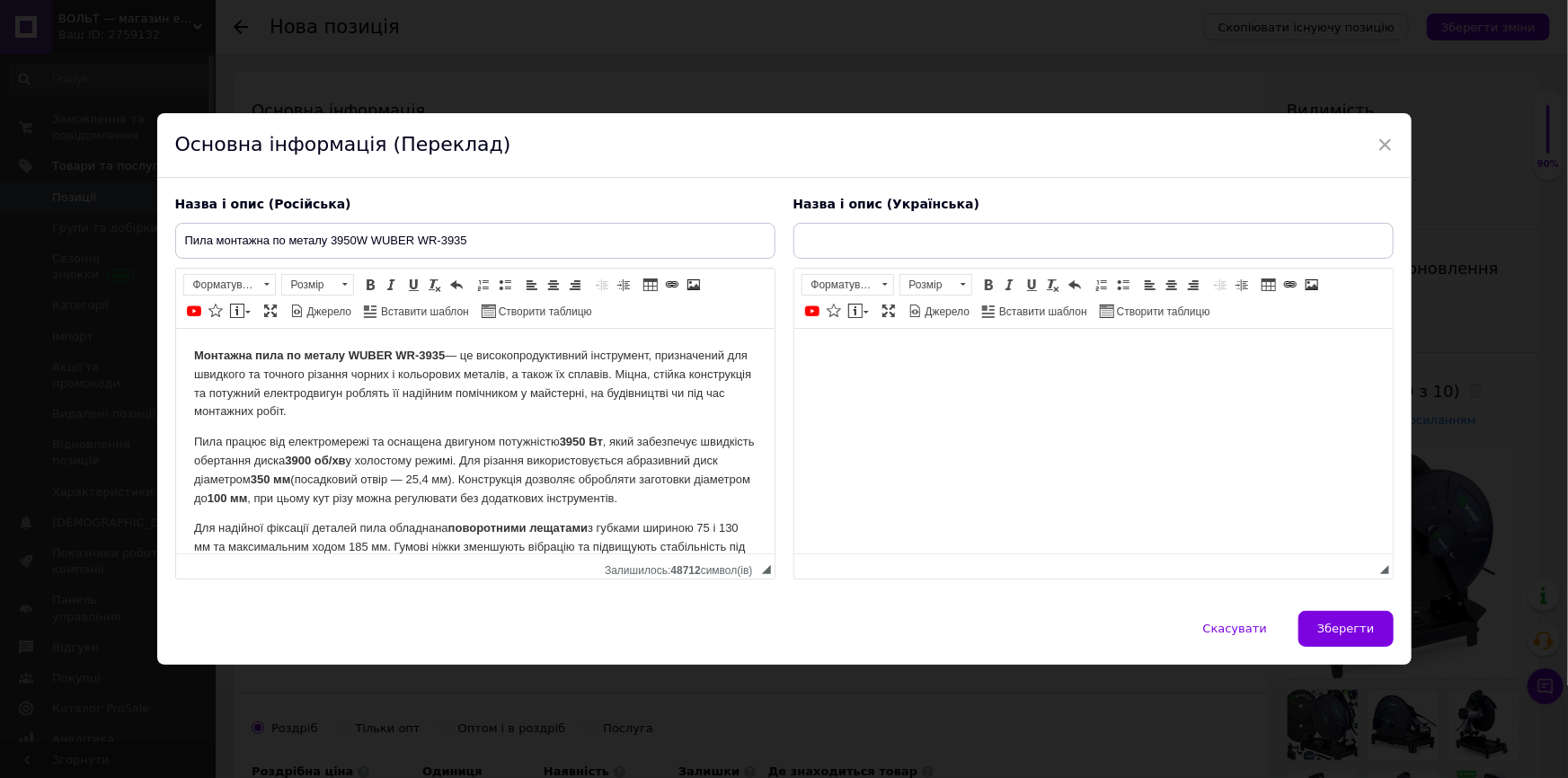
click at [916, 383] on html at bounding box center [1092, 355] width 598 height 55
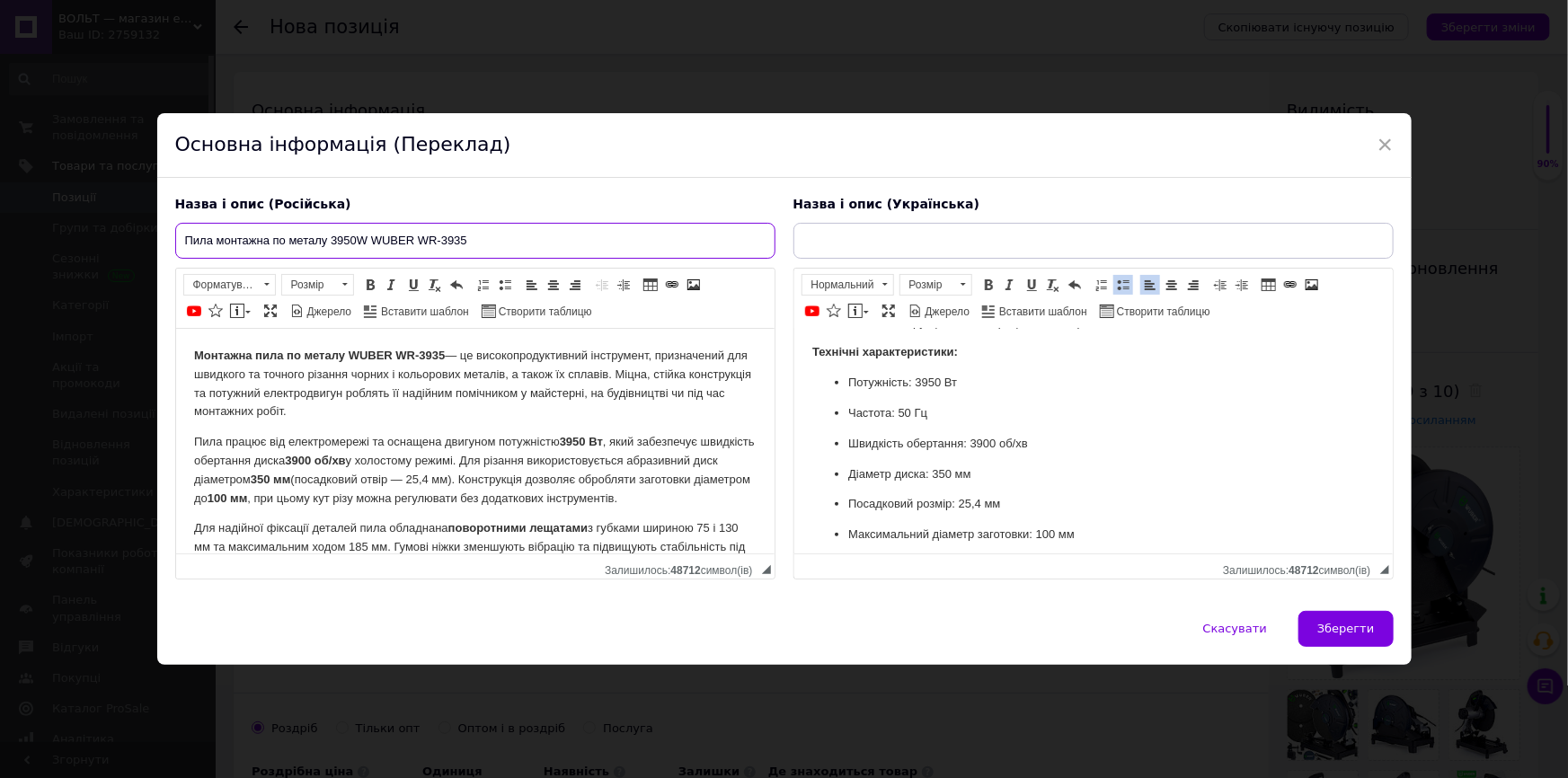
click at [602, 230] on input "Пила монтажна по металу 3950W WUBER WR-3935" at bounding box center [475, 240] width 600 height 36
click at [906, 232] on input "text" at bounding box center [1093, 240] width 600 height 36
paste input "Пила монтажна по металу 3950W WUBER WR-3935"
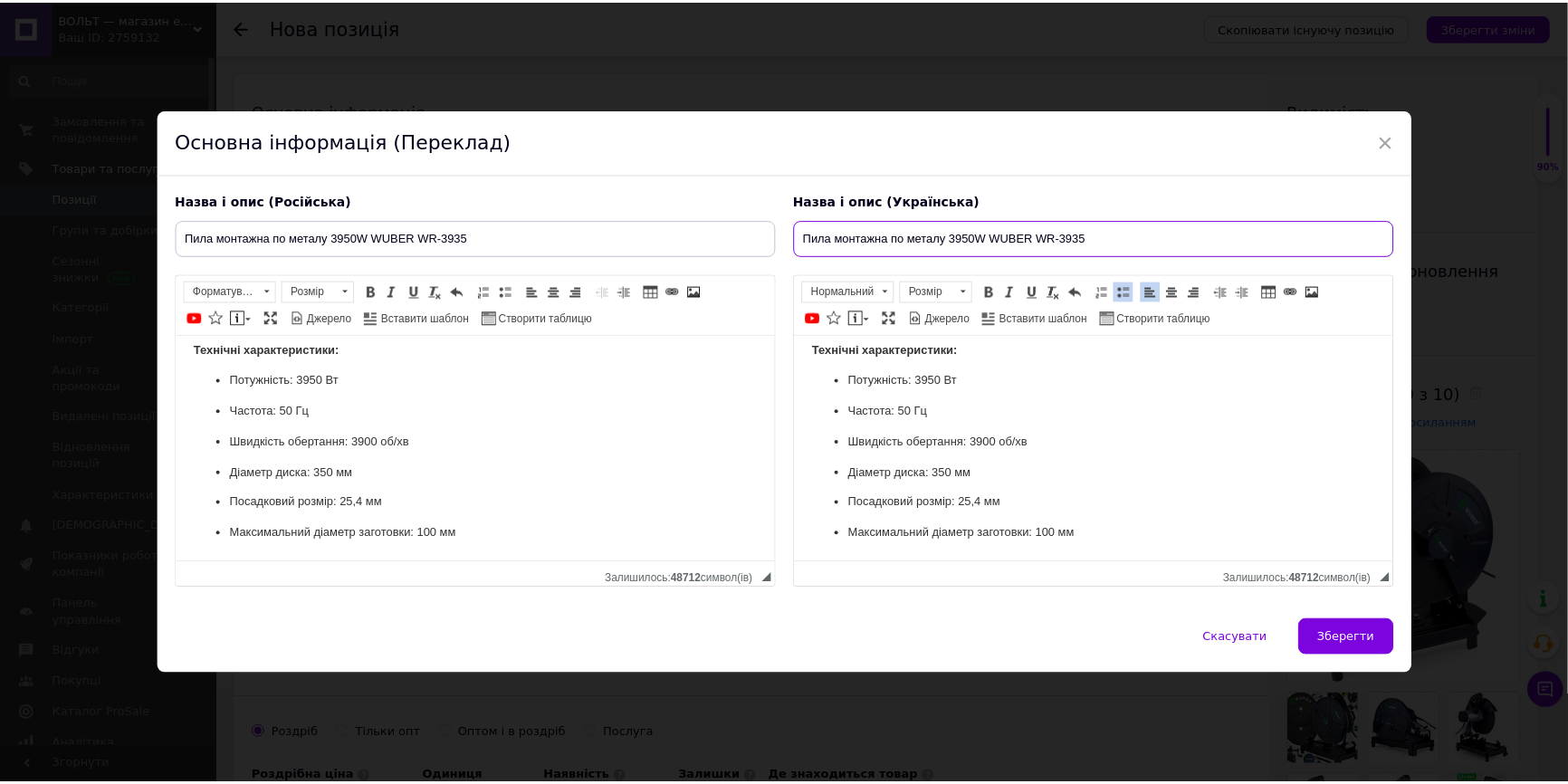
scroll to position [969, 0]
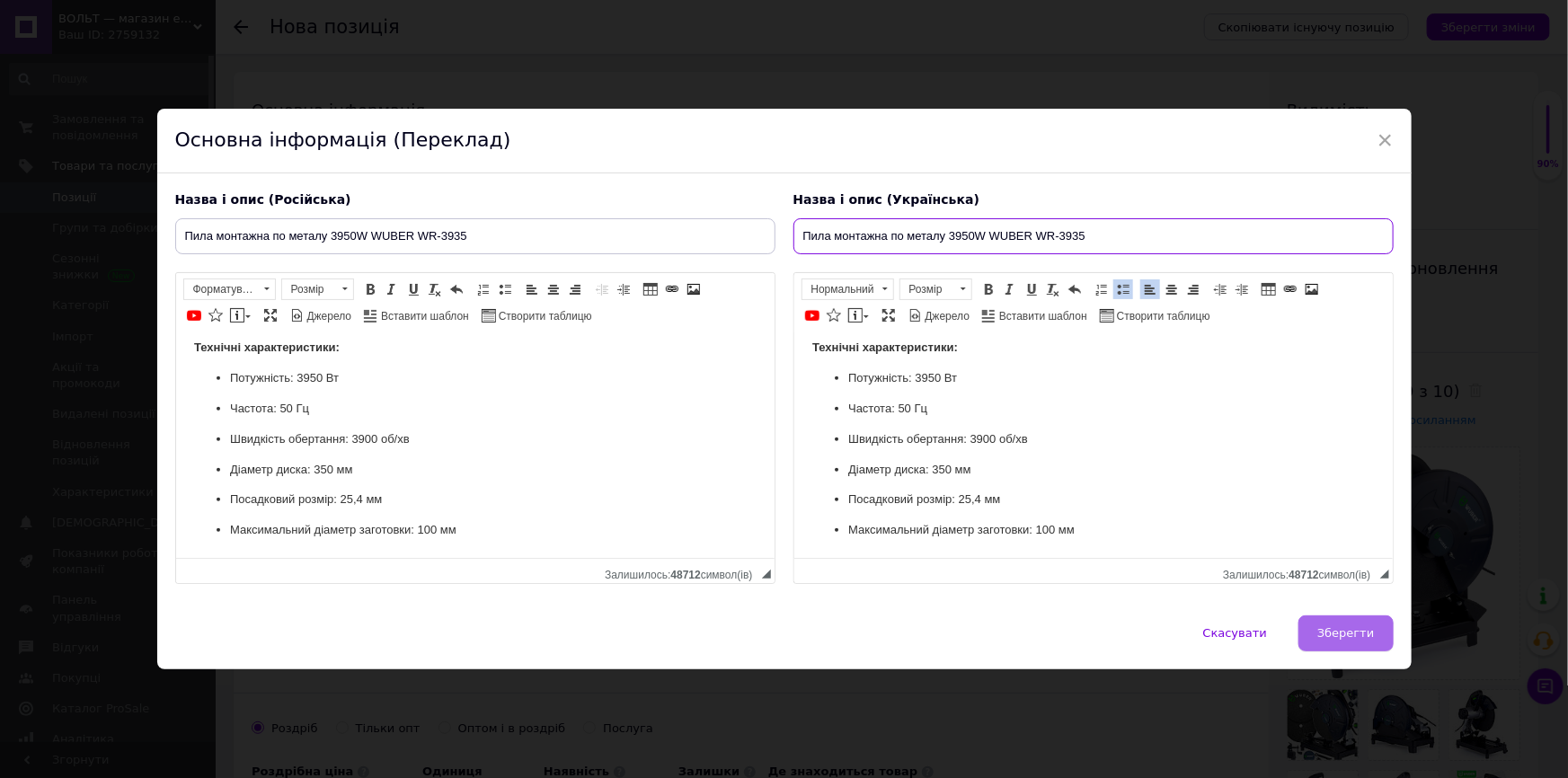
type input "Пила монтажна по металу 3950W WUBER WR-3935"
click at [1348, 640] on span "Зберегти" at bounding box center [1345, 632] width 57 height 14
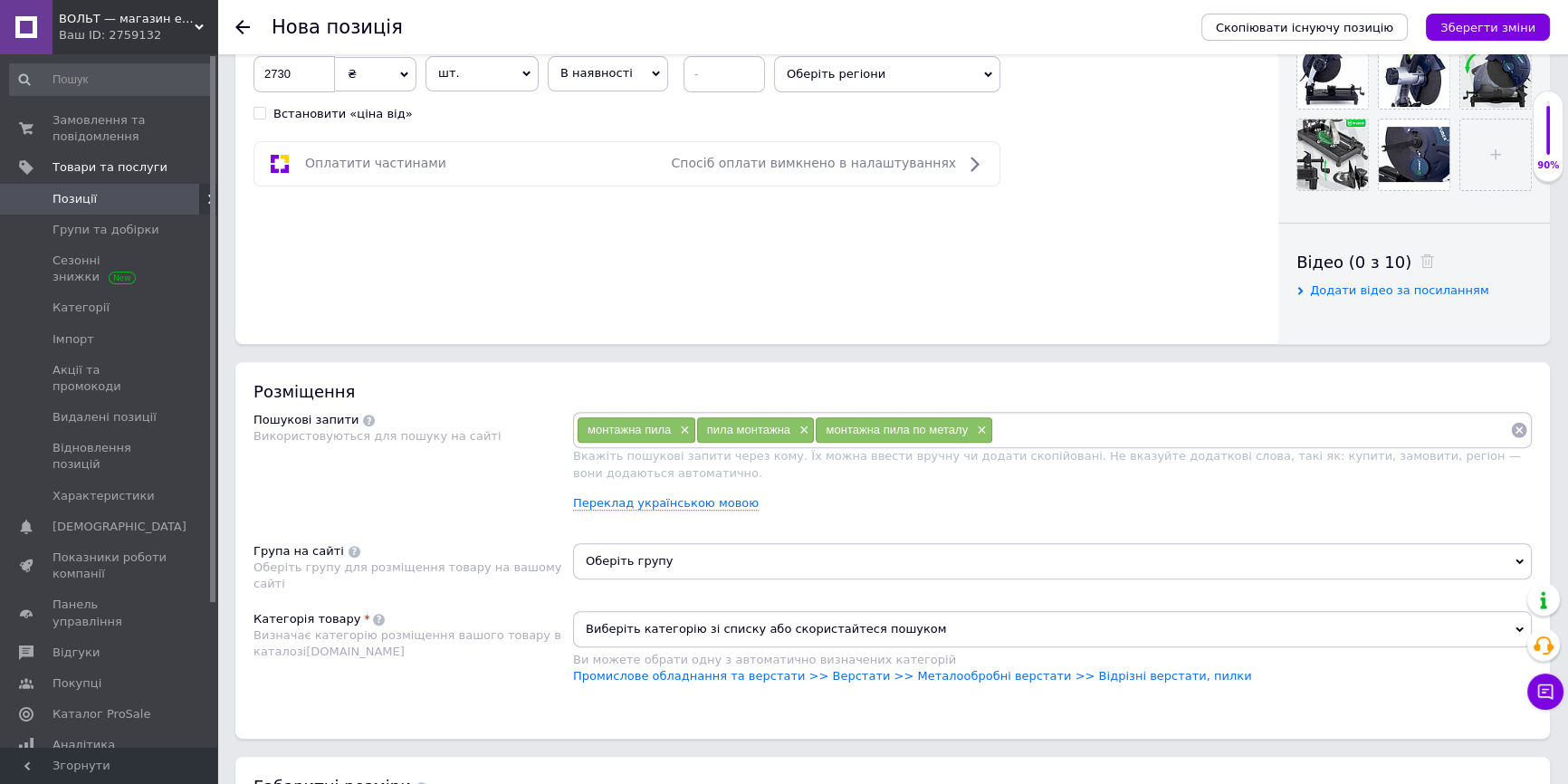
scroll to position [741, 0]
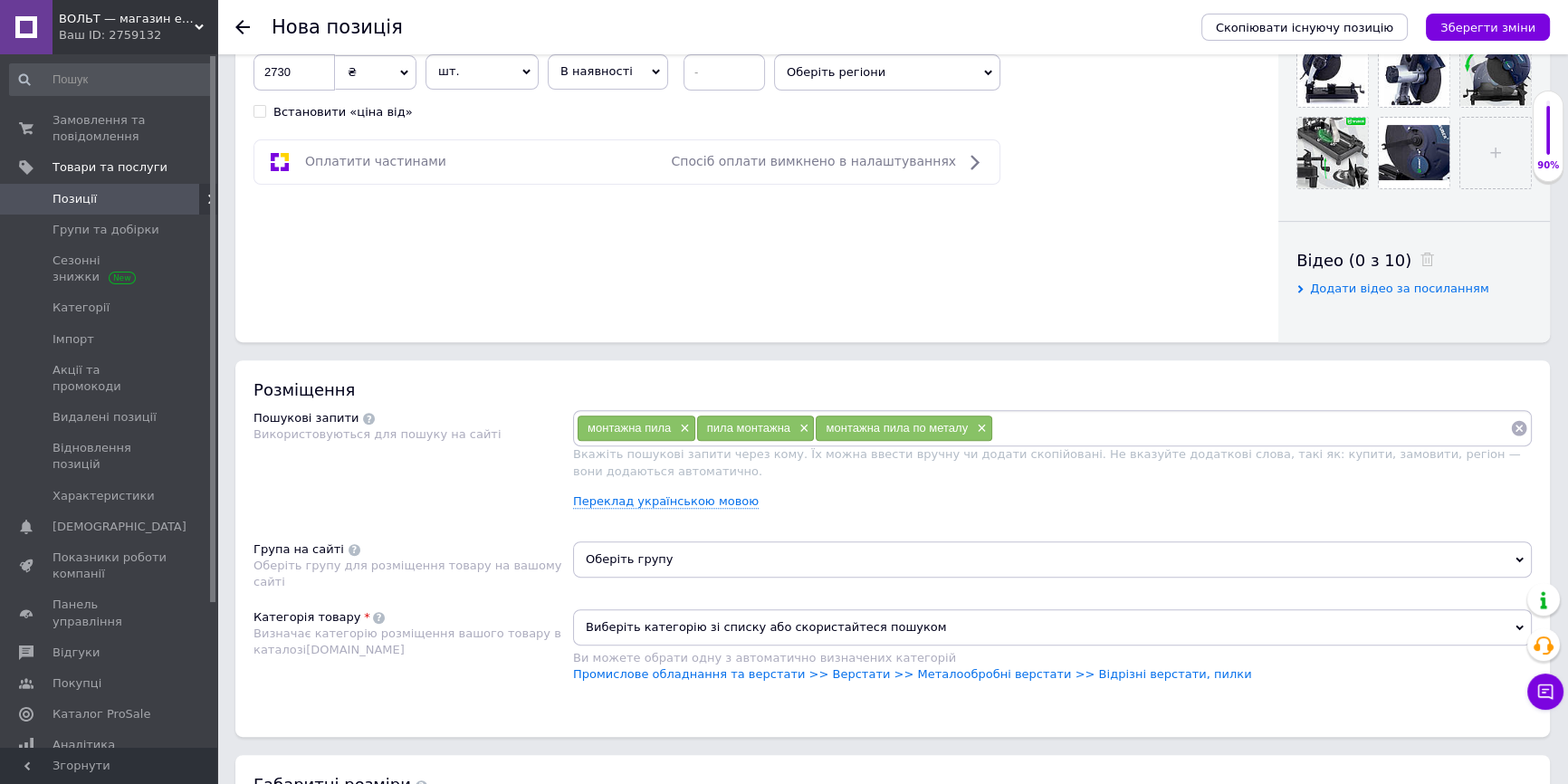
click at [764, 571] on span "Оберіть групу" at bounding box center [1052, 560] width 959 height 36
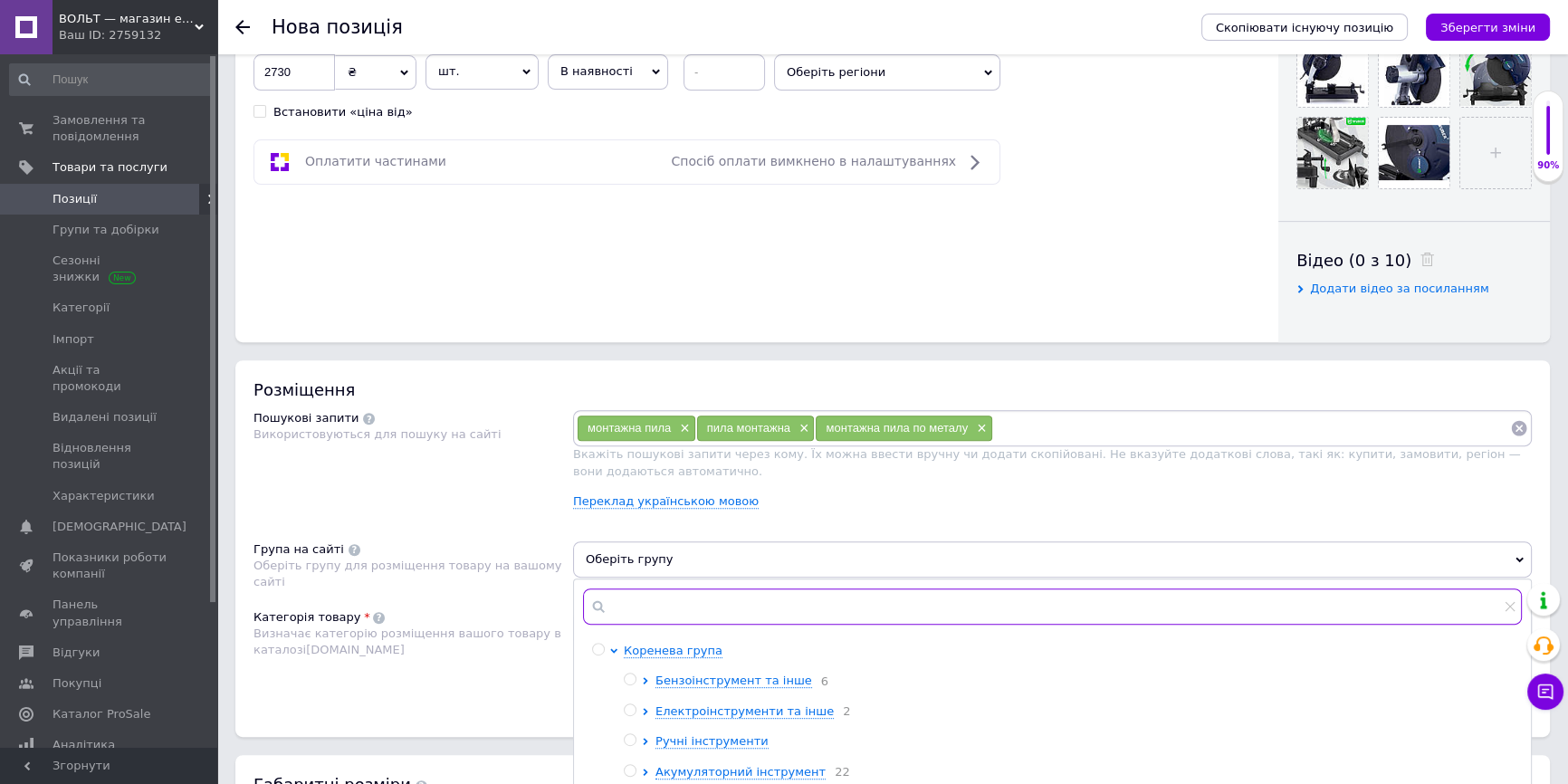
click at [766, 607] on input "text" at bounding box center [1052, 606] width 939 height 36
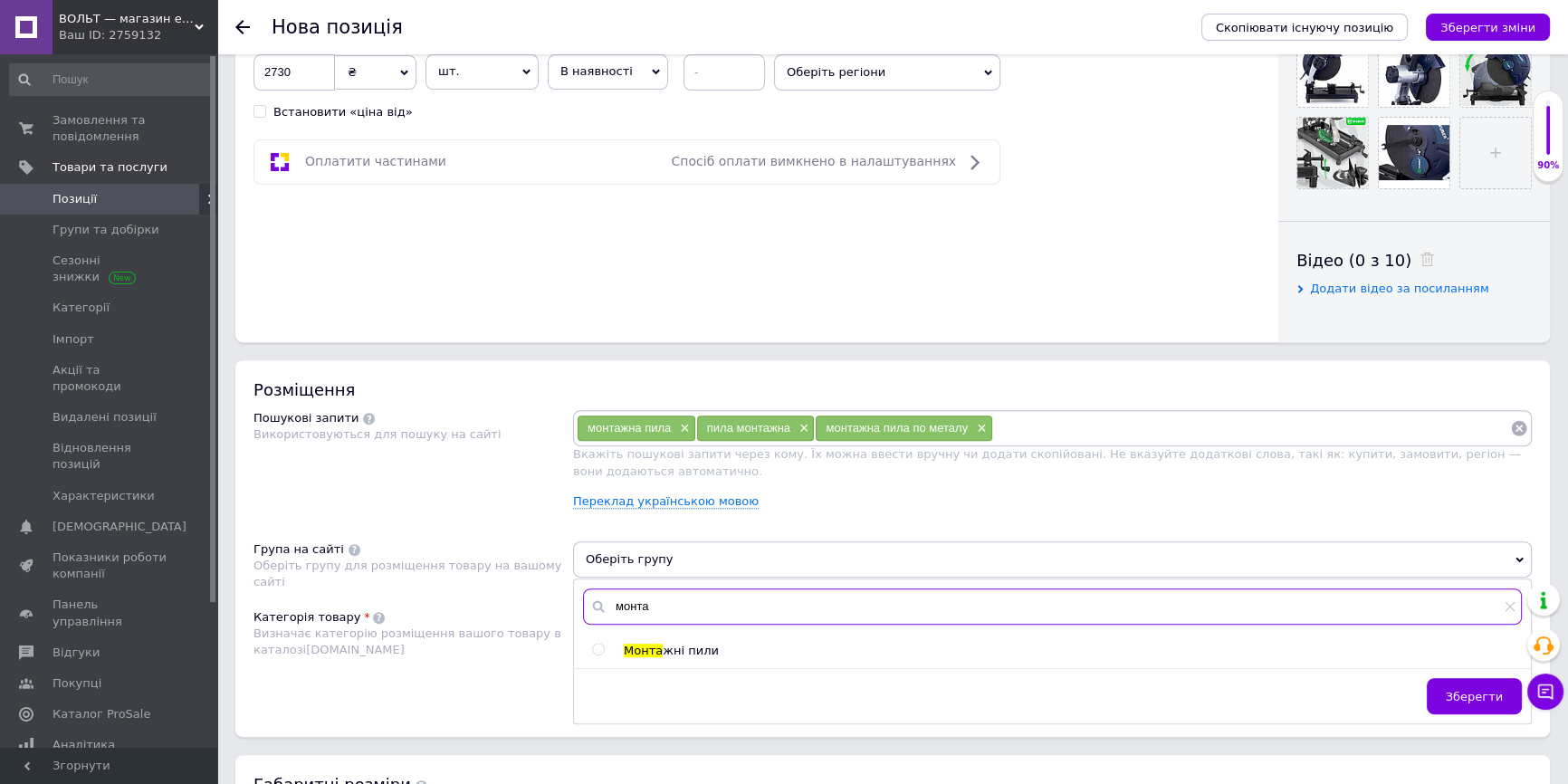
type input "монта"
click at [601, 648] on input "radio" at bounding box center [598, 649] width 12 height 12
radio input "true"
drag, startPoint x: 1492, startPoint y: 686, endPoint x: 1418, endPoint y: 663, distance: 77.5
click at [1491, 686] on button "Зберегти" at bounding box center [1475, 696] width 95 height 36
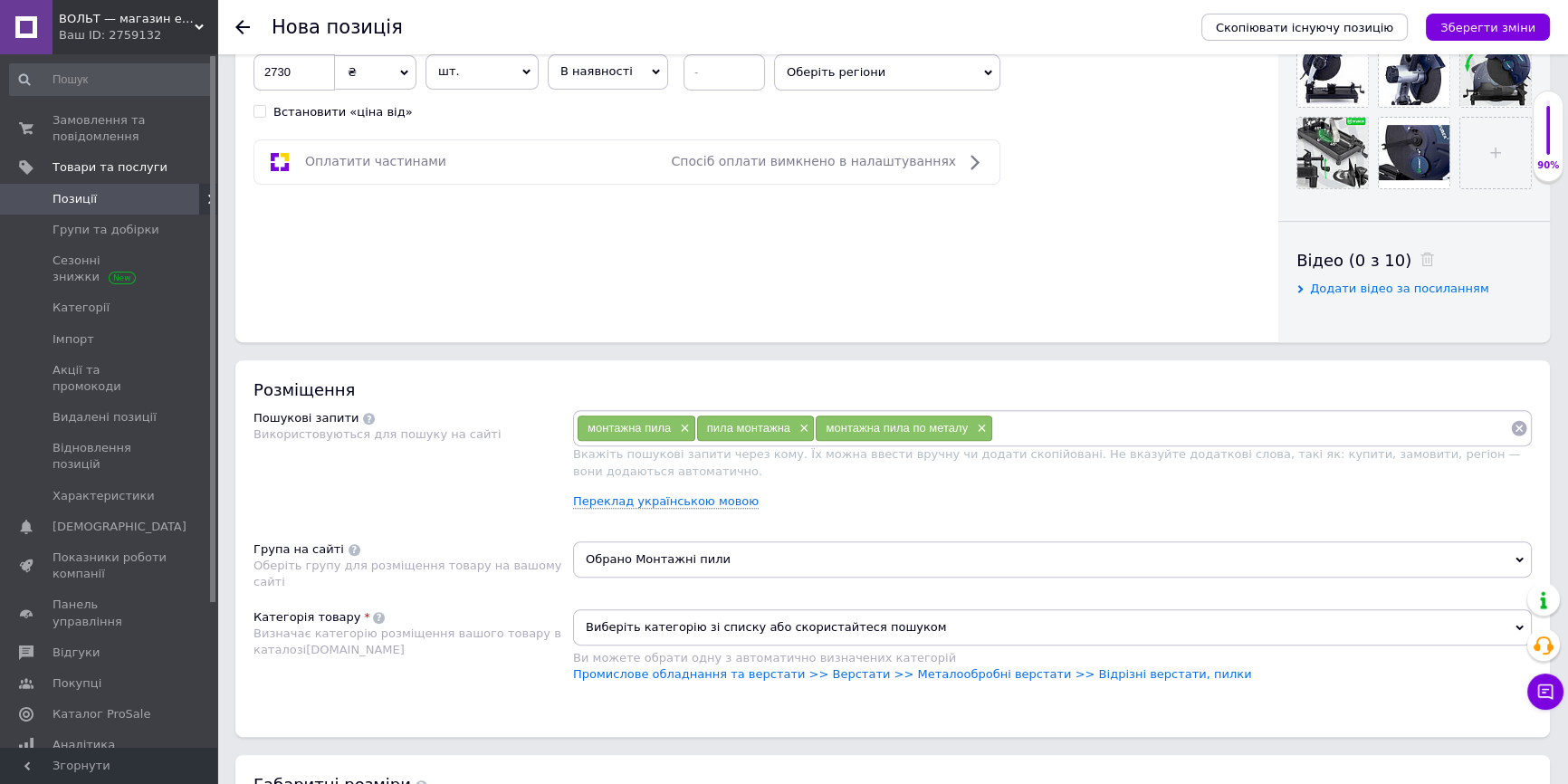
click at [1051, 426] on input at bounding box center [1251, 428] width 517 height 27
type input "монтажна пила для металу"
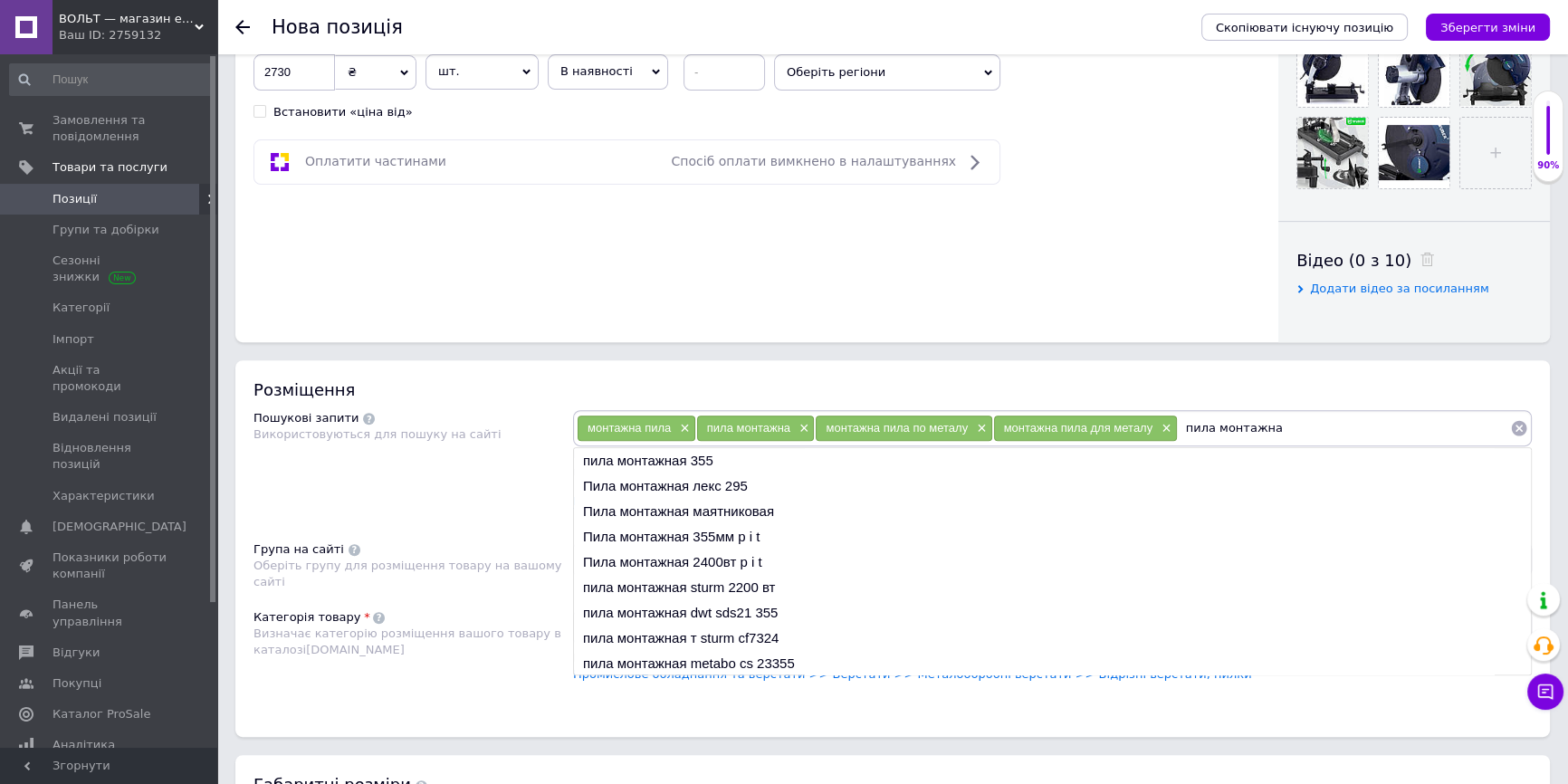
click at [1338, 433] on input "пила монтажна" at bounding box center [1345, 428] width 333 height 27
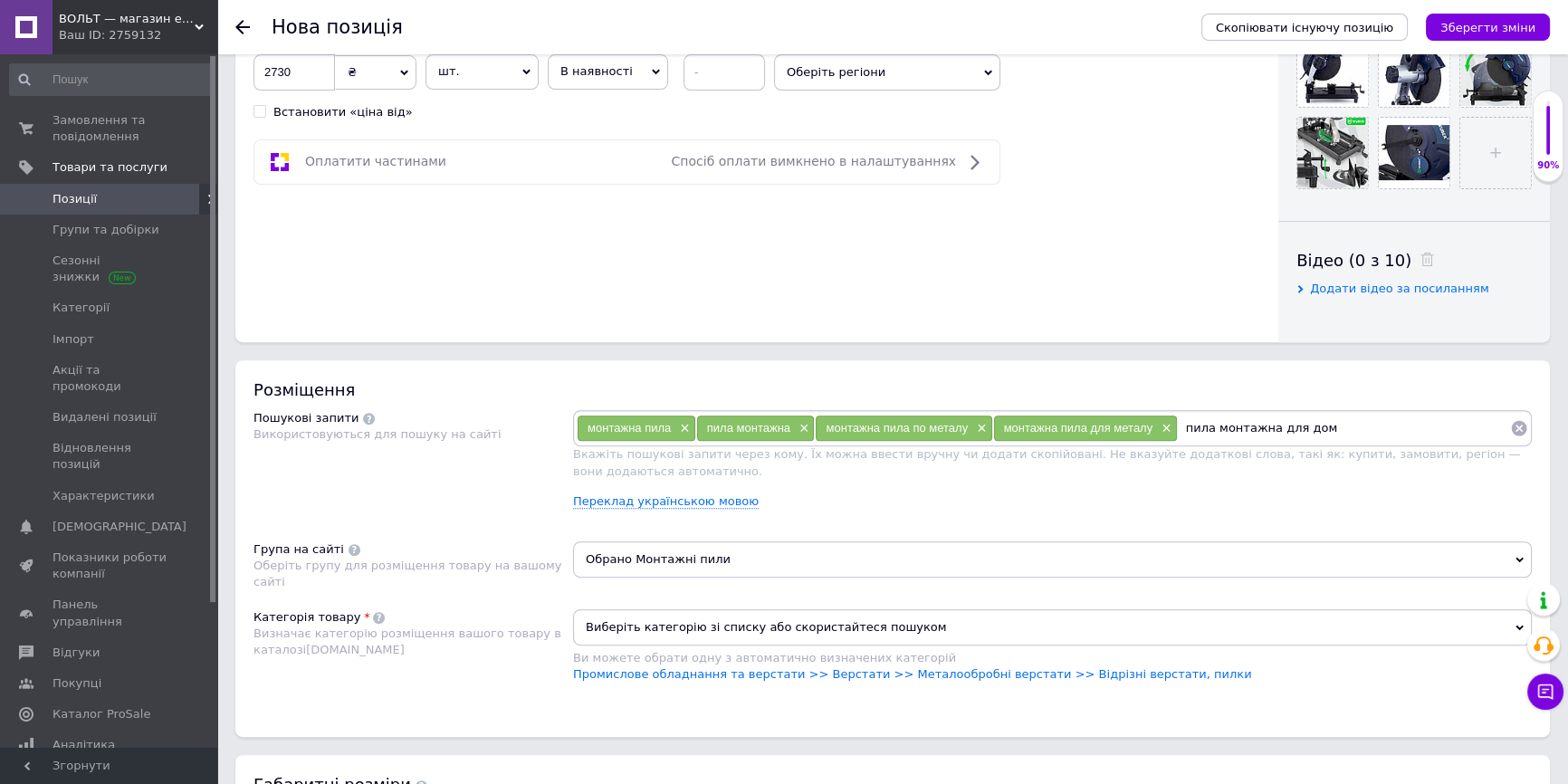
type input "пила монтажна для дому"
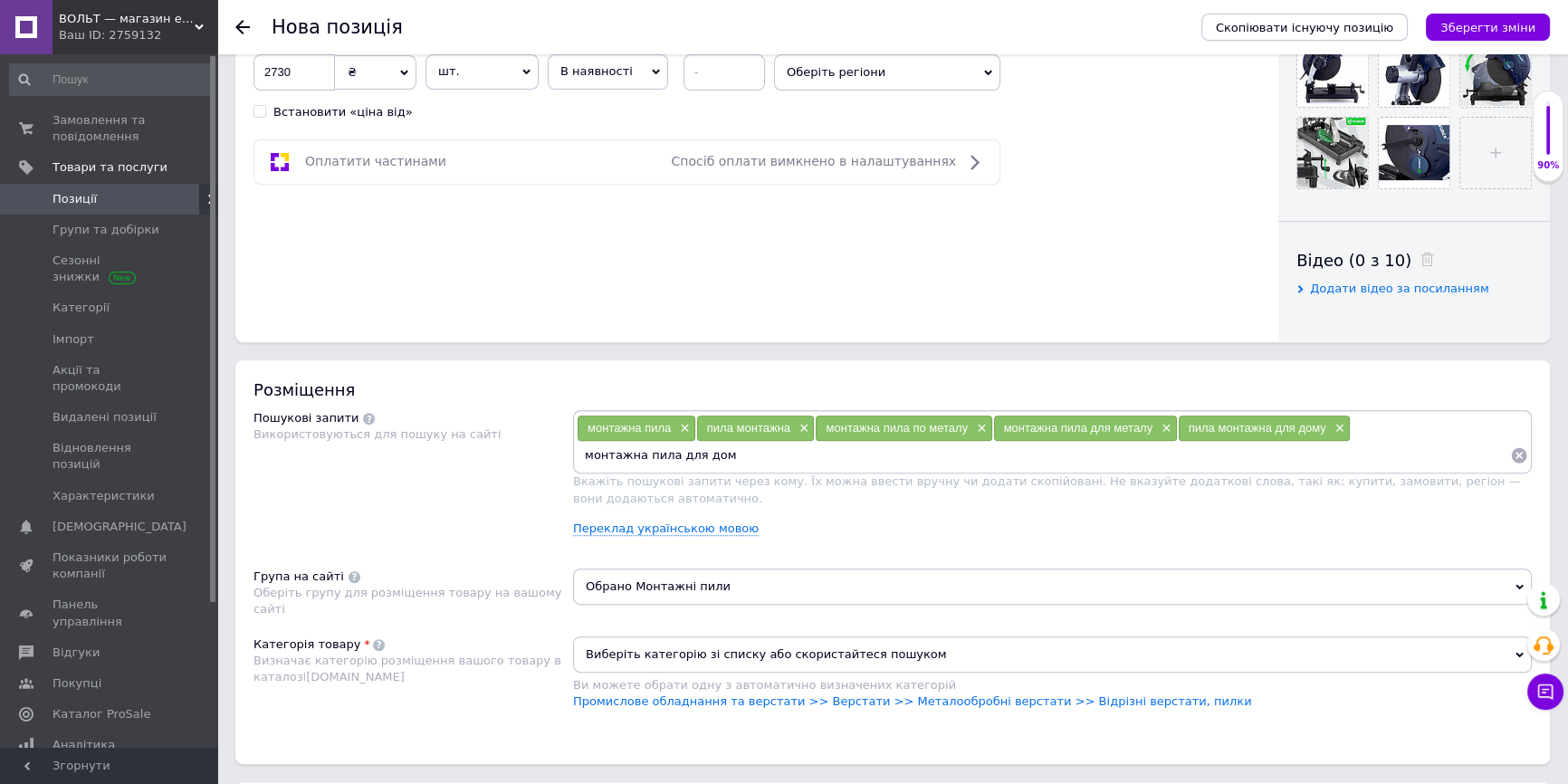
type input "монтажна пила для дому"
click at [868, 459] on input at bounding box center [1043, 455] width 934 height 27
type input "монтажна пила 3.9 квт"
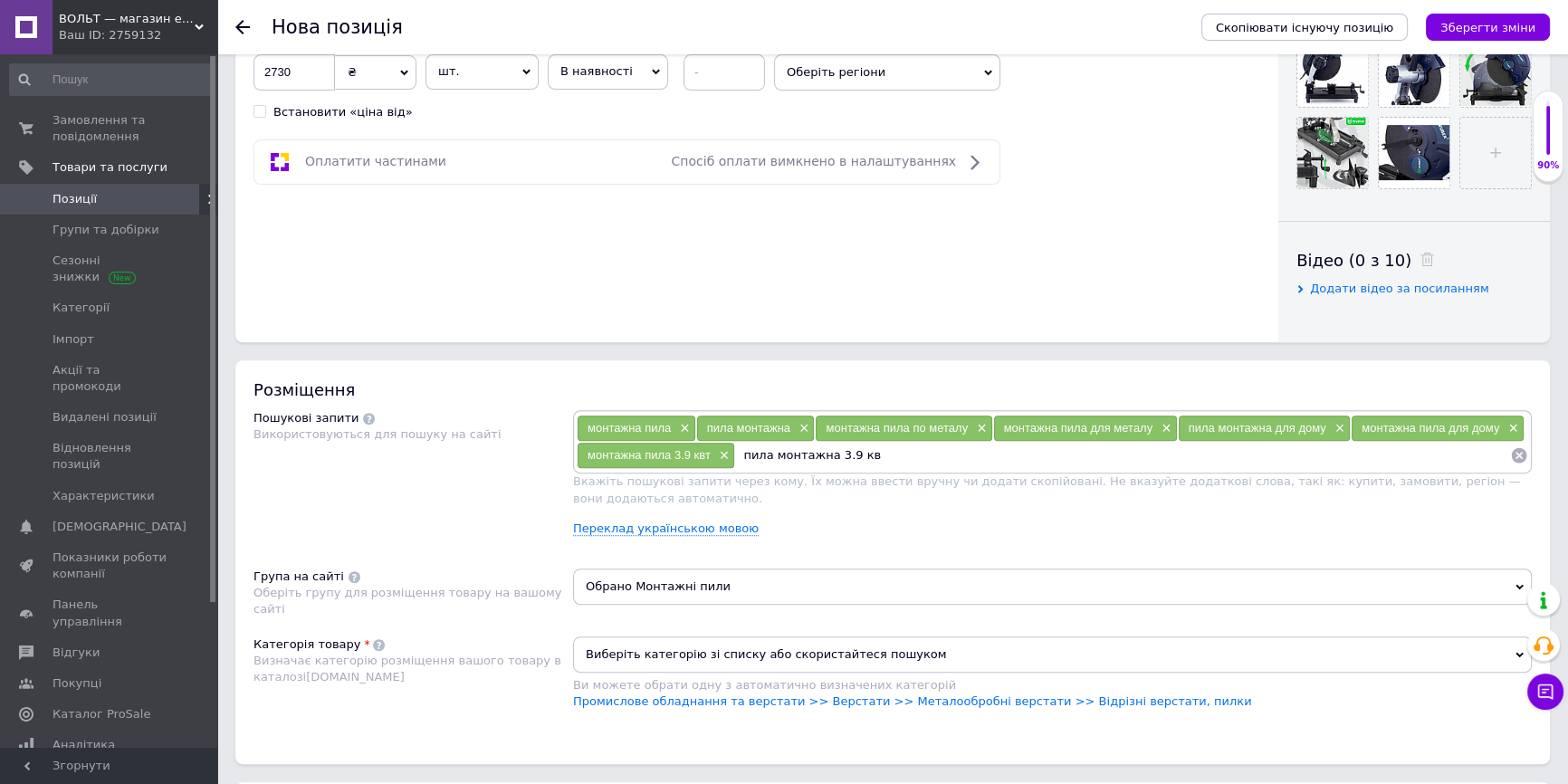
type input "пила монтажна 3.9 квт"
type input "металоріз по металу для дому"
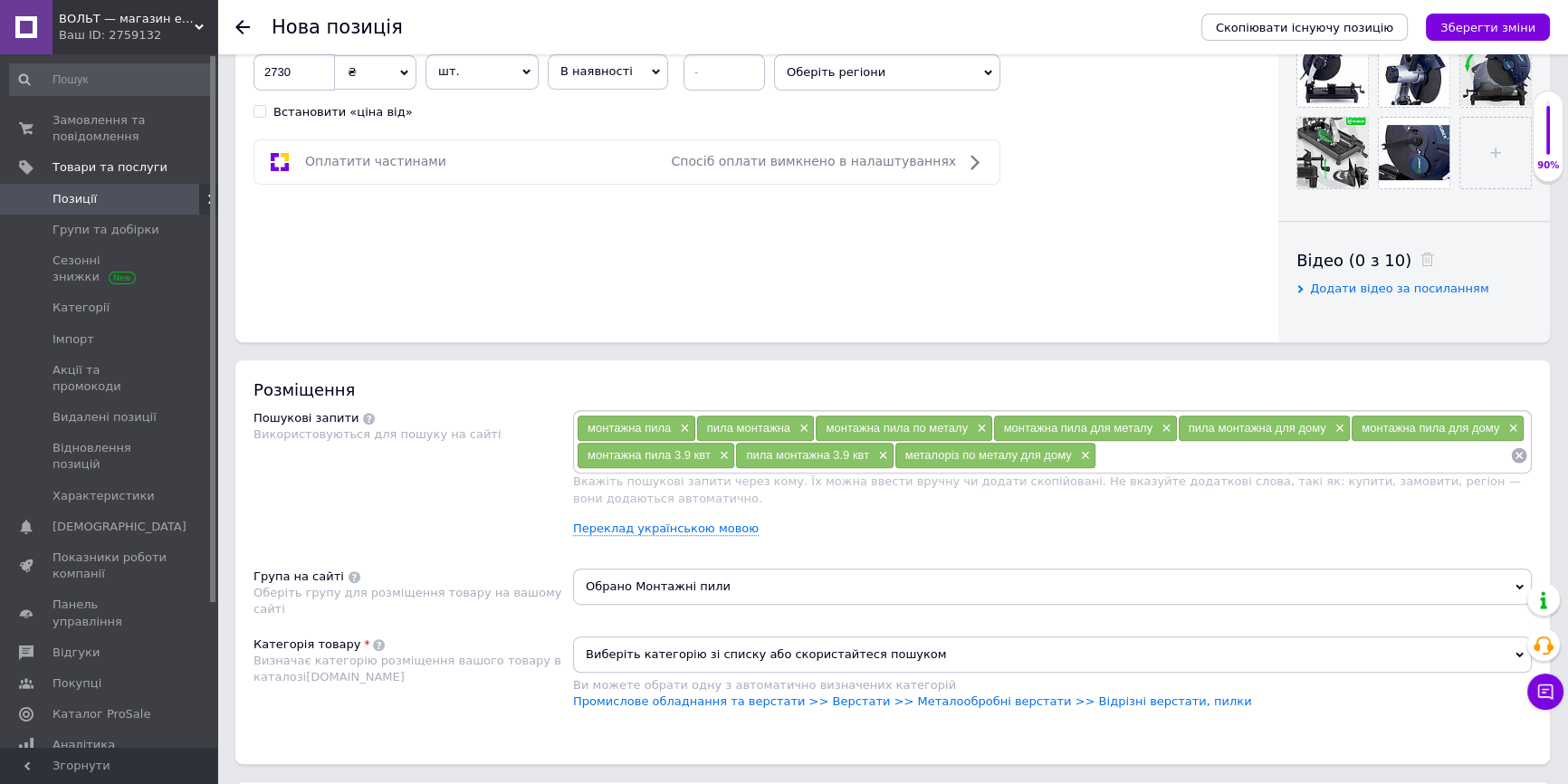
click at [1124, 470] on div "монтажна пила × пила монтажна × монтажна пила по металу × монтажна пила для мет…" at bounding box center [1052, 442] width 959 height 64
click at [1109, 451] on input at bounding box center [1304, 455] width 414 height 27
type input "пила монтажна для різки металу"
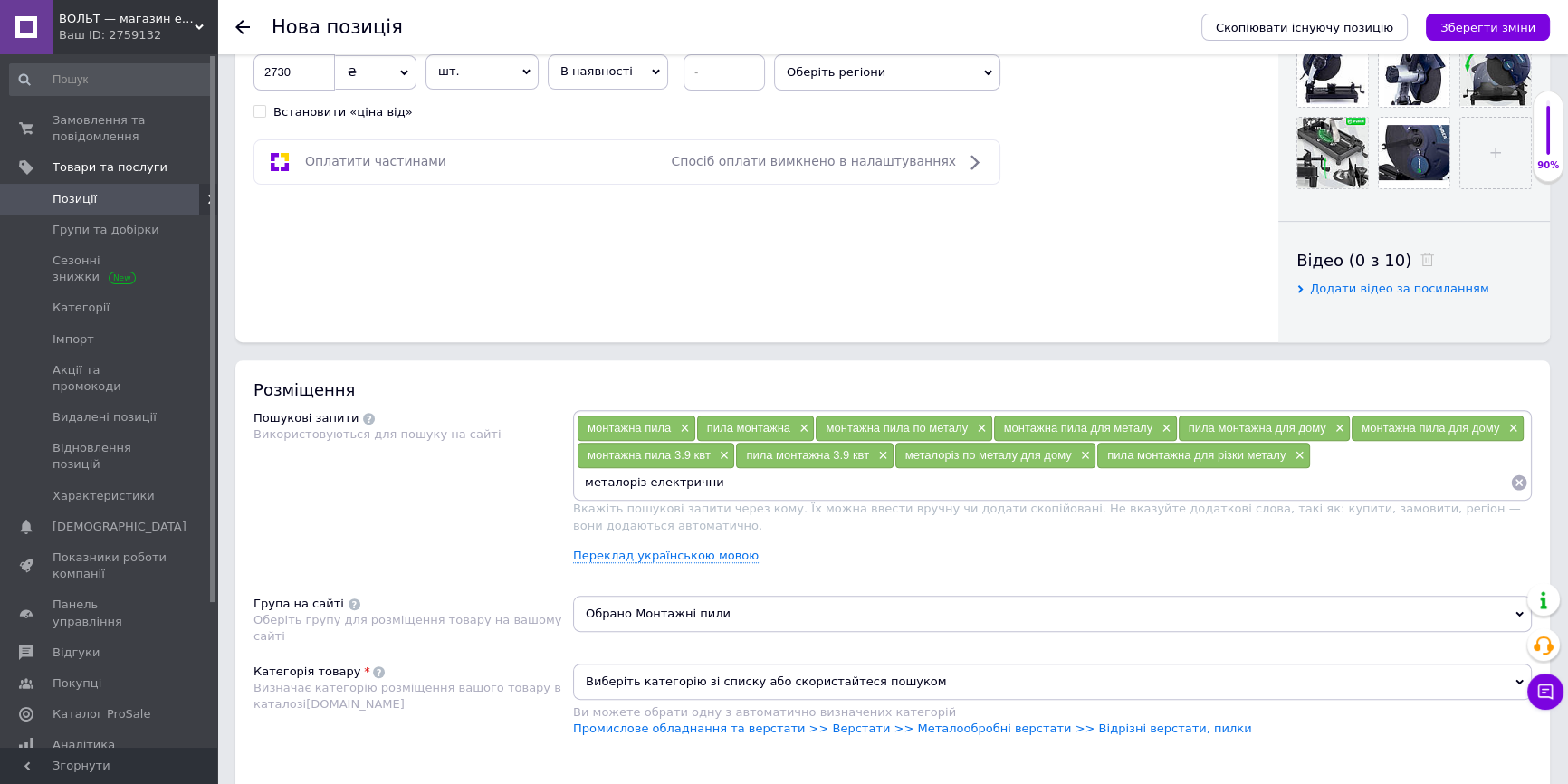
type input "металоріз електричний"
type input "електрична монтажна пила"
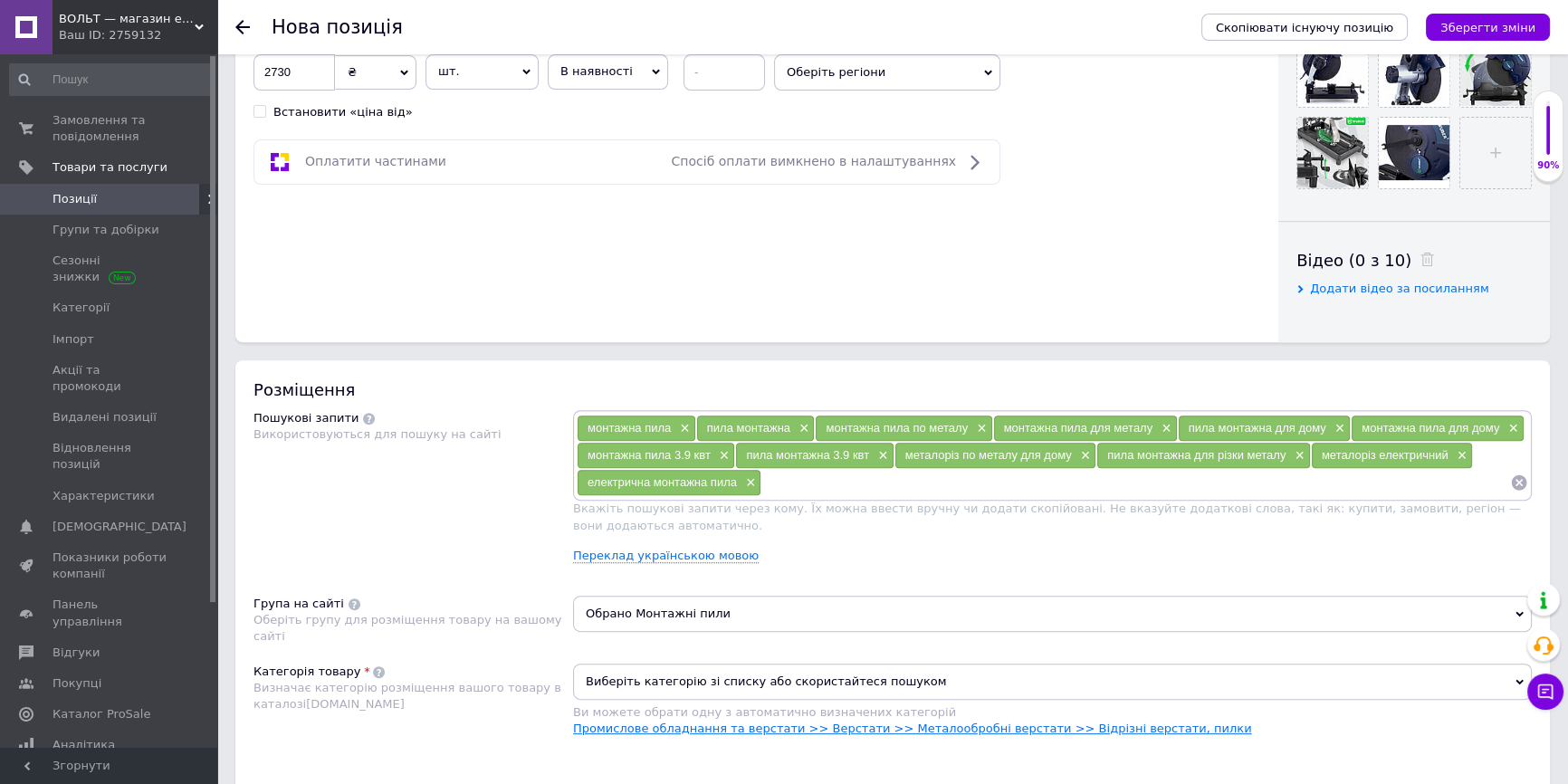
click at [1018, 724] on link "Промислове обладнання та верстати >> Верстати >> Металообробні верстати >> Відр…" at bounding box center [912, 728] width 678 height 14
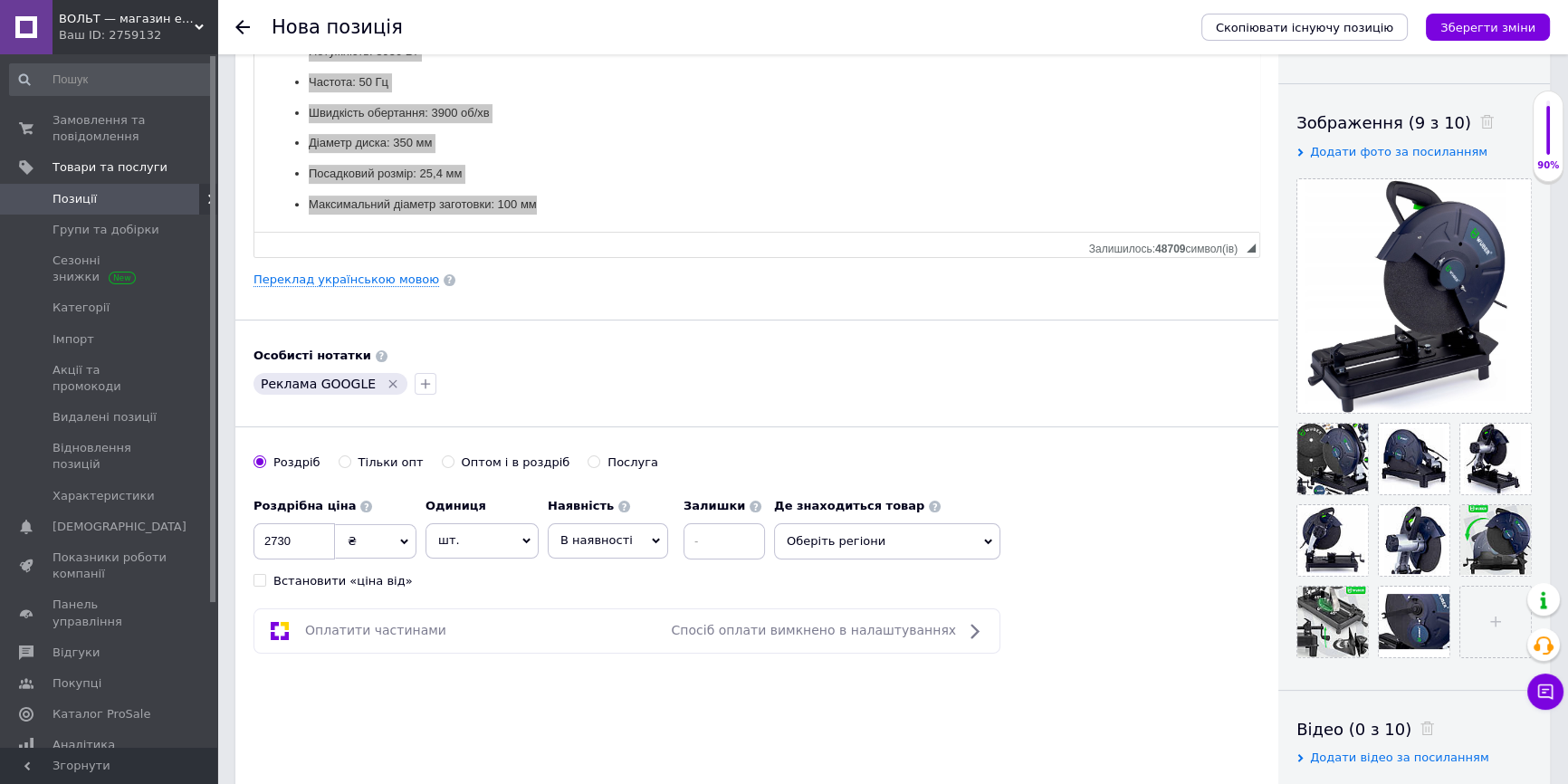
scroll to position [329, 0]
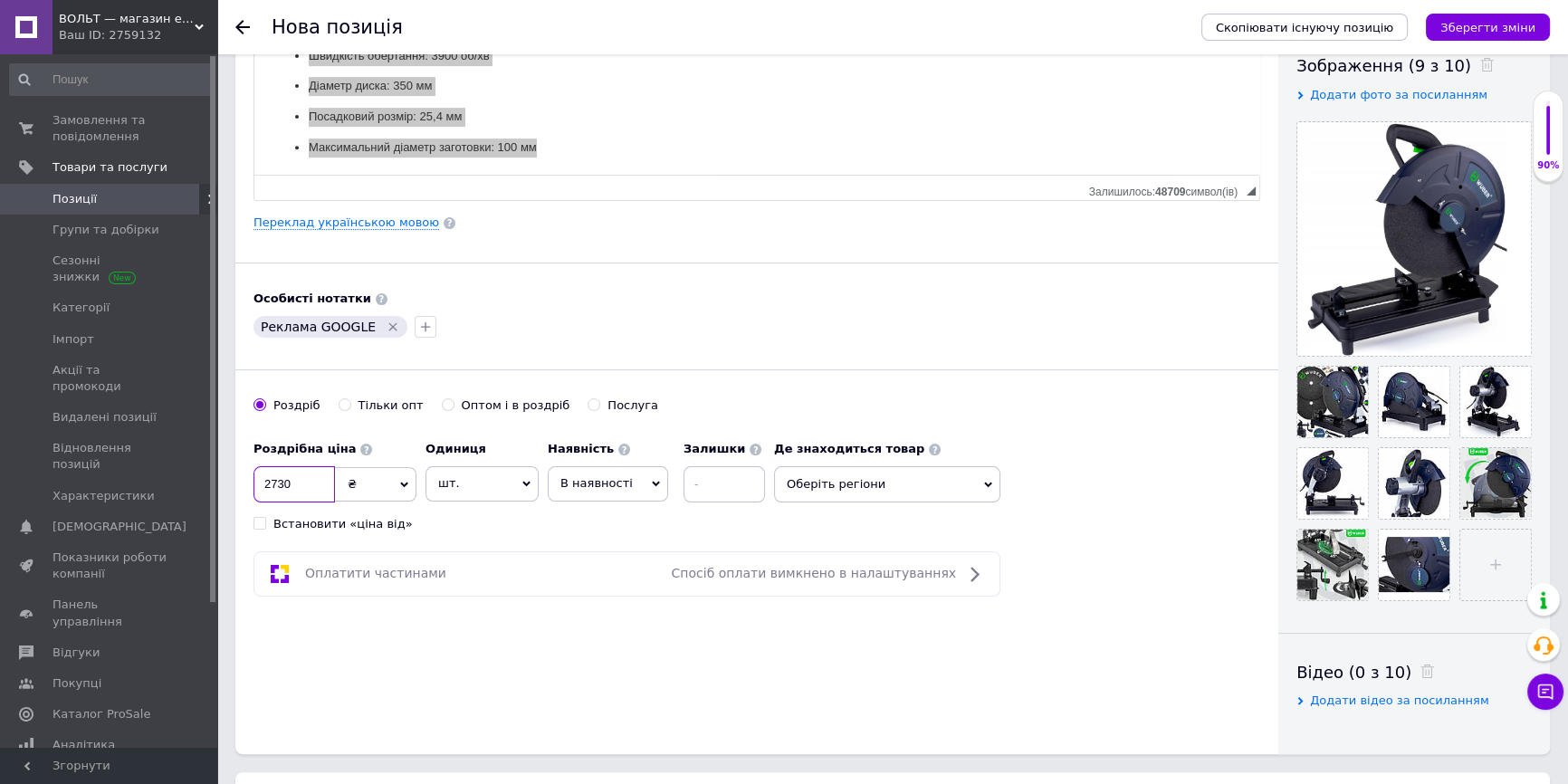
drag, startPoint x: 290, startPoint y: 487, endPoint x: 278, endPoint y: 489, distance: 12.2
click at [278, 489] on input "2730" at bounding box center [293, 484] width 81 height 36
type input "2763"
click at [1479, 36] on button "Зберегти зміни" at bounding box center [1488, 27] width 124 height 27
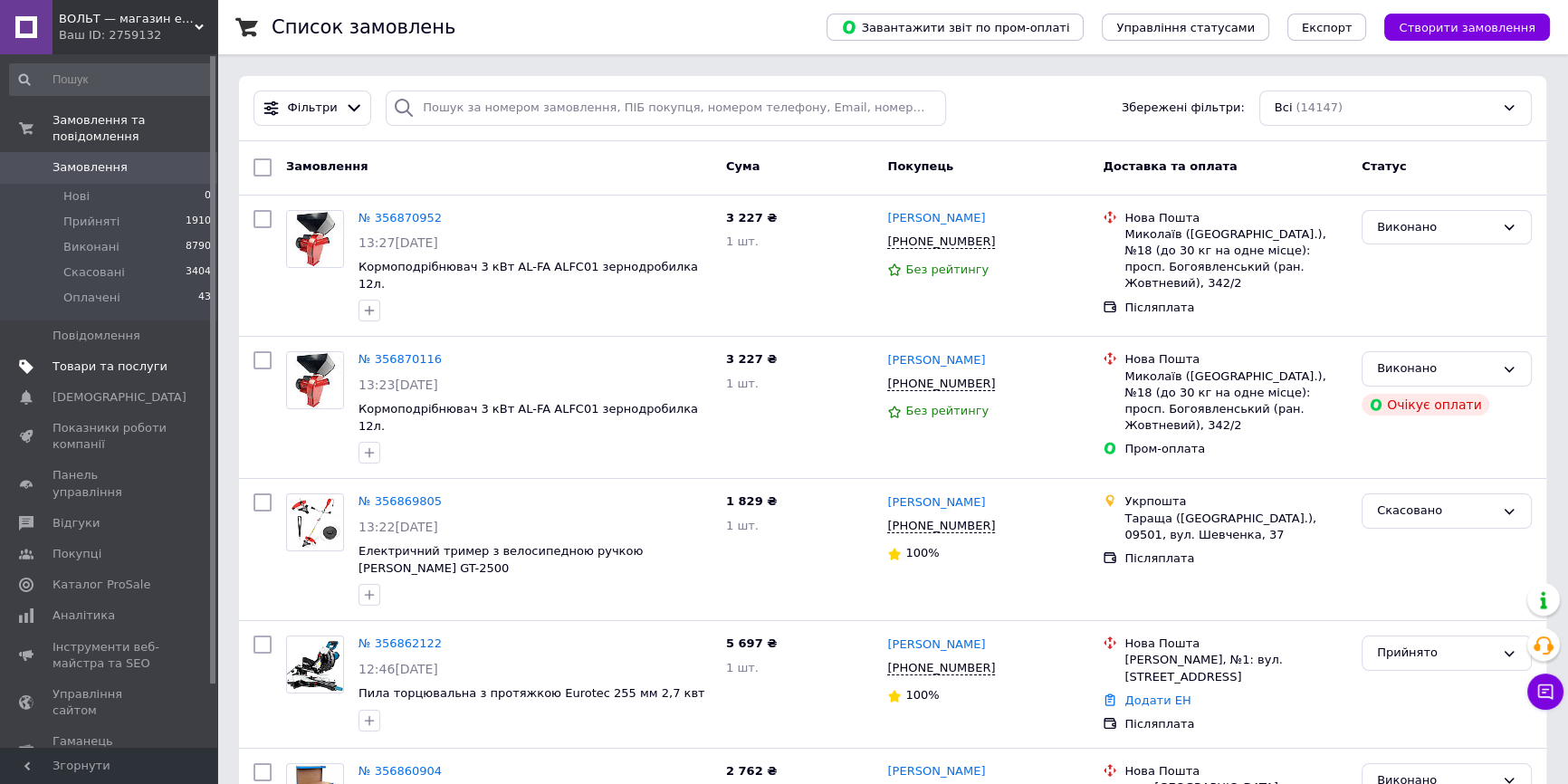
click at [173, 351] on link "Товари та послуги" at bounding box center [110, 366] width 221 height 31
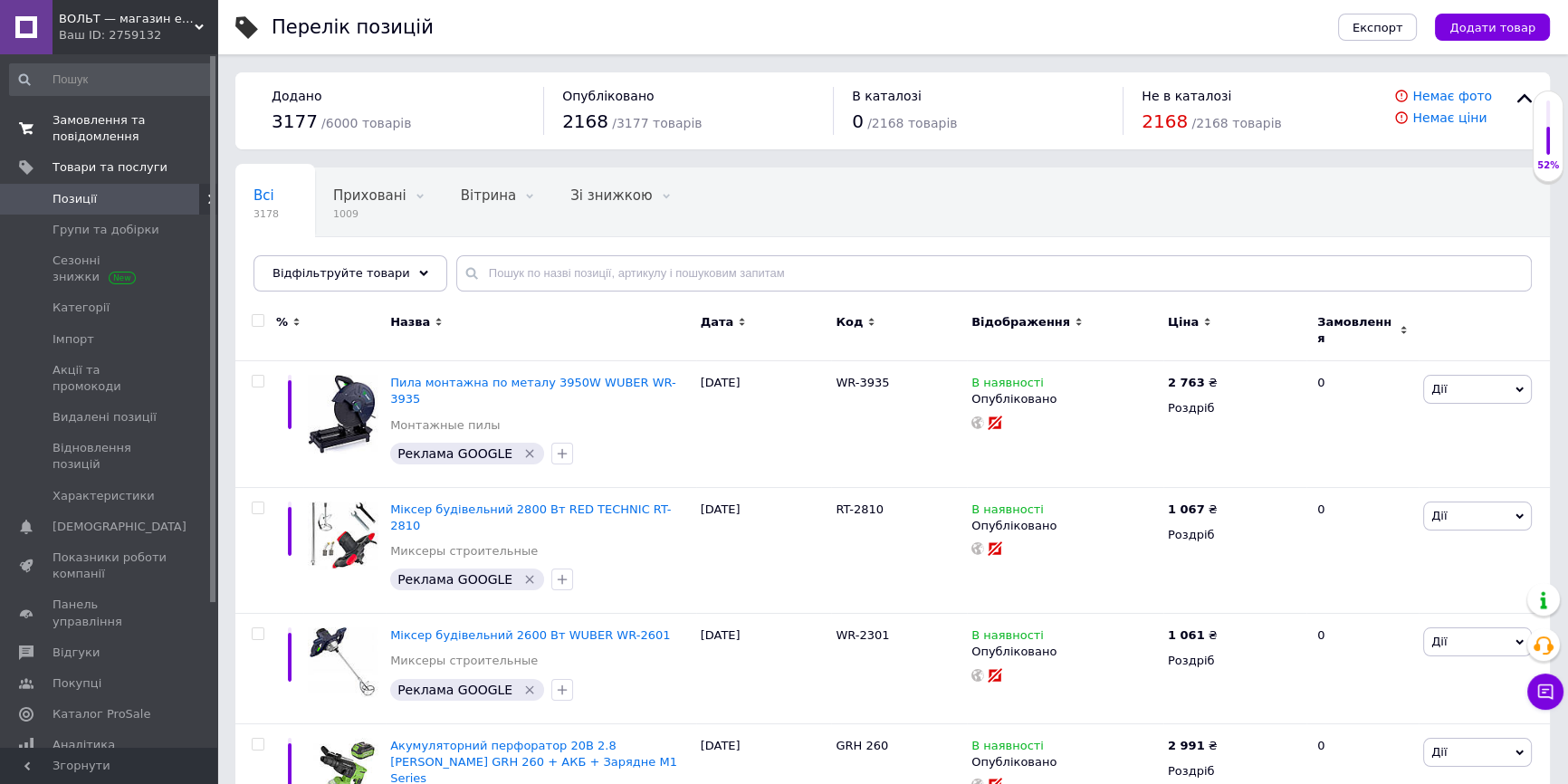
click at [132, 131] on span "Замовлення та повідомлення" at bounding box center [109, 128] width 115 height 33
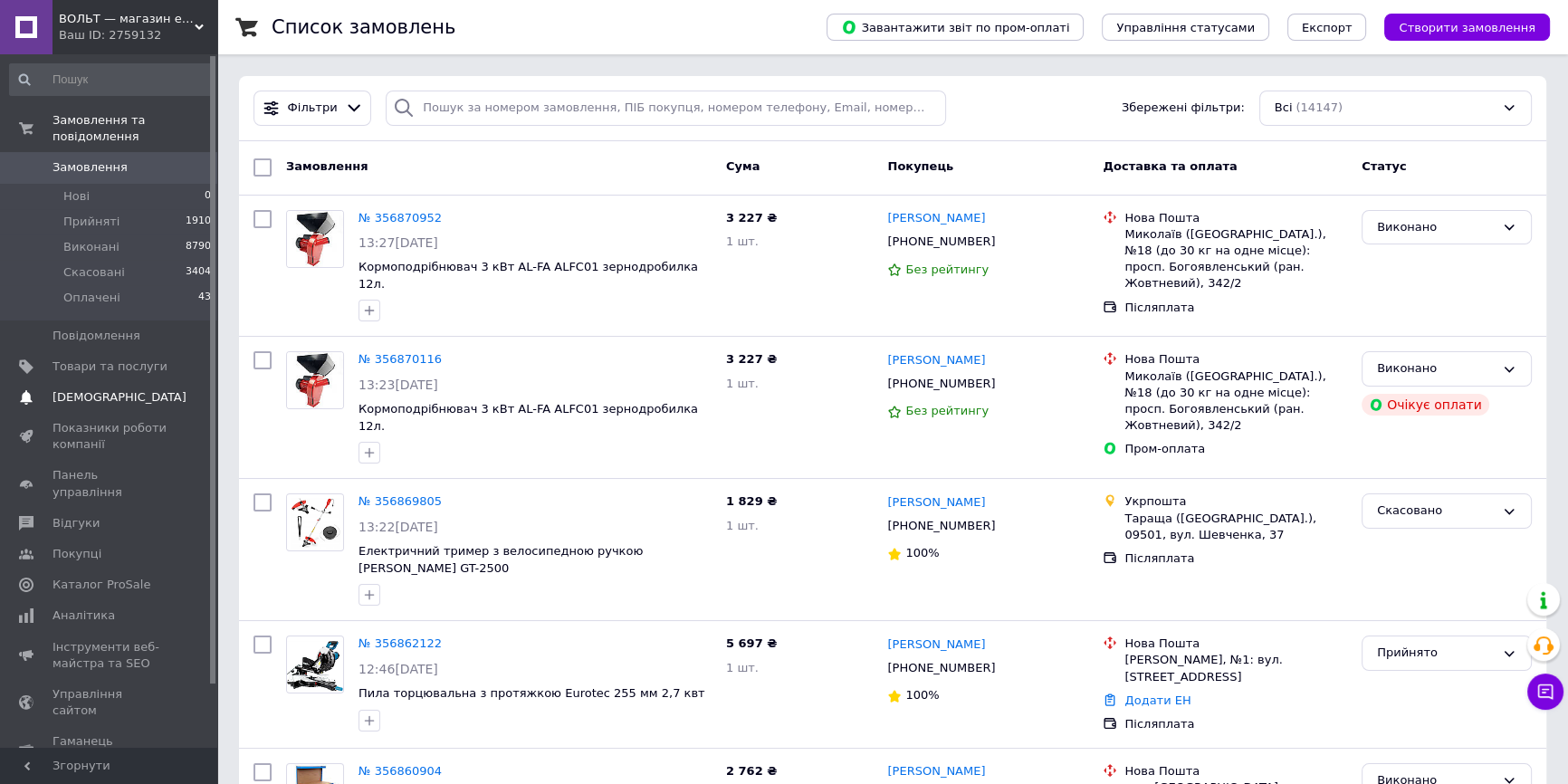
click at [157, 390] on span "[DEMOGRAPHIC_DATA]" at bounding box center [109, 397] width 115 height 16
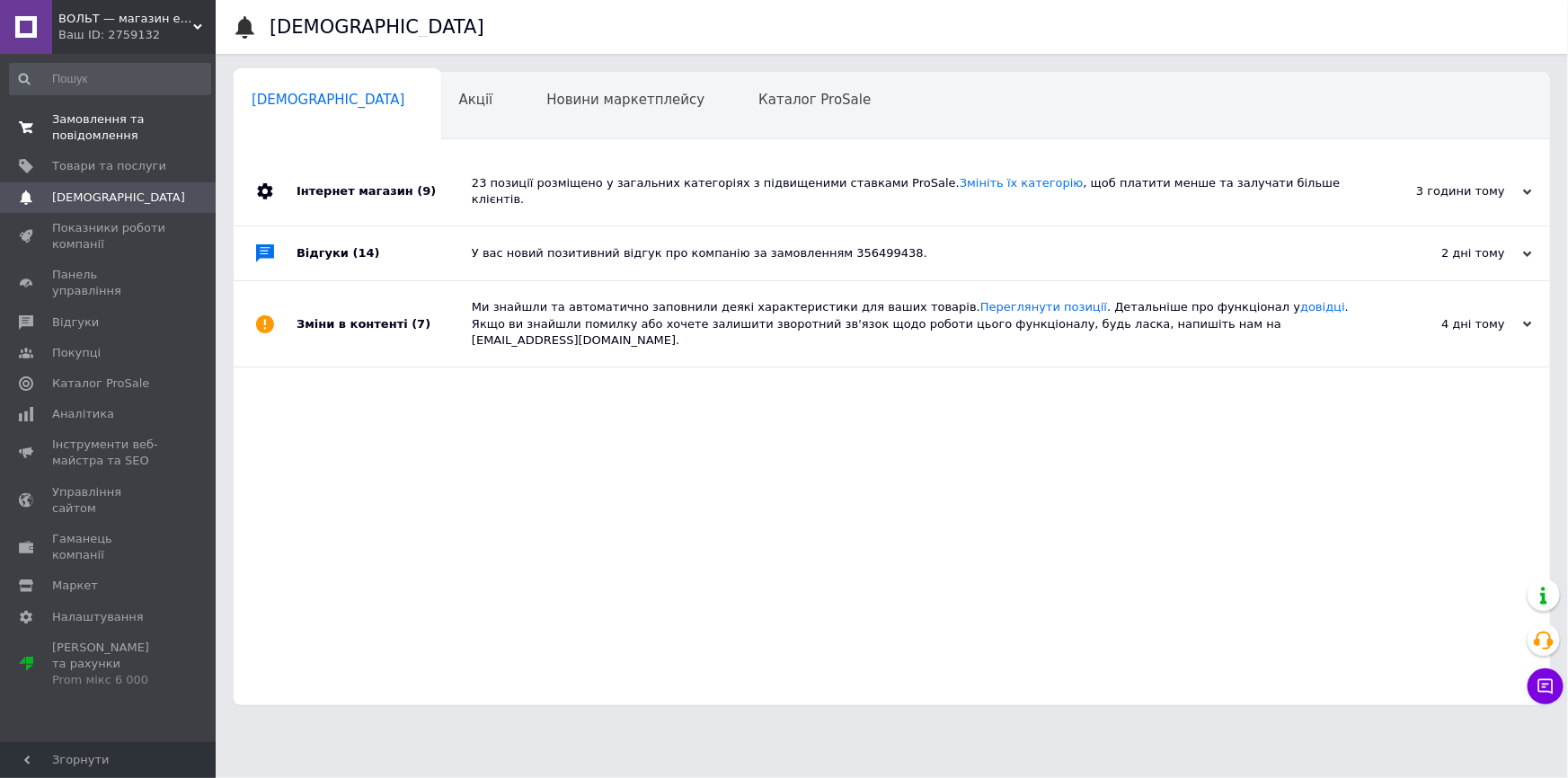
click at [185, 128] on span "0 0" at bounding box center [190, 127] width 49 height 32
